Goal: Task Accomplishment & Management: Manage account settings

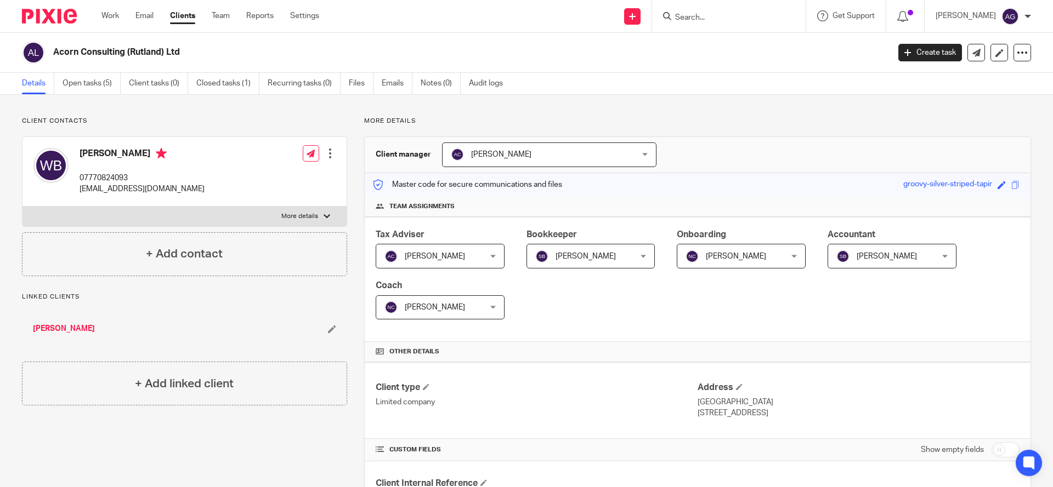
click at [698, 15] on div at bounding box center [727, 16] width 128 height 14
click at [711, 14] on input "Search" at bounding box center [723, 18] width 99 height 10
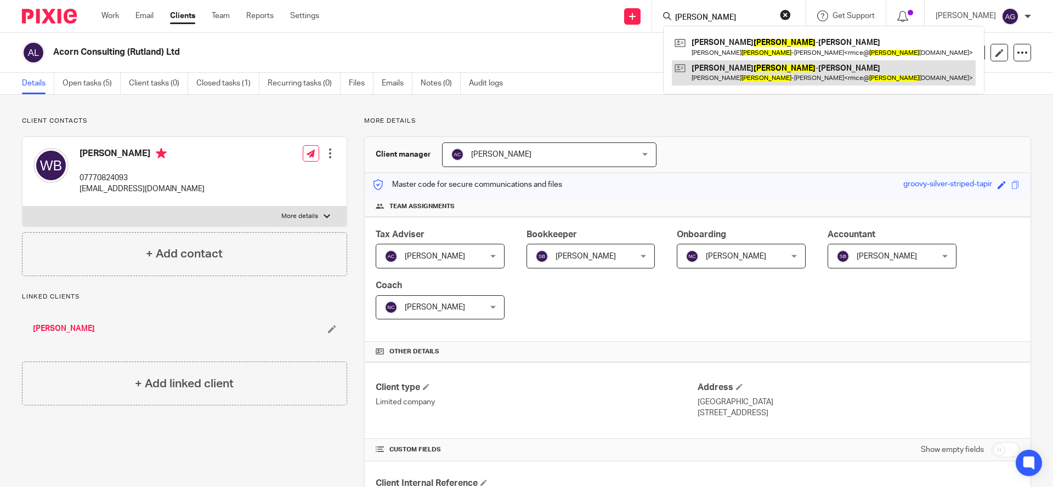
type input "[PERSON_NAME]"
click at [724, 69] on link at bounding box center [824, 72] width 304 height 25
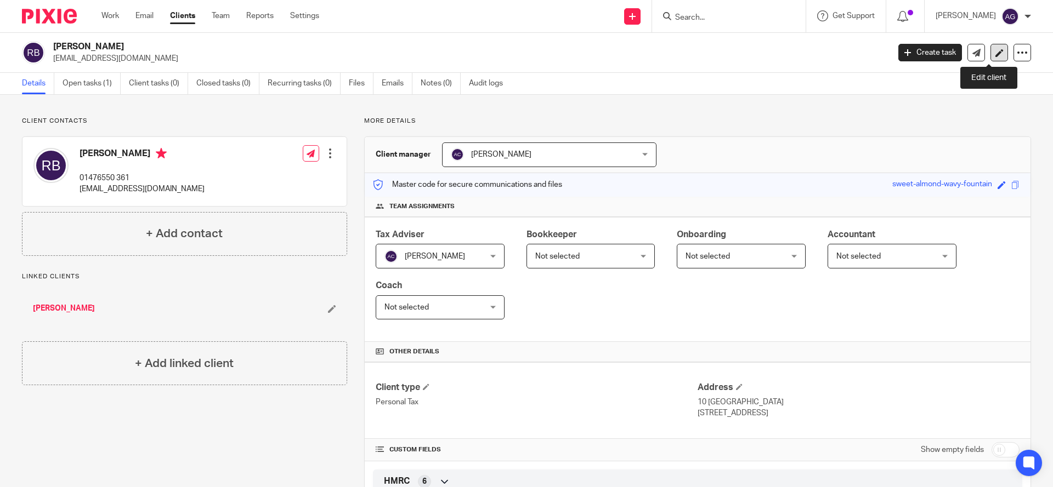
click at [995, 54] on icon at bounding box center [999, 53] width 8 height 8
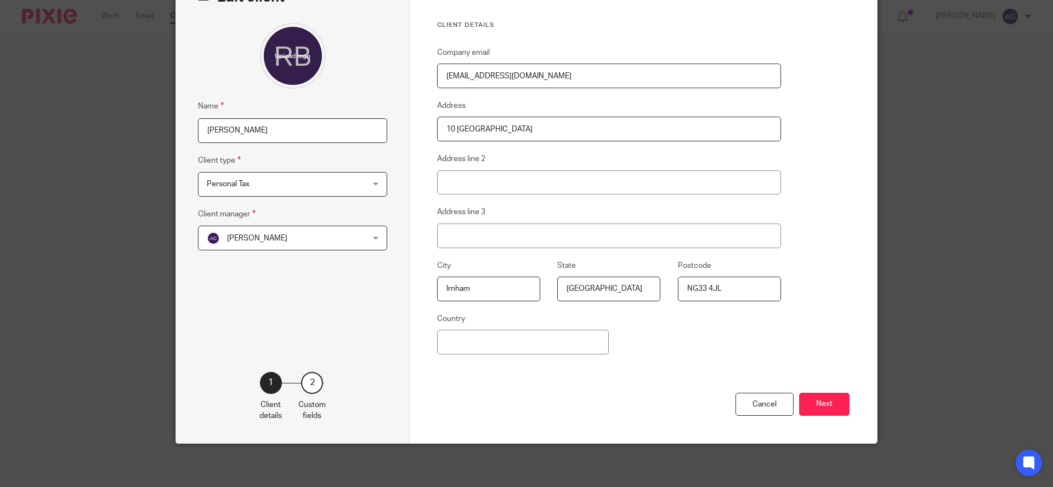
scroll to position [79, 0]
click at [828, 406] on button "Next" at bounding box center [824, 405] width 50 height 24
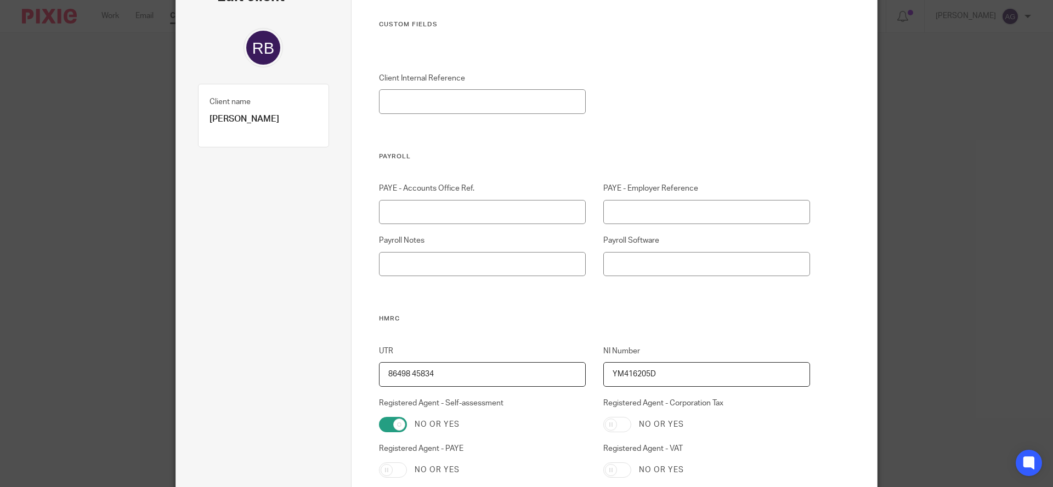
click at [405, 374] on input "86498 45834" at bounding box center [482, 374] width 207 height 25
drag, startPoint x: 442, startPoint y: 376, endPoint x: 342, endPoint y: 371, distance: 99.9
type input "8649845834"
drag, startPoint x: 652, startPoint y: 375, endPoint x: 591, endPoint y: 375, distance: 61.4
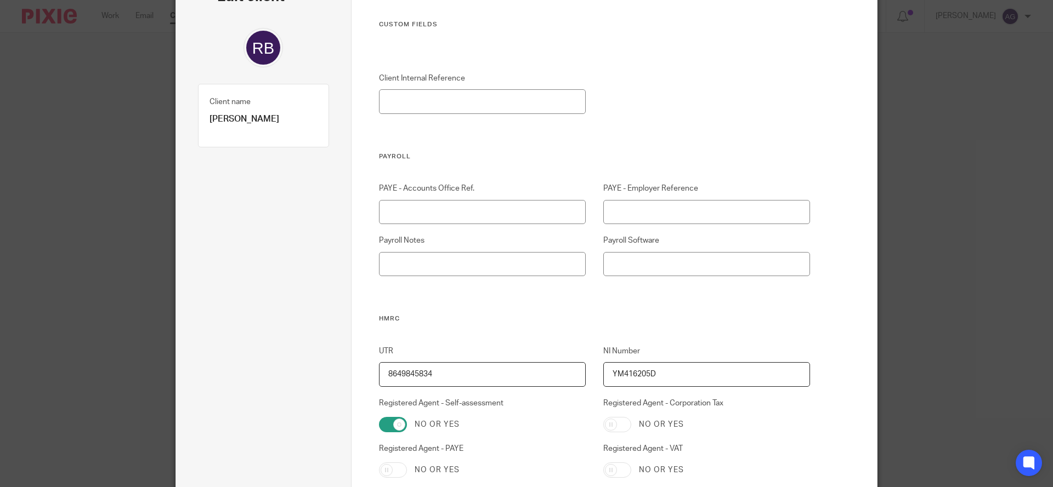
click at [591, 375] on div "NI Number YM416205D" at bounding box center [698, 366] width 224 height 41
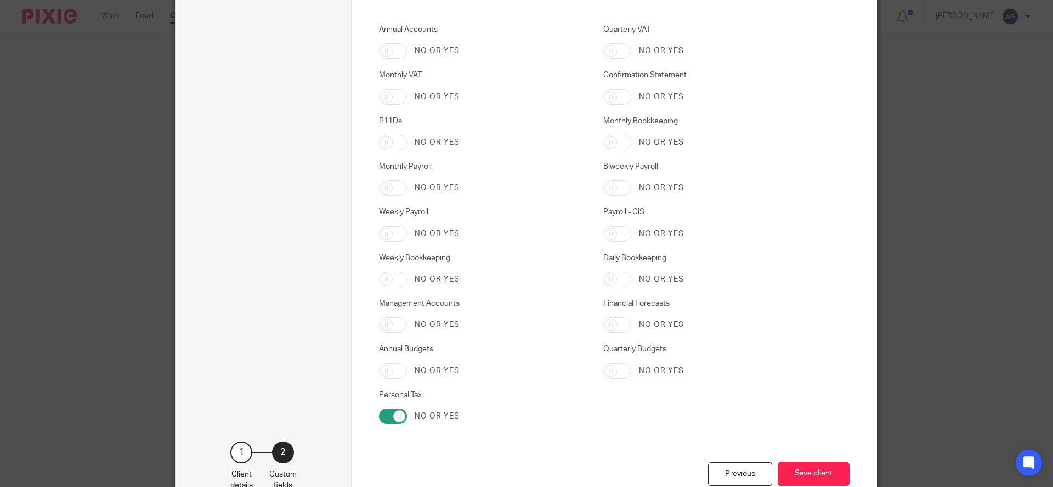
scroll to position [1758, 0]
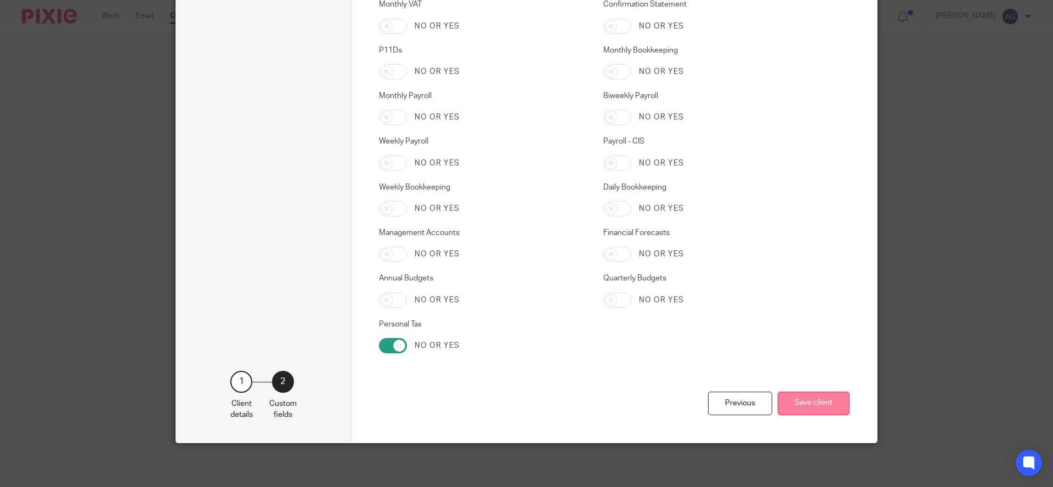
click at [804, 403] on button "Save client" at bounding box center [813, 404] width 72 height 24
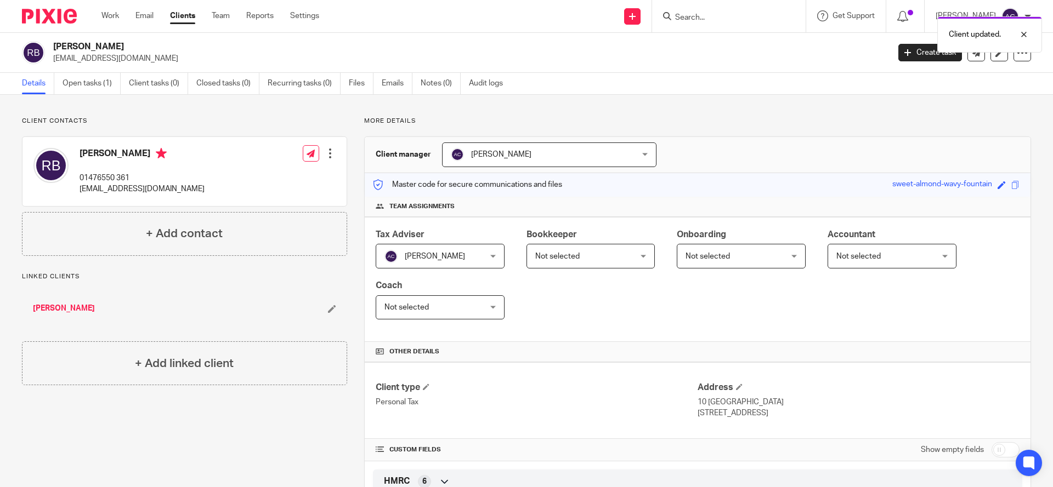
click at [326, 151] on div at bounding box center [330, 153] width 11 height 11
click at [270, 178] on link "Edit contact" at bounding box center [277, 178] width 105 height 16
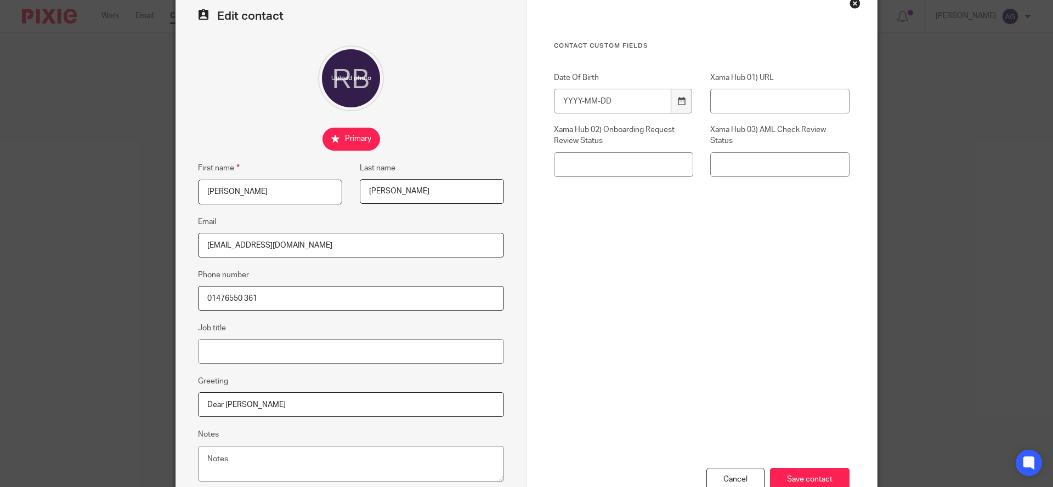
scroll to position [134, 0]
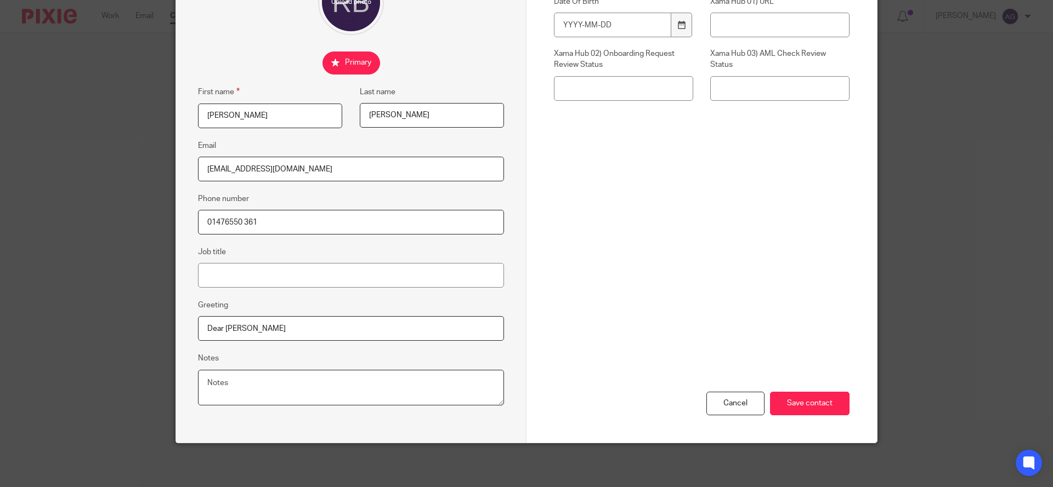
click at [251, 386] on textarea "Notes" at bounding box center [351, 388] width 306 height 36
click at [256, 382] on textarea "HMRC payment name: Mr R Bonney-James" at bounding box center [351, 388] width 306 height 36
type textarea "HMRC payment slip name: Mr R Bonney-James"
click at [816, 400] on input "Save contact" at bounding box center [810, 404] width 80 height 24
click at [797, 354] on div "Cancel Save contact" at bounding box center [702, 347] width 296 height 191
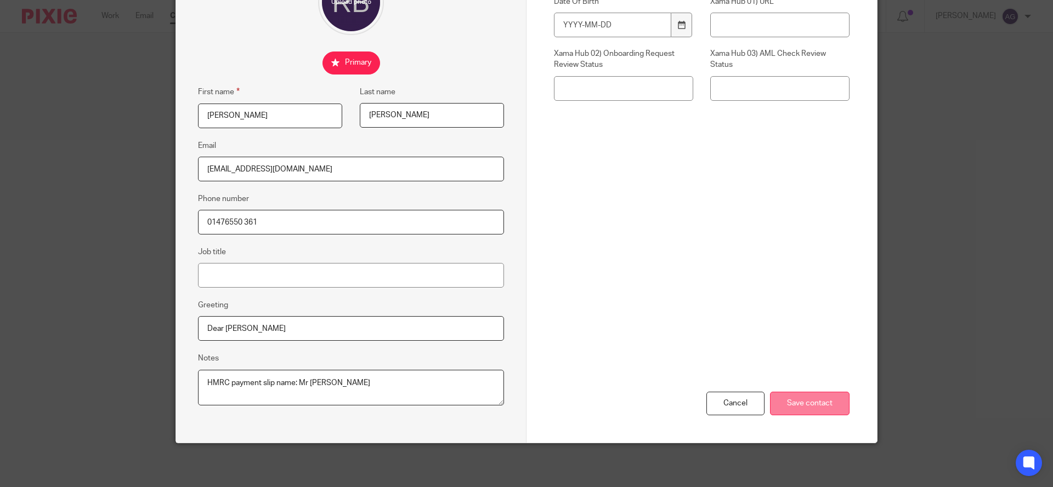
click at [795, 406] on input "Save contact" at bounding box center [810, 404] width 80 height 24
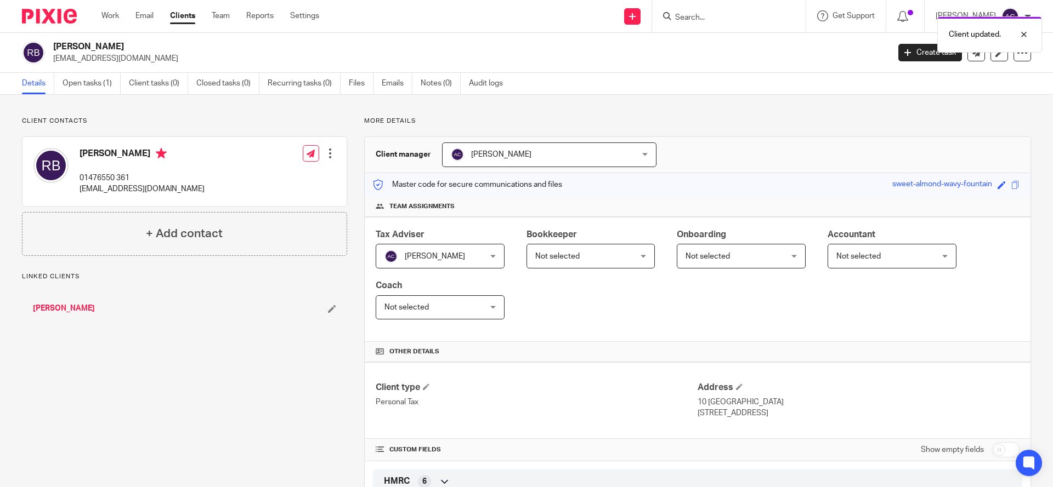
click at [744, 14] on div "Client updated." at bounding box center [783, 32] width 515 height 42
click at [720, 14] on div "Client updated." at bounding box center [783, 32] width 515 height 42
click at [728, 13] on input "Search" at bounding box center [723, 18] width 99 height 10
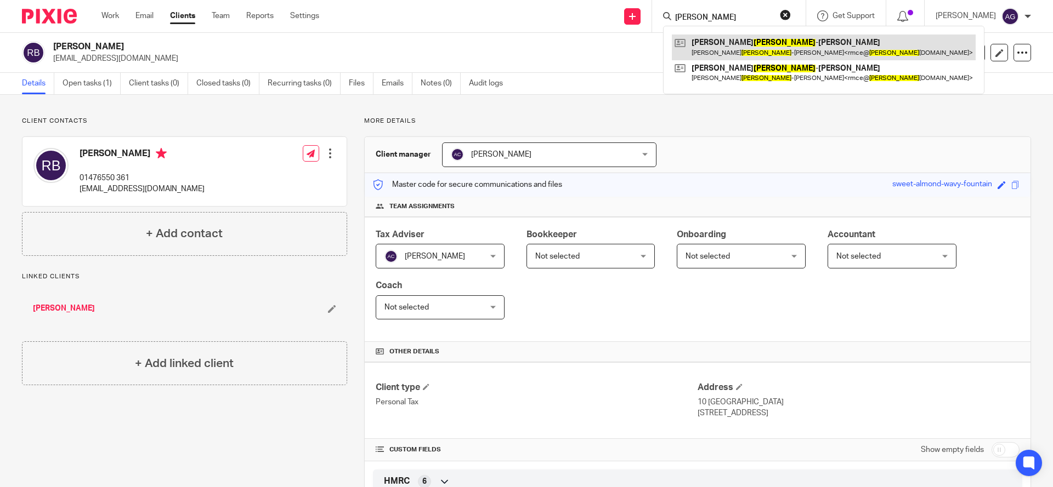
type input "bonney"
click at [729, 46] on link at bounding box center [824, 47] width 304 height 25
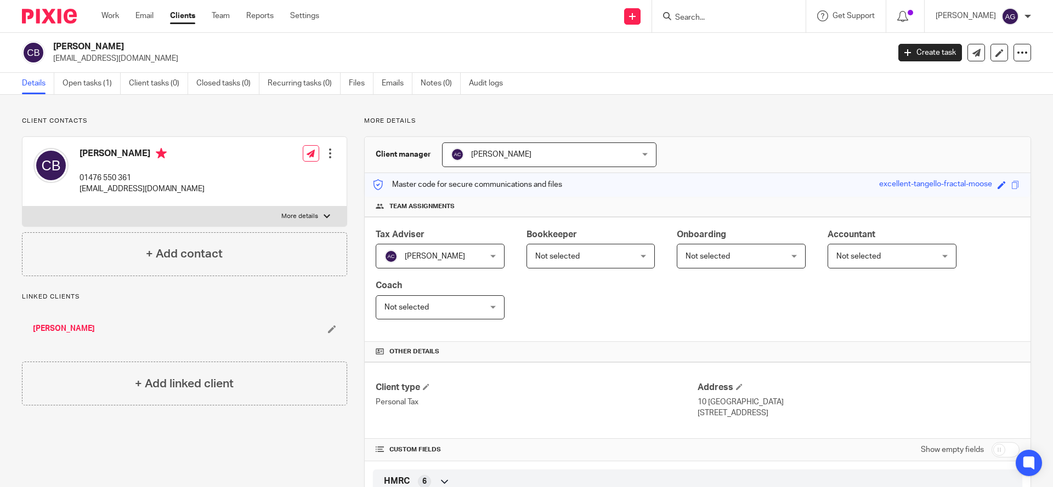
click at [325, 150] on div at bounding box center [330, 153] width 11 height 11
click at [265, 176] on link "Edit contact" at bounding box center [277, 178] width 105 height 16
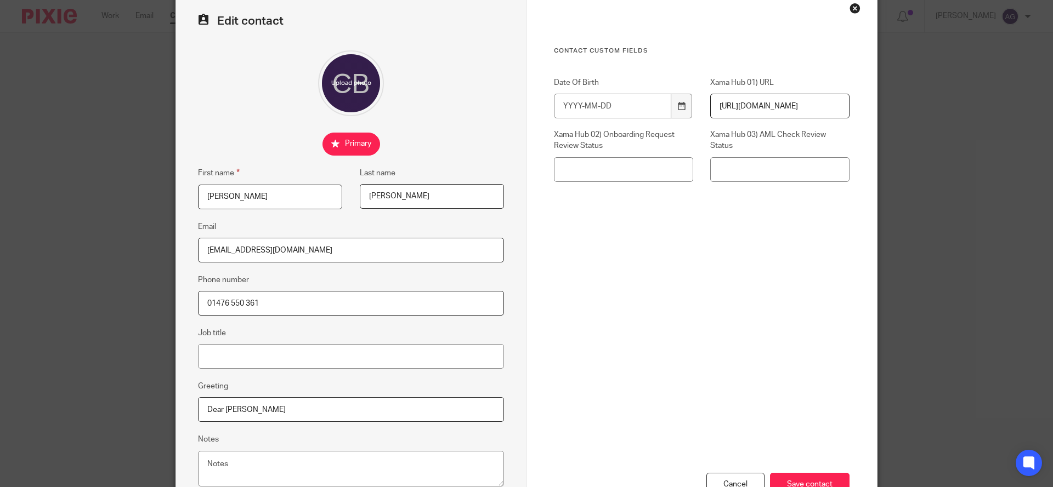
scroll to position [134, 0]
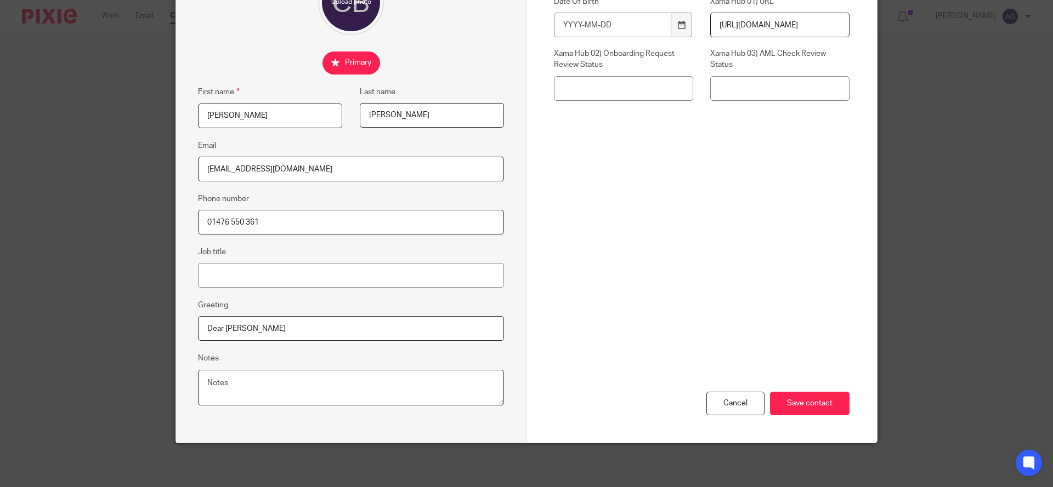
click at [260, 383] on textarea "Notes" at bounding box center [351, 388] width 306 height 36
type textarea "HMRC payment slip: Mrs [PERSON_NAME]"
click at [790, 404] on input "Save contact" at bounding box center [810, 404] width 80 height 24
click at [811, 401] on input "Save contact" at bounding box center [810, 404] width 80 height 24
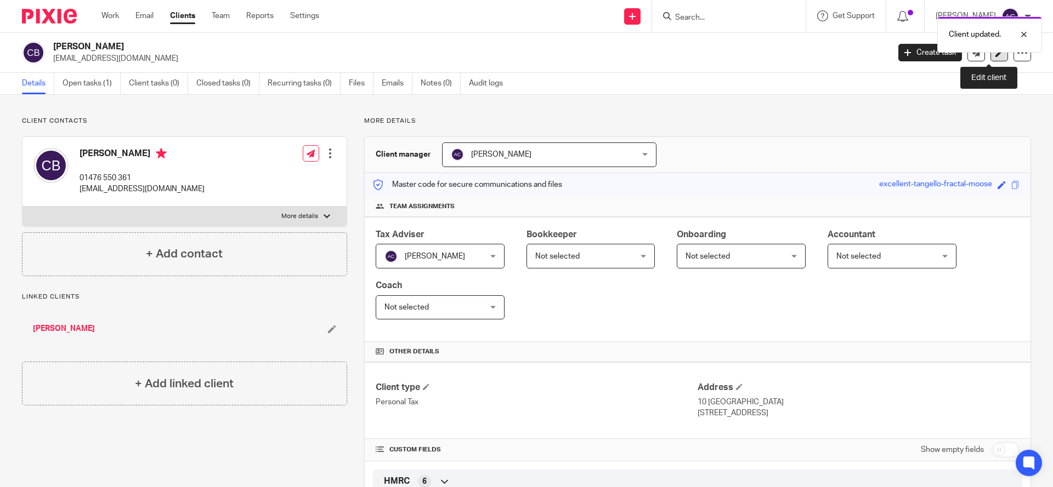
click at [995, 56] on icon at bounding box center [999, 53] width 8 height 8
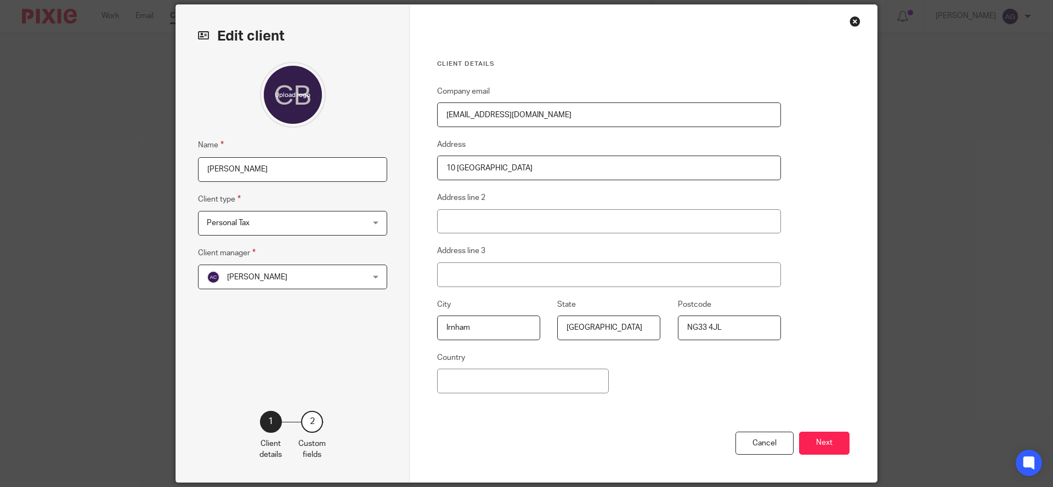
scroll to position [79, 0]
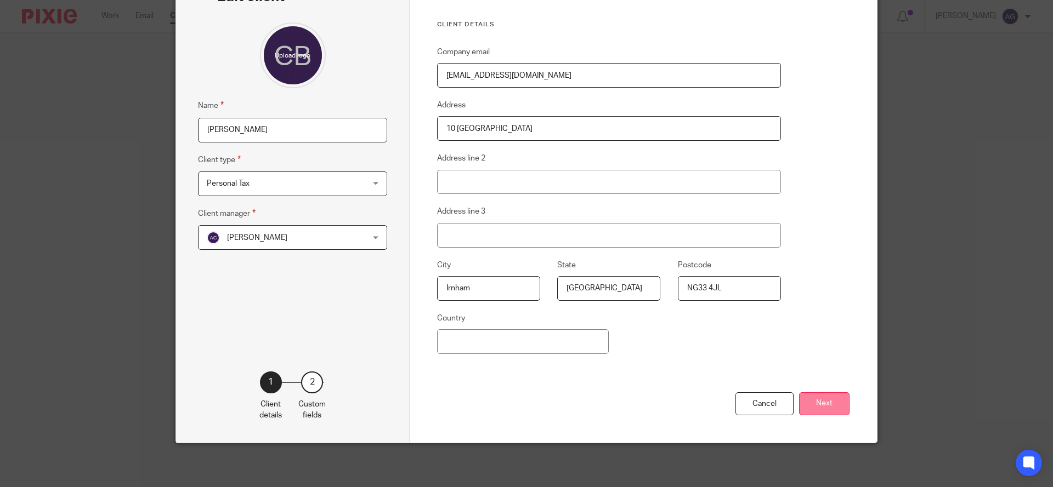
click at [822, 404] on button "Next" at bounding box center [824, 405] width 50 height 24
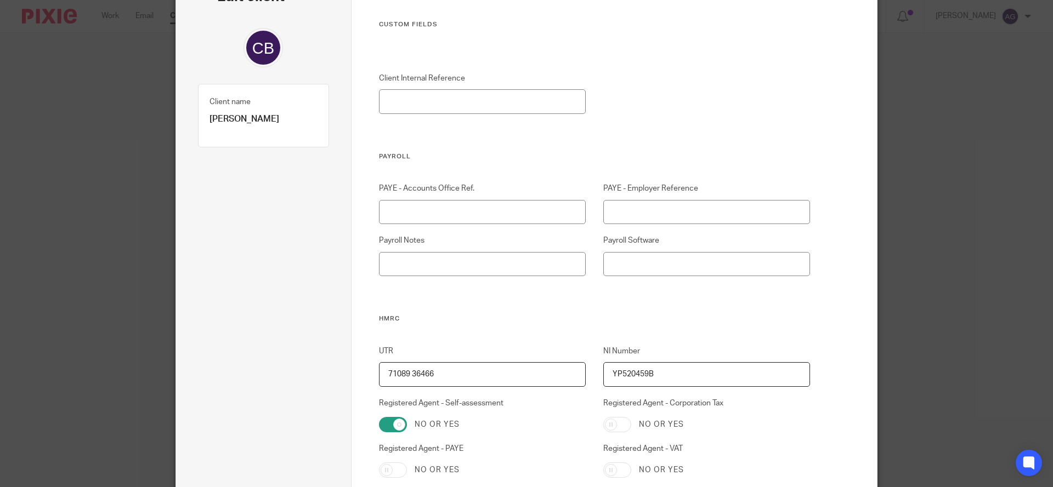
click at [406, 373] on input "71089 36466" at bounding box center [482, 374] width 207 height 25
drag, startPoint x: 470, startPoint y: 376, endPoint x: 377, endPoint y: 374, distance: 93.8
click at [379, 374] on input "7108936466" at bounding box center [482, 374] width 207 height 25
type input "7108936466"
drag, startPoint x: 674, startPoint y: 372, endPoint x: 590, endPoint y: 372, distance: 83.9
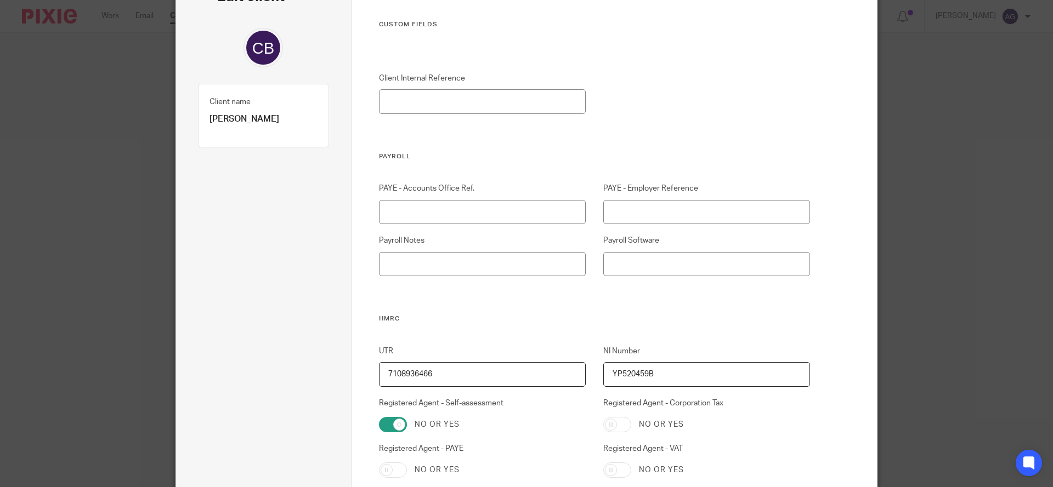
click at [590, 372] on div "NI Number YP520459B" at bounding box center [698, 366] width 224 height 41
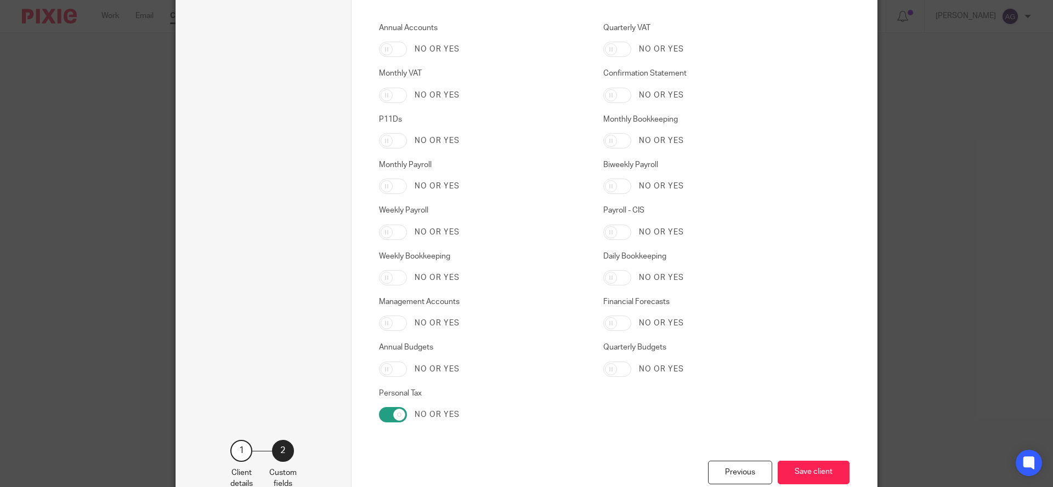
scroll to position [1758, 0]
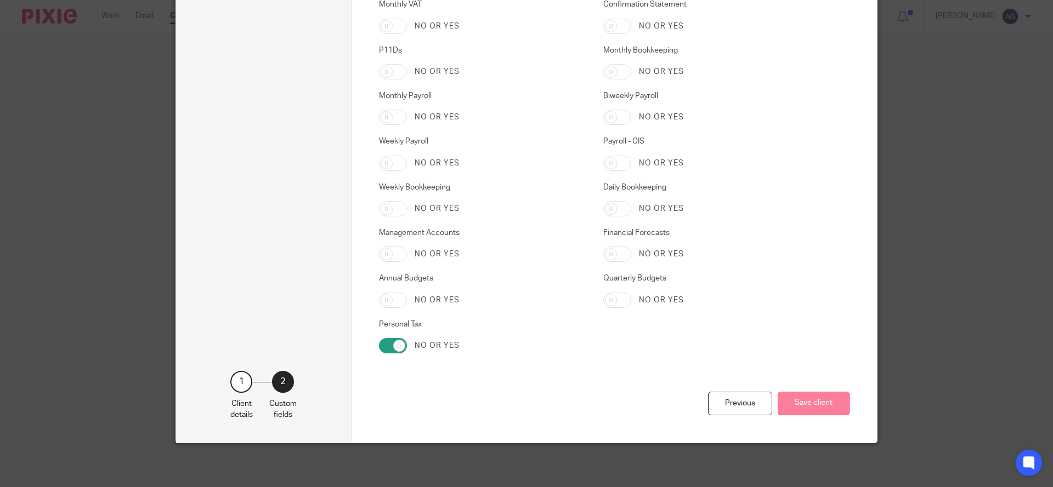
click at [821, 399] on button "Save client" at bounding box center [813, 404] width 72 height 24
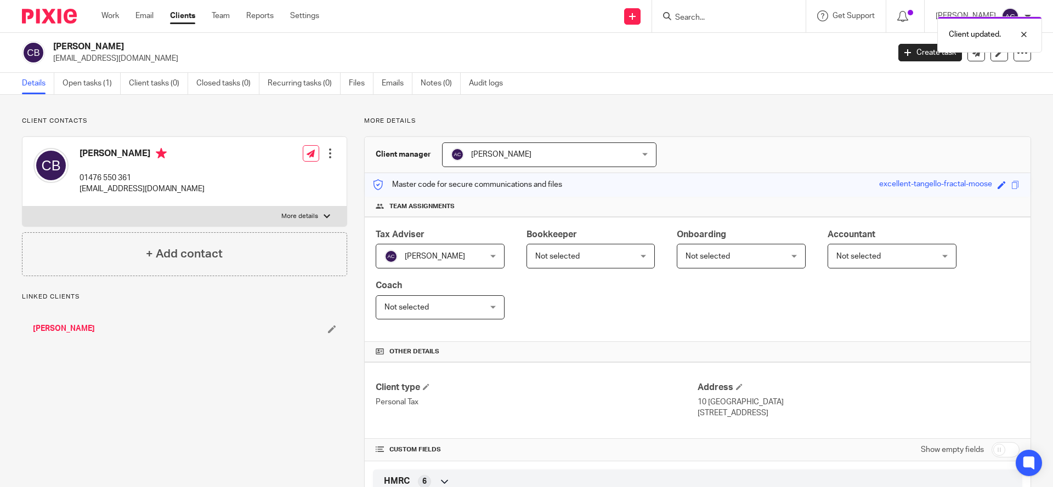
click at [192, 15] on link "Clients" at bounding box center [182, 15] width 25 height 11
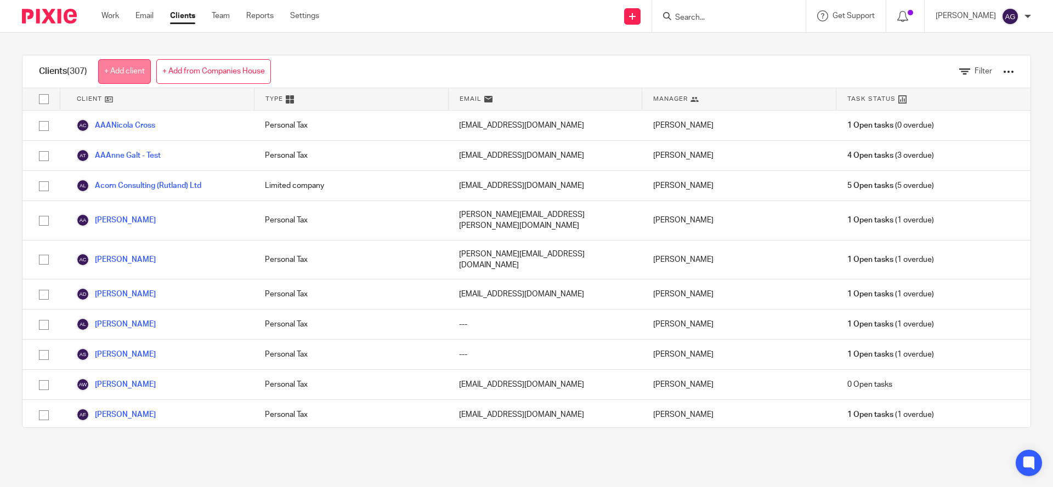
click at [131, 69] on link "+ Add client" at bounding box center [124, 71] width 53 height 25
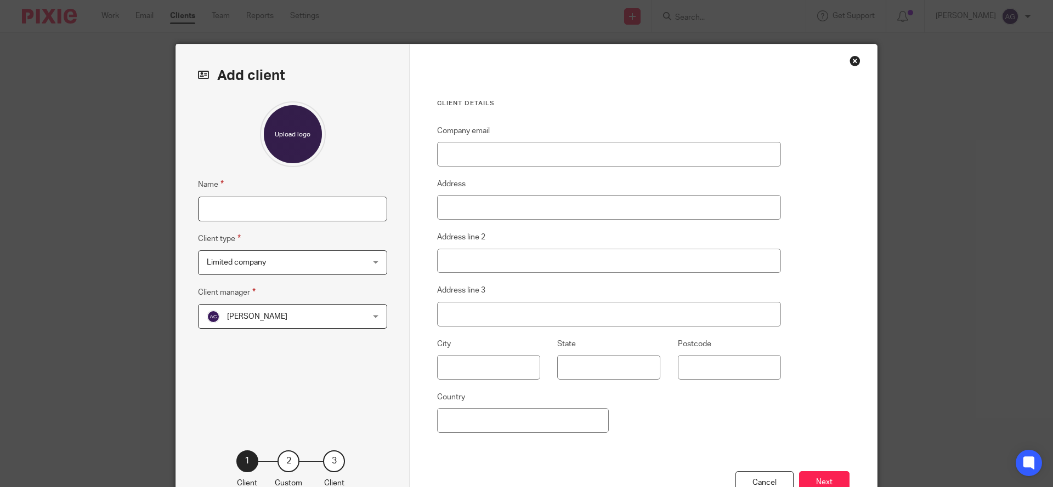
click at [226, 205] on input "Name" at bounding box center [292, 209] width 189 height 25
type input "Catriona McDonald"
click at [364, 268] on div "Limited company Limited company" at bounding box center [292, 263] width 189 height 25
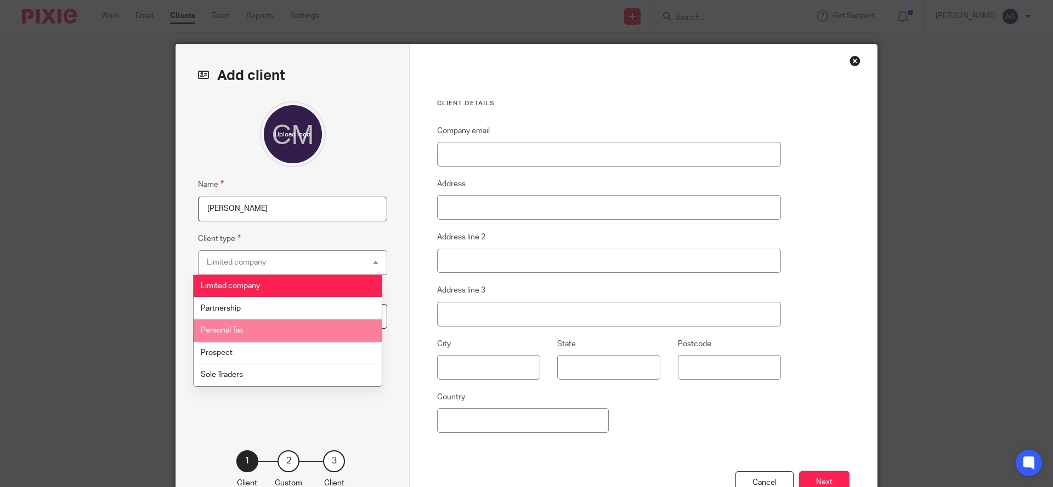
click at [314, 324] on li "Personal Tax" at bounding box center [288, 331] width 188 height 22
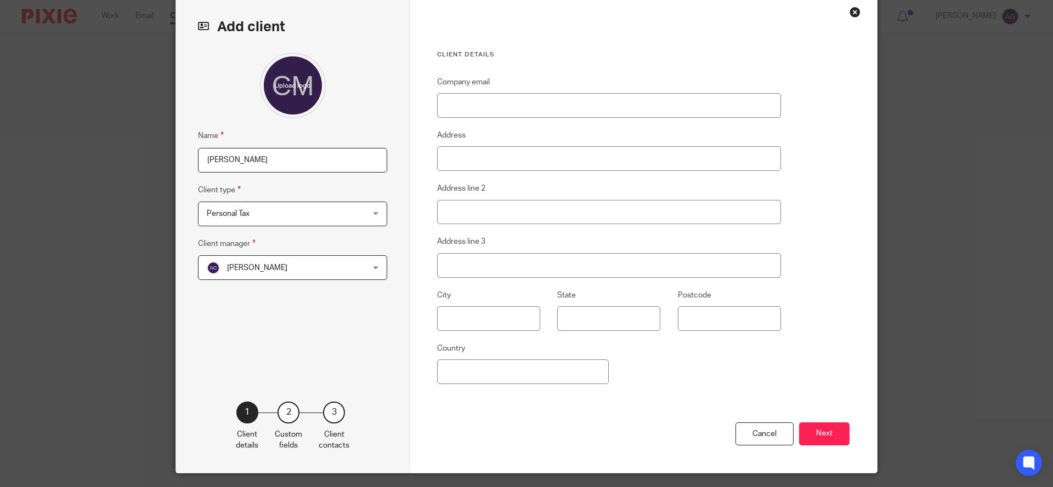
scroll to position [79, 0]
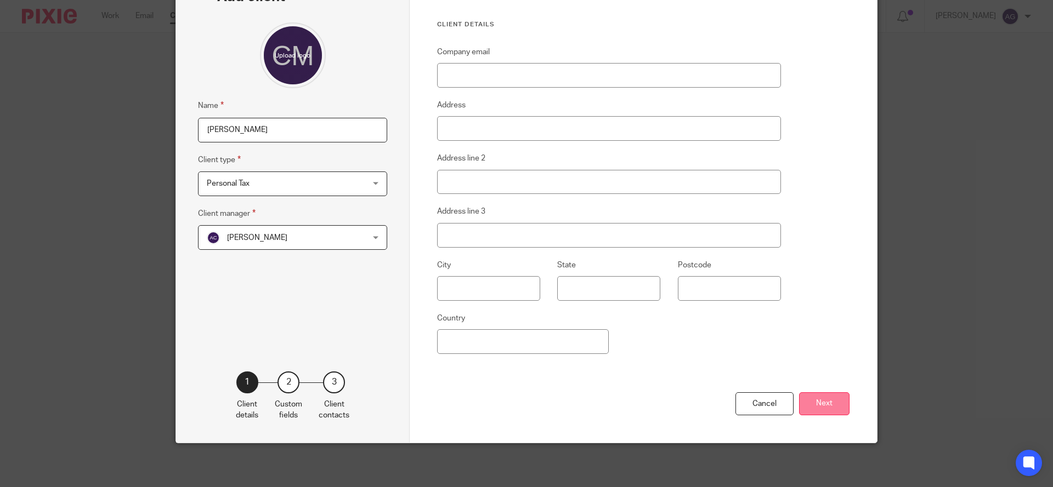
click at [805, 401] on button "Next" at bounding box center [824, 405] width 50 height 24
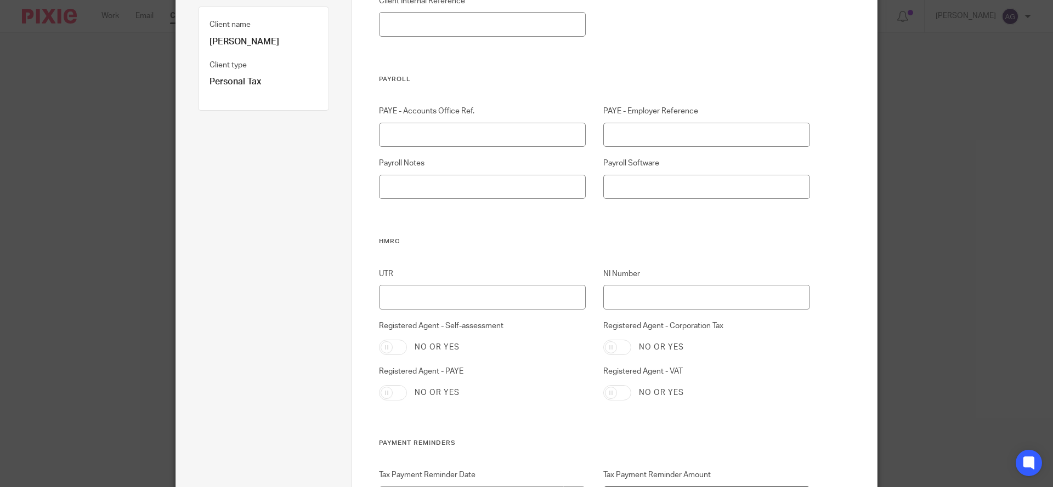
scroll to position [147, 0]
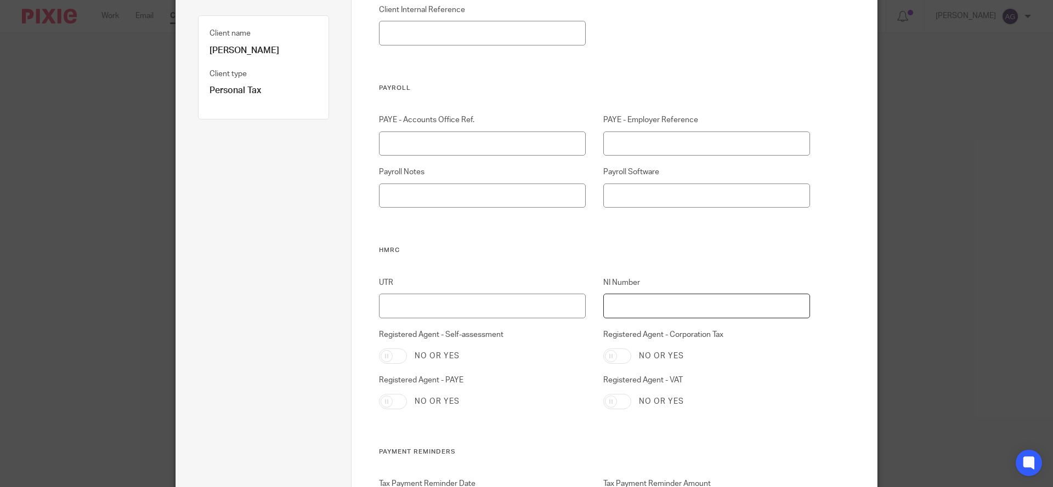
click at [644, 307] on input "NI Number" at bounding box center [706, 306] width 207 height 25
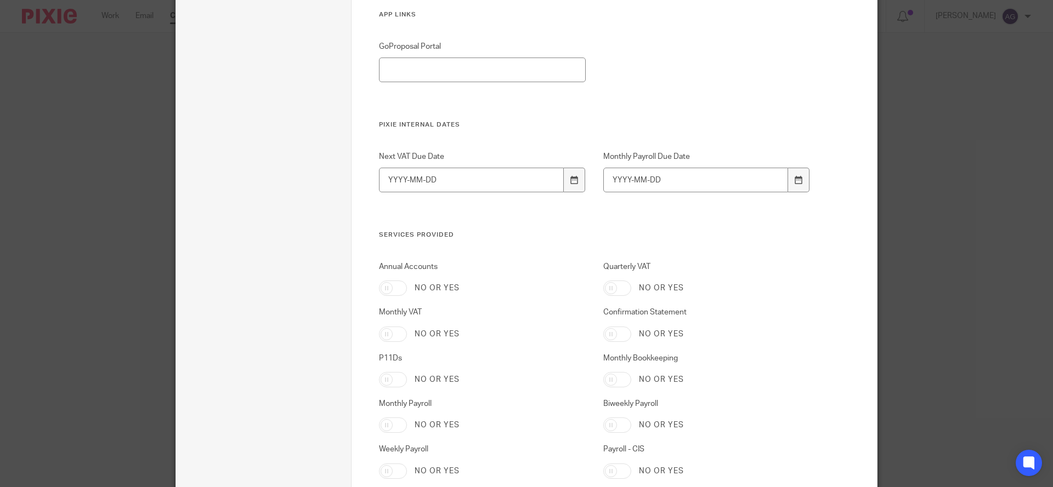
scroll to position [1758, 0]
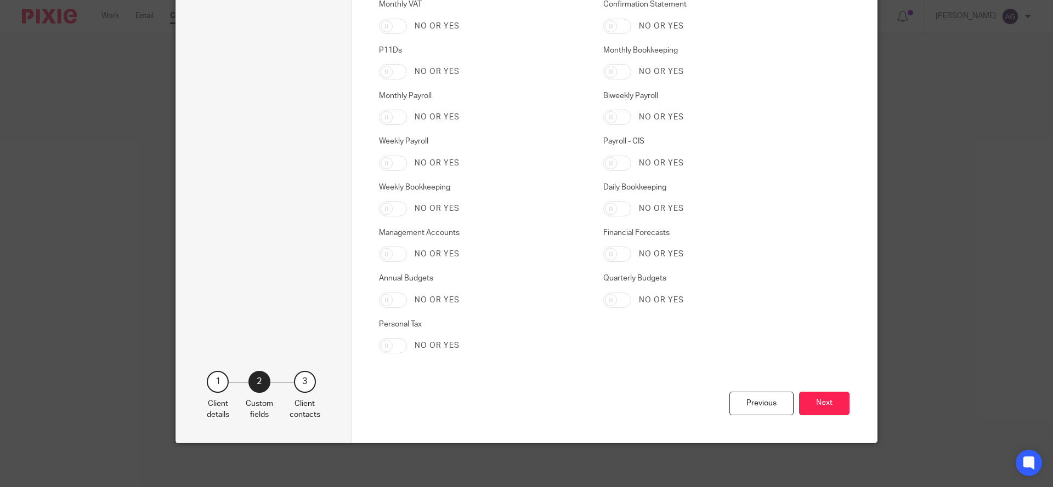
type input "YW703349C"
click at [387, 349] on input "Personal Tax" at bounding box center [393, 345] width 28 height 15
checkbox input "true"
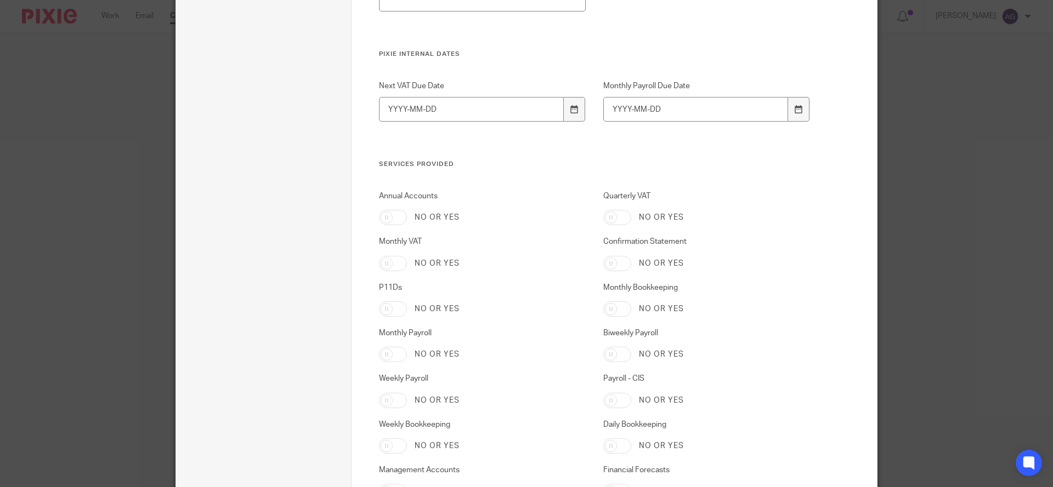
scroll to position [1415, 0]
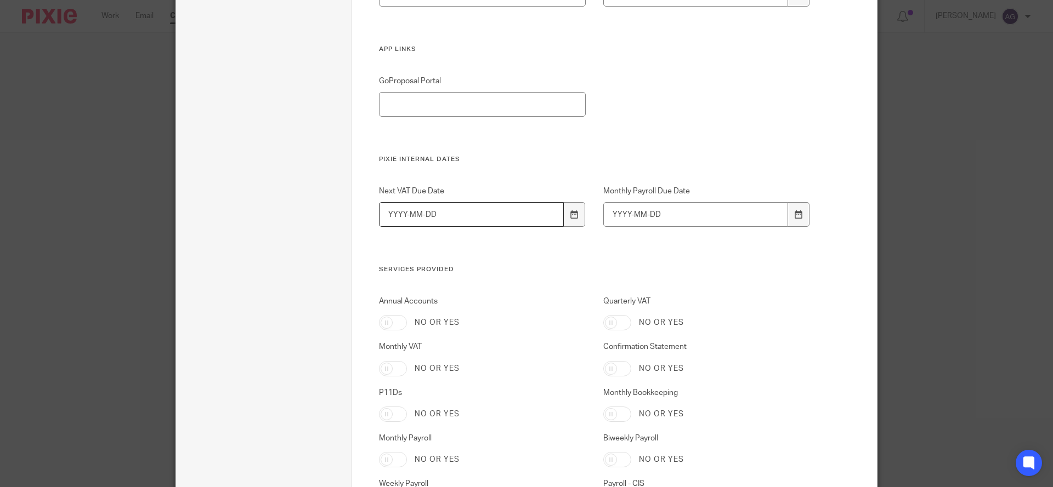
click at [441, 209] on input "Next VAT Due Date" at bounding box center [471, 214] width 185 height 25
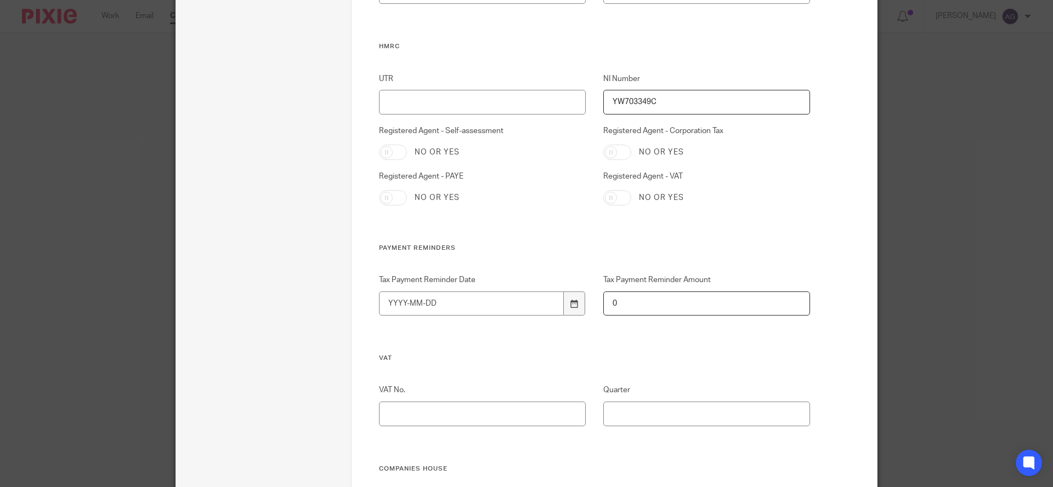
scroll to position [319, 0]
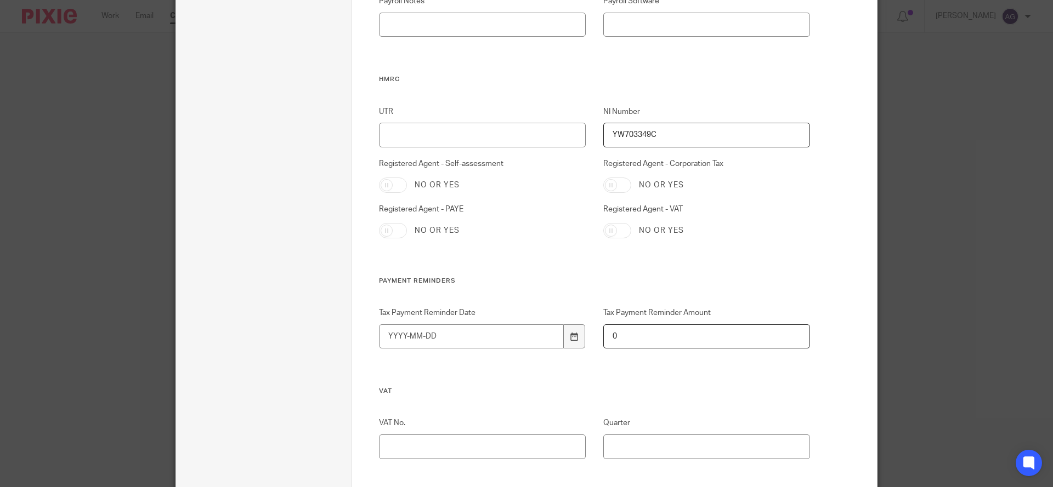
type input "2026-01-31"
click at [393, 187] on input "Registered Agent - Self-assessment" at bounding box center [393, 185] width 28 height 15
checkbox input "true"
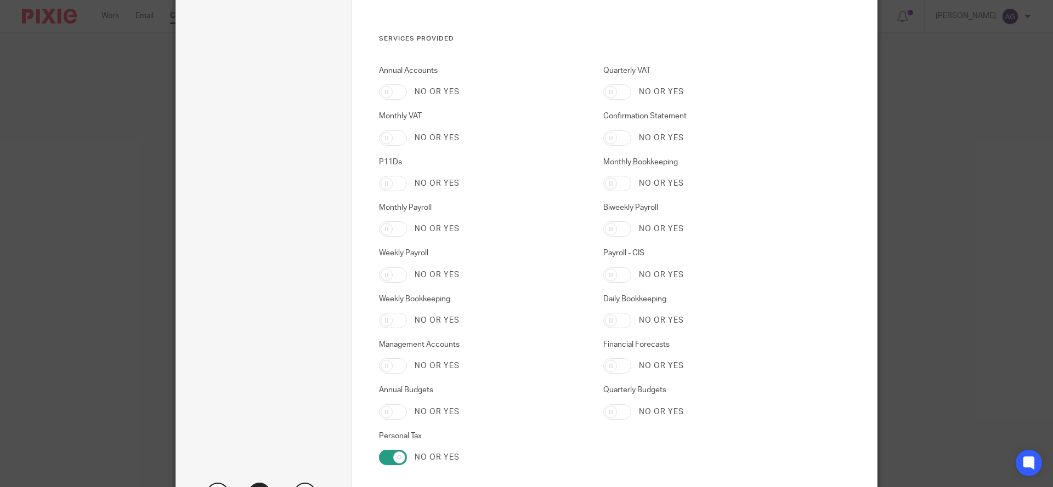
scroll to position [1758, 0]
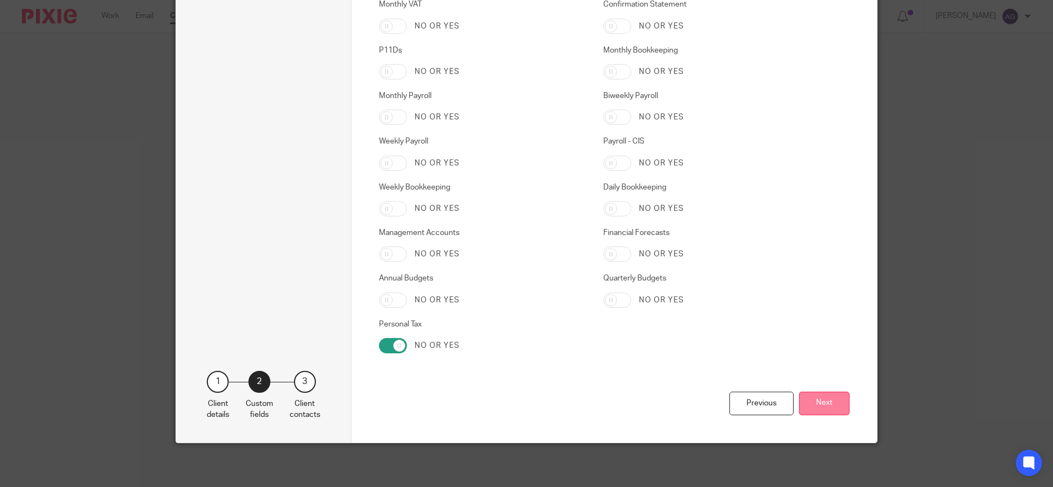
click at [830, 399] on button "Next" at bounding box center [824, 404] width 50 height 24
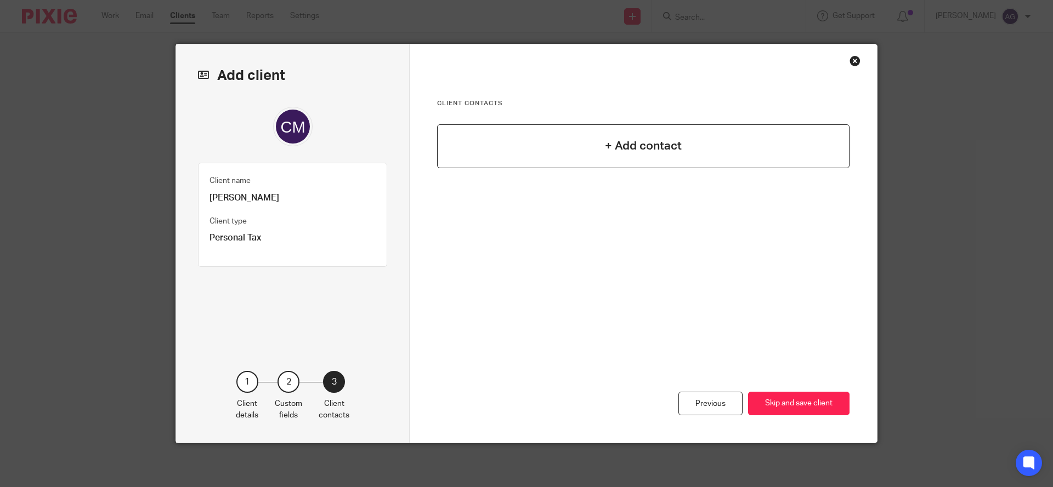
click at [631, 135] on div "+ Add contact" at bounding box center [643, 146] width 412 height 44
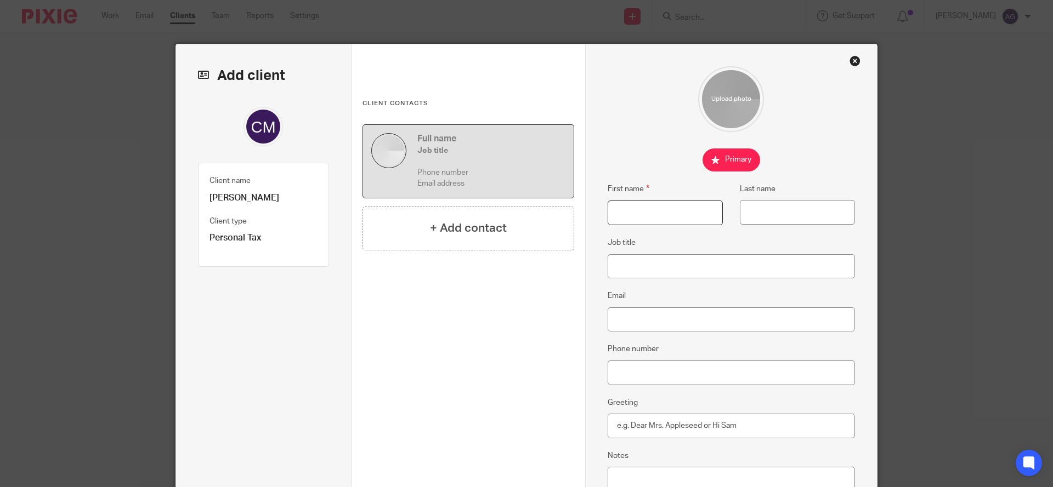
click at [631, 213] on input "First name" at bounding box center [665, 213] width 115 height 25
type input "Catriona"
type input "McDonald"
click at [654, 423] on input "Greeting" at bounding box center [732, 426] width 248 height 25
type input "Dear Catriona"
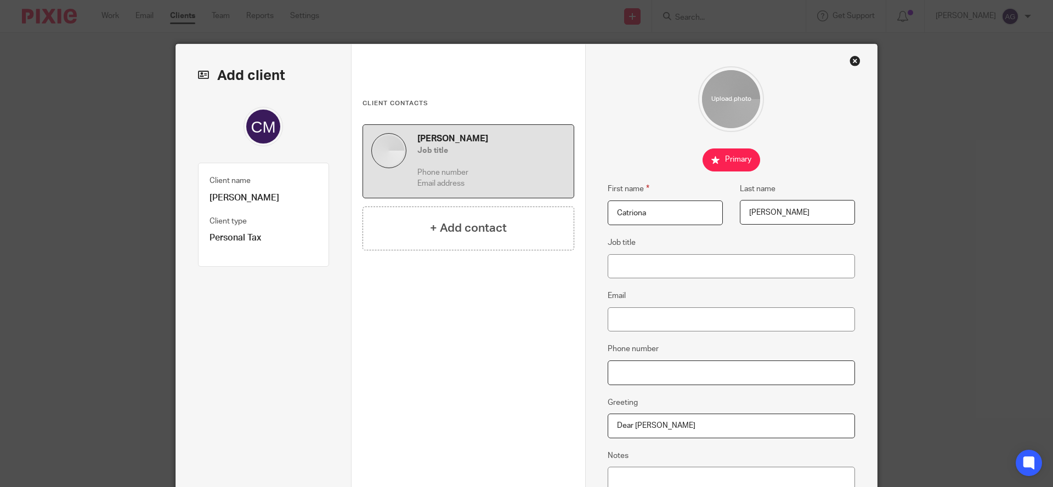
click at [677, 364] on input "Phone number" at bounding box center [732, 373] width 248 height 25
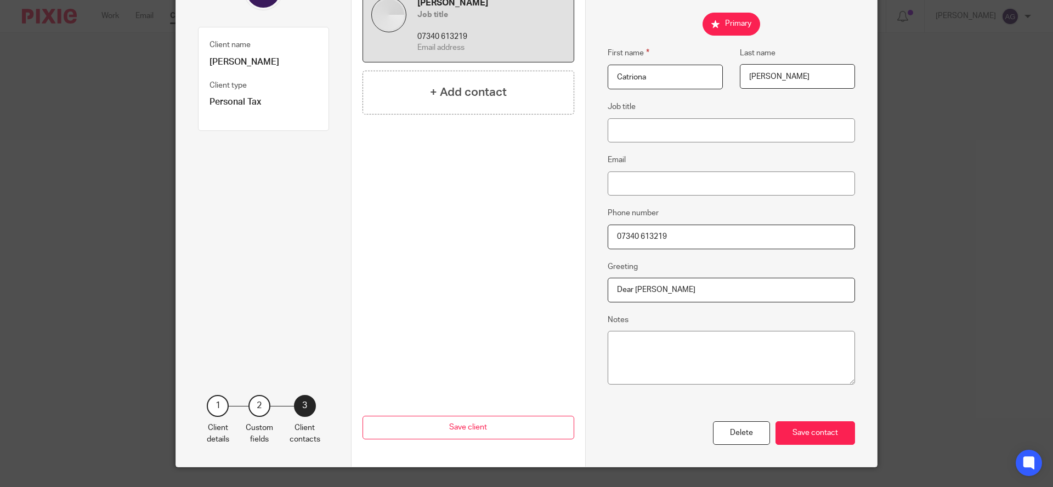
scroll to position [137, 0]
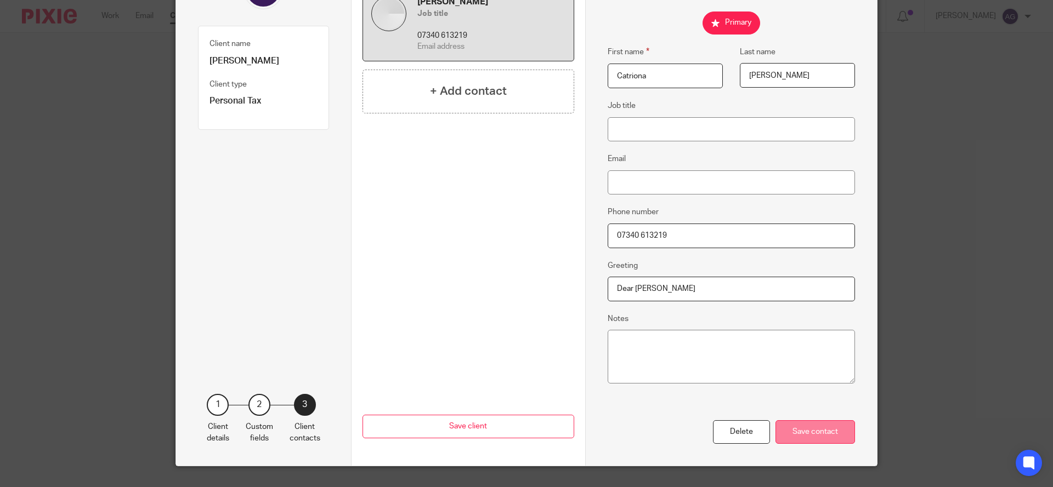
type input "07340 613219"
click at [790, 435] on div "Save contact" at bounding box center [815, 433] width 80 height 24
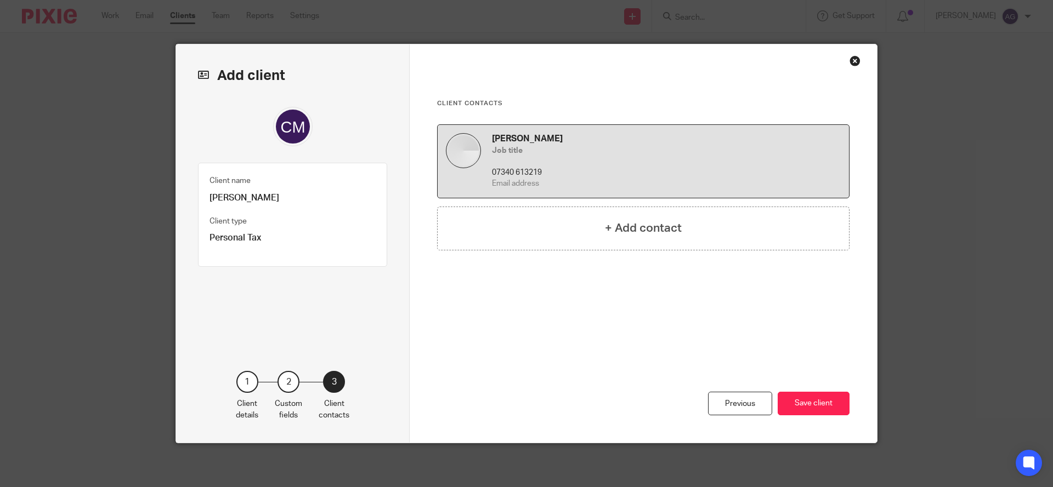
scroll to position [0, 0]
click at [811, 406] on button "Save client" at bounding box center [813, 404] width 72 height 24
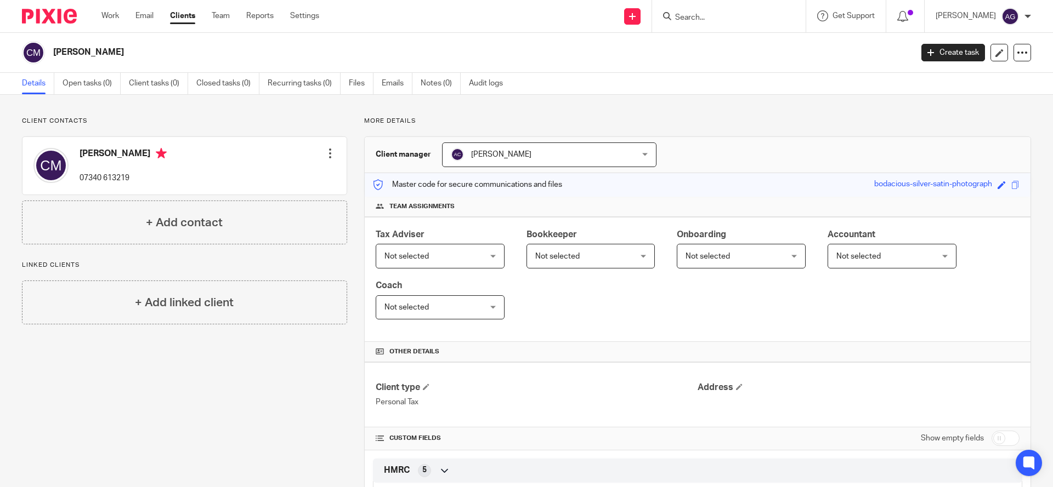
click at [325, 150] on div at bounding box center [330, 153] width 11 height 11
click at [256, 178] on link "Edit contact" at bounding box center [277, 178] width 105 height 16
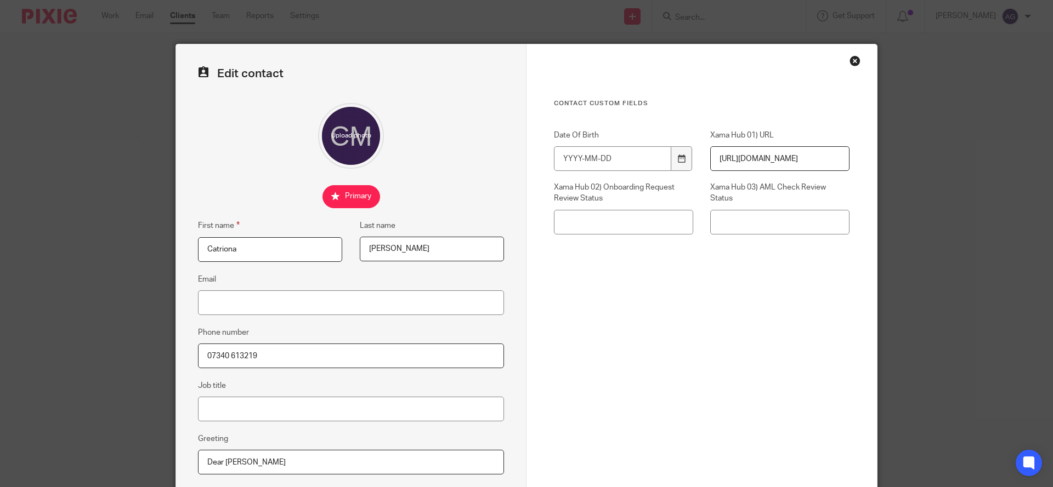
click at [430, 247] on input "[PERSON_NAME]" at bounding box center [432, 249] width 144 height 25
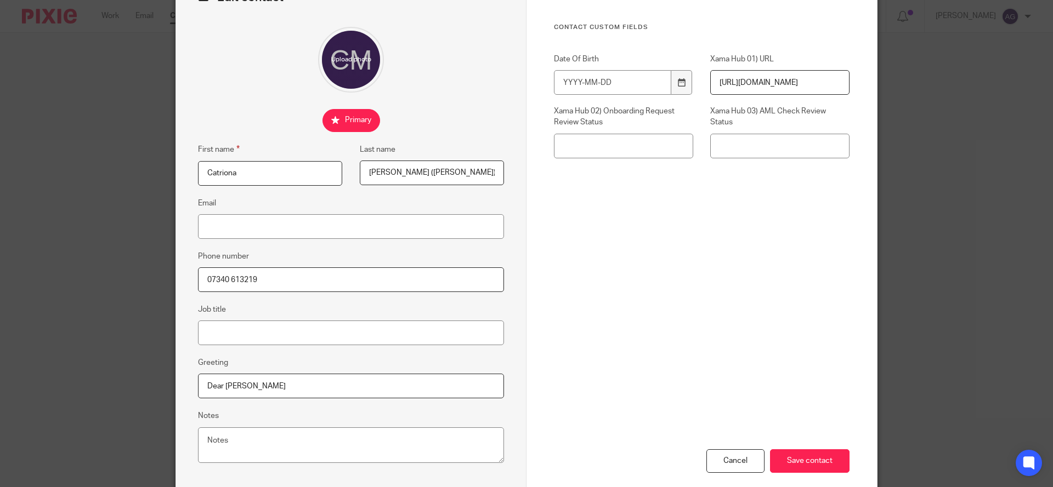
scroll to position [134, 0]
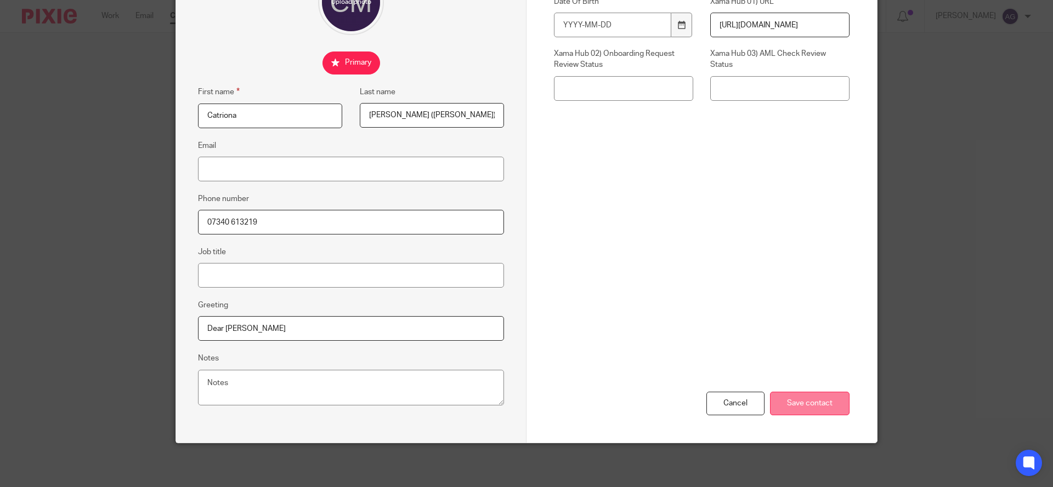
type input "[PERSON_NAME] ([PERSON_NAME])"
click at [784, 400] on input "Save contact" at bounding box center [810, 404] width 80 height 24
click at [790, 373] on div "Cancel Save contact" at bounding box center [702, 347] width 296 height 191
click at [789, 399] on input "Save contact" at bounding box center [810, 404] width 80 height 24
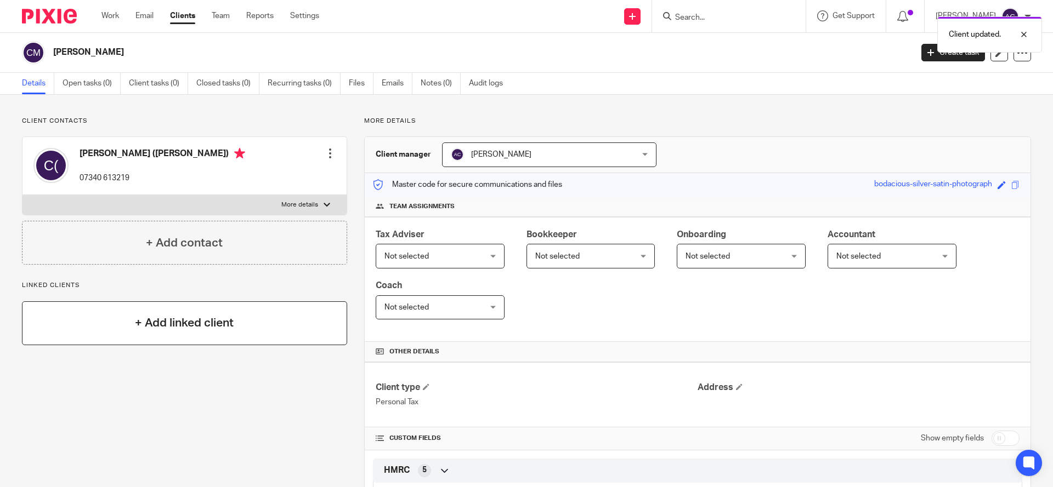
click at [76, 317] on div "+ Add linked client" at bounding box center [184, 324] width 325 height 44
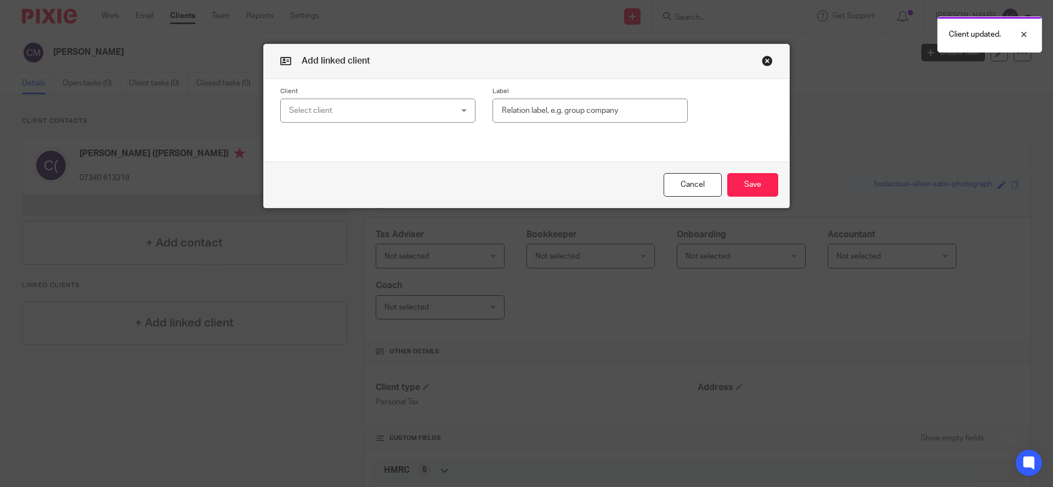
click at [349, 109] on div "Select client" at bounding box center [363, 110] width 149 height 23
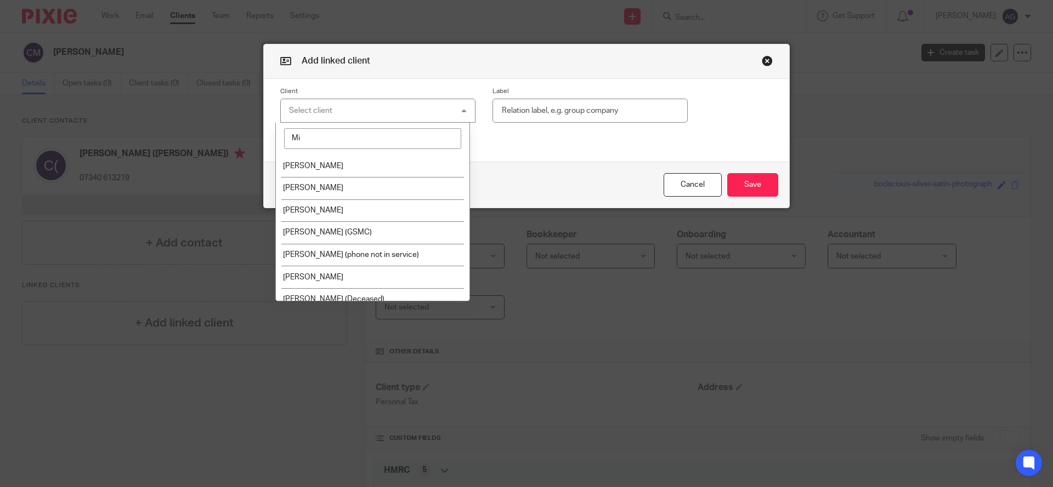
type input "M"
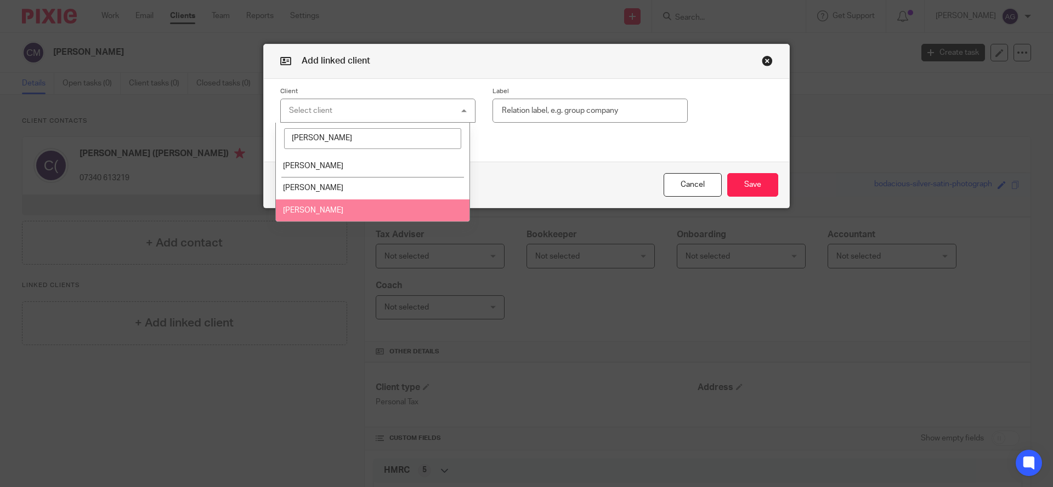
type input "Griffith"
click at [345, 211] on li "[PERSON_NAME]" at bounding box center [373, 211] width 194 height 22
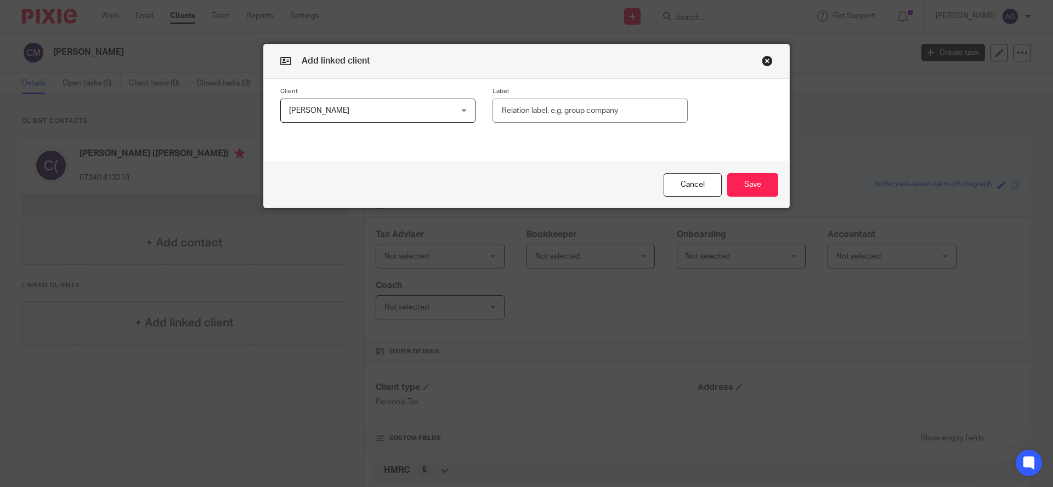
click at [502, 106] on input "text" at bounding box center [589, 111] width 195 height 25
type input "Husband"
click at [731, 183] on button "Save" at bounding box center [752, 185] width 51 height 24
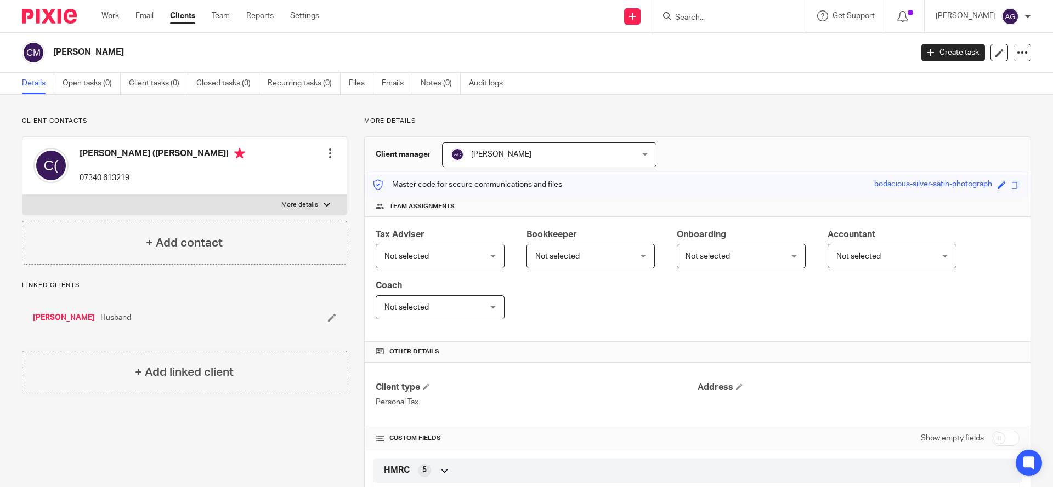
click at [59, 317] on link "[PERSON_NAME]" at bounding box center [64, 318] width 62 height 11
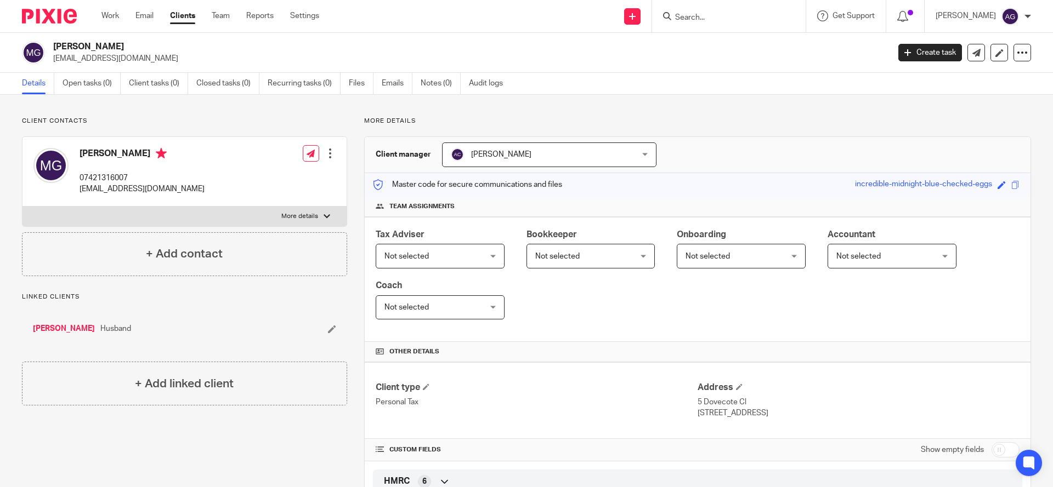
click at [328, 328] on icon at bounding box center [332, 329] width 8 height 8
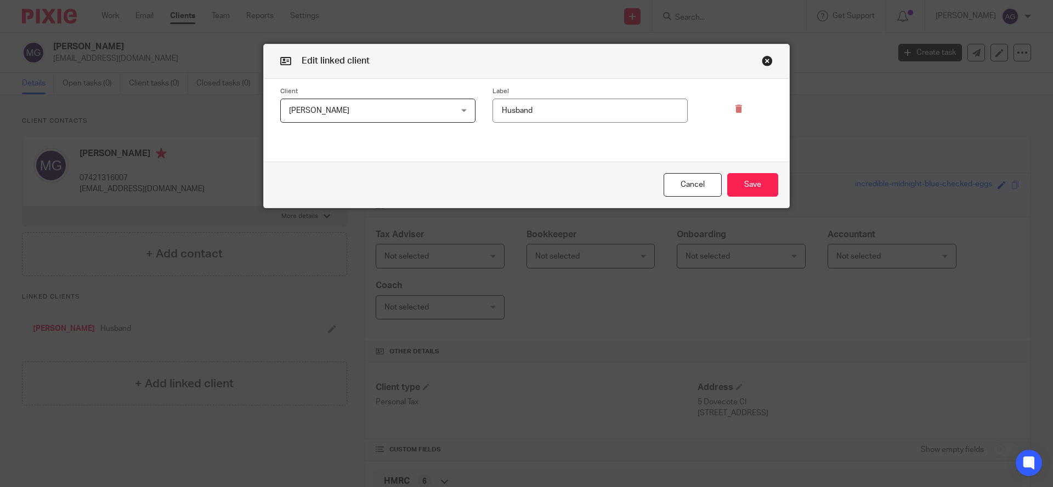
drag, startPoint x: 548, startPoint y: 109, endPoint x: 468, endPoint y: 112, distance: 80.1
click at [468, 112] on div "Client [PERSON_NAME] [PERSON_NAME] [PERSON_NAME] 343 Label Husband" at bounding box center [517, 105] width 509 height 36
type input "\"
type input "Wife"
click at [743, 189] on button "Save" at bounding box center [752, 185] width 51 height 24
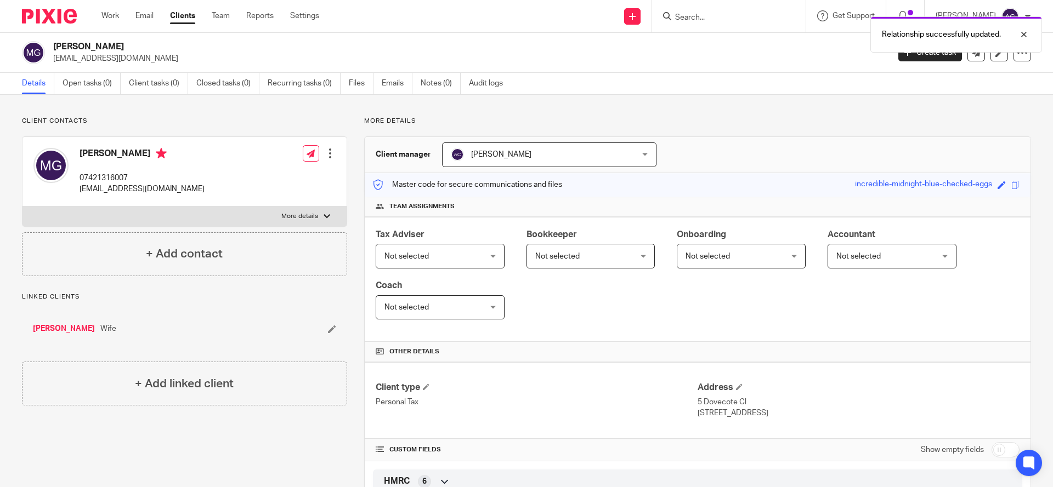
click at [115, 152] on h4 "[PERSON_NAME]" at bounding box center [142, 155] width 125 height 14
click at [73, 328] on link "[PERSON_NAME]" at bounding box center [64, 329] width 62 height 11
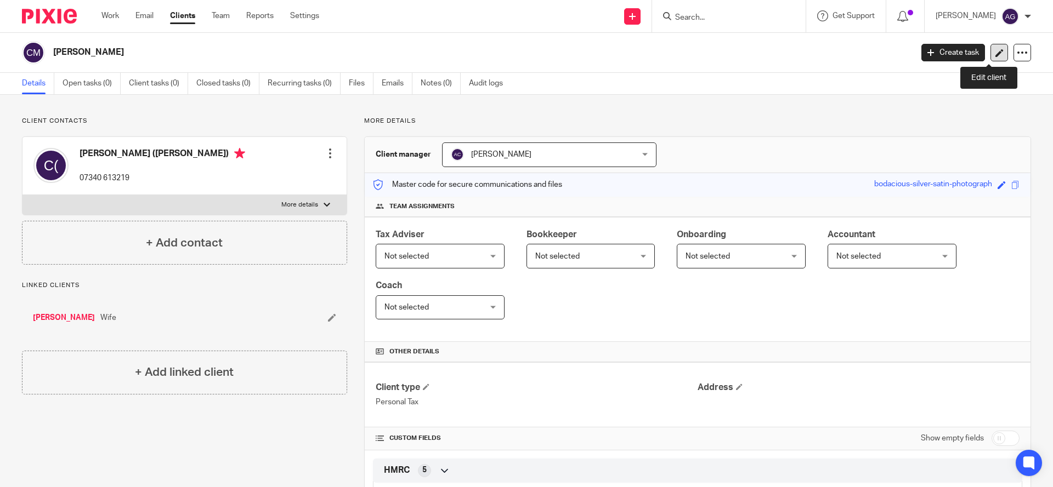
click at [991, 47] on link at bounding box center [999, 53] width 18 height 18
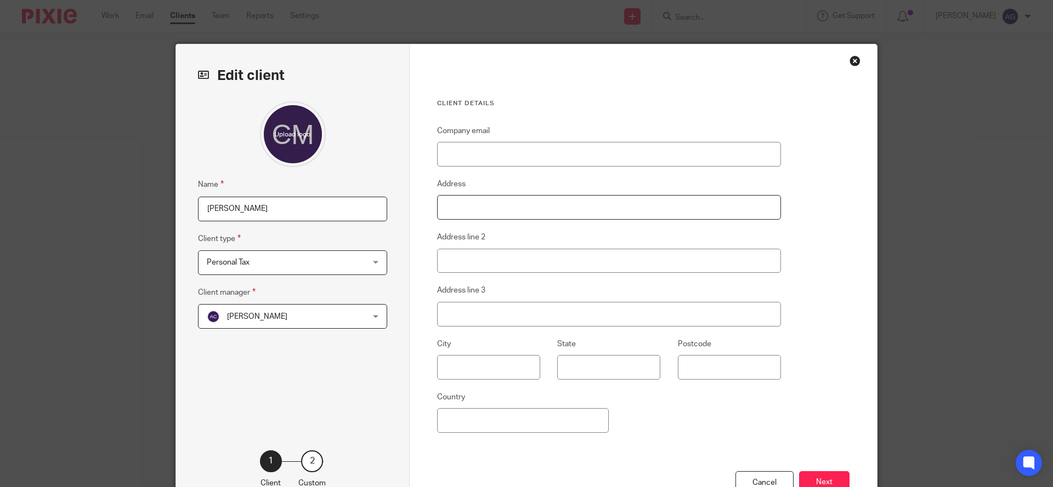
click at [556, 209] on input "Address" at bounding box center [609, 207] width 344 height 25
paste input "[STREET_ADDRESS] GB"
drag, startPoint x: 548, startPoint y: 209, endPoint x: 614, endPoint y: 203, distance: 66.0
click at [614, 203] on input "[STREET_ADDRESS]" at bounding box center [609, 207] width 344 height 25
drag, startPoint x: 545, startPoint y: 207, endPoint x: 603, endPoint y: 206, distance: 57.6
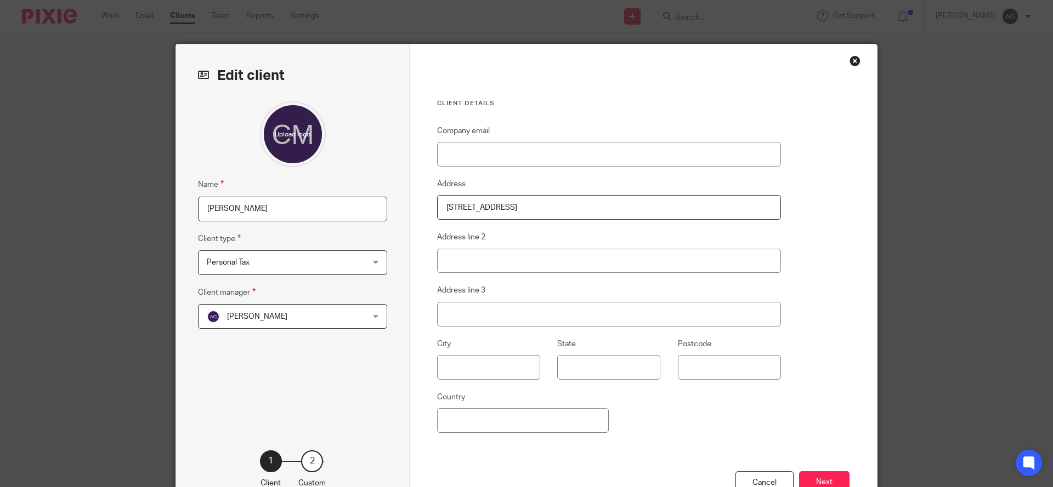
click at [603, 206] on input "[STREET_ADDRESS]" at bounding box center [609, 207] width 344 height 25
type input "5 Dovecote Close Barrowden"
type input "LE15 8ET"
drag, startPoint x: 506, startPoint y: 207, endPoint x: 594, endPoint y: 213, distance: 87.9
click at [594, 213] on input "5 Dovecote Close Barrowden" at bounding box center [609, 207] width 344 height 25
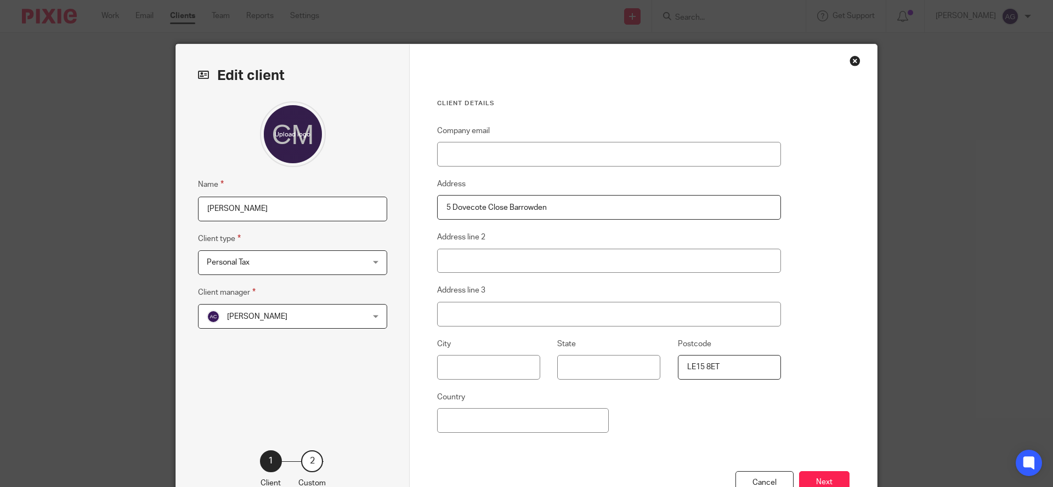
type input "[STREET_ADDRESS]"
type input "Barrowden"
drag, startPoint x: 462, startPoint y: 374, endPoint x: 466, endPoint y: 367, distance: 8.4
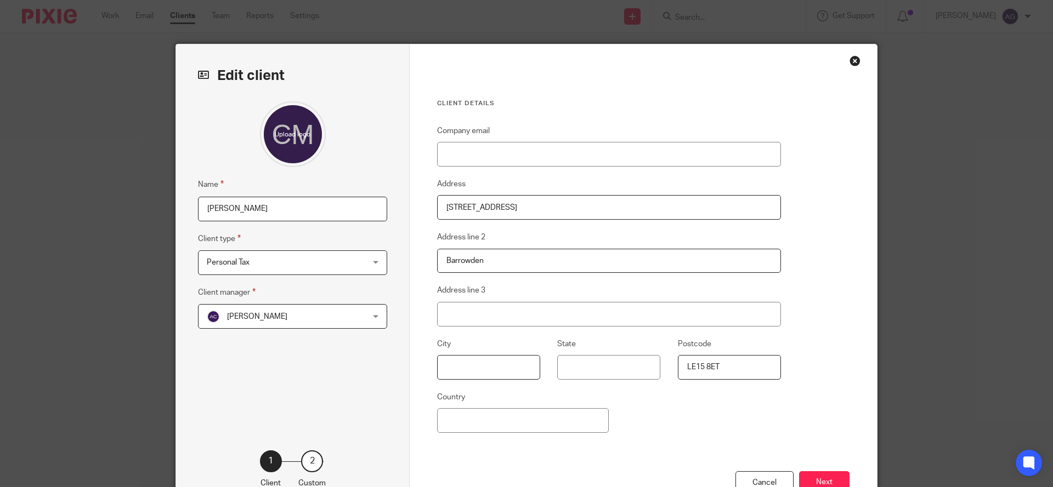
click at [463, 371] on input "text" at bounding box center [488, 367] width 103 height 25
type input "Oakham"
type input "Rutland"
click at [549, 144] on input "Company email" at bounding box center [609, 154] width 344 height 25
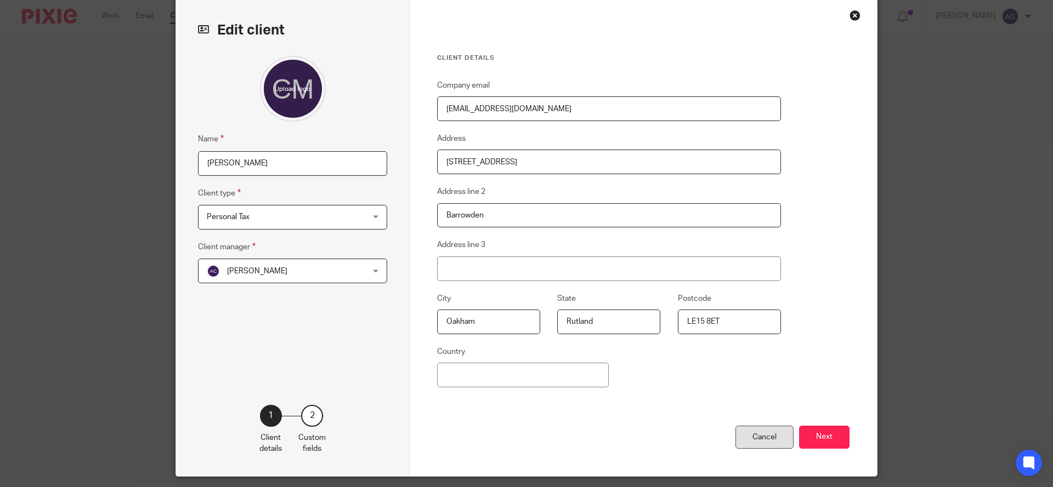
scroll to position [69, 0]
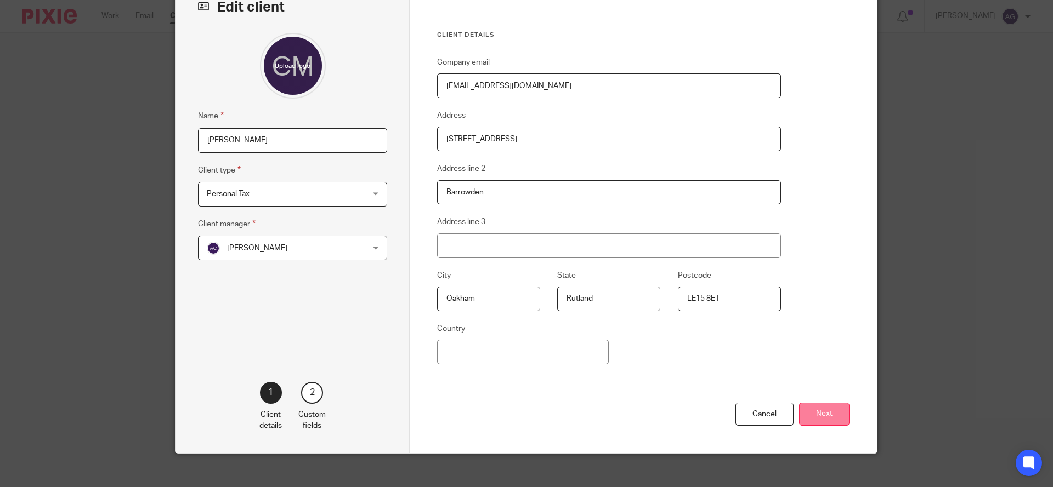
type input "trinemcd@gmail.com"
click at [813, 418] on button "Next" at bounding box center [824, 415] width 50 height 24
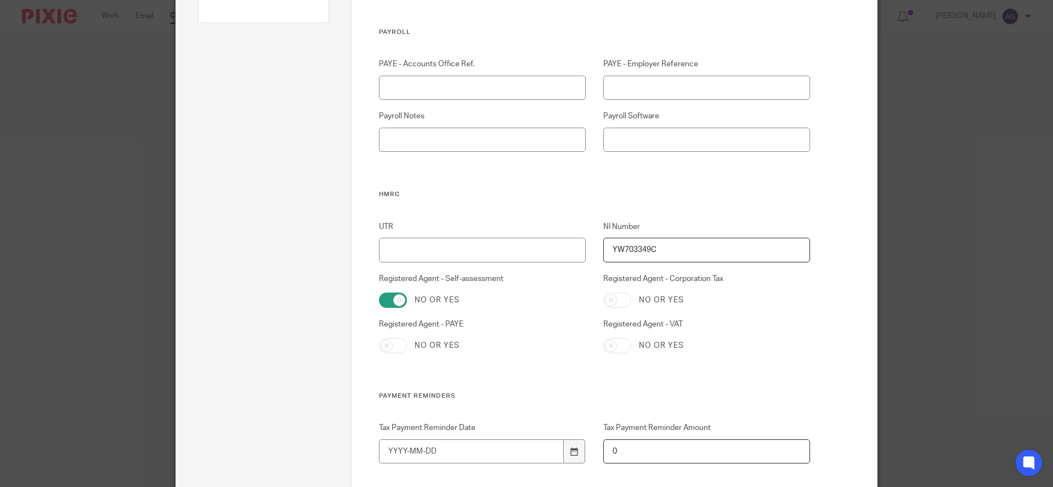
scroll to position [0, 0]
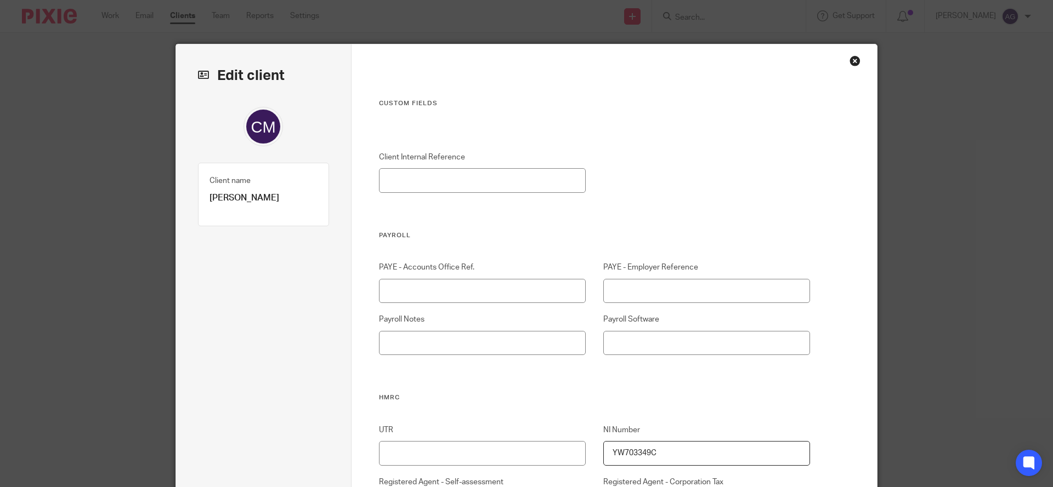
click at [852, 58] on div "Close this dialog window" at bounding box center [854, 60] width 11 height 11
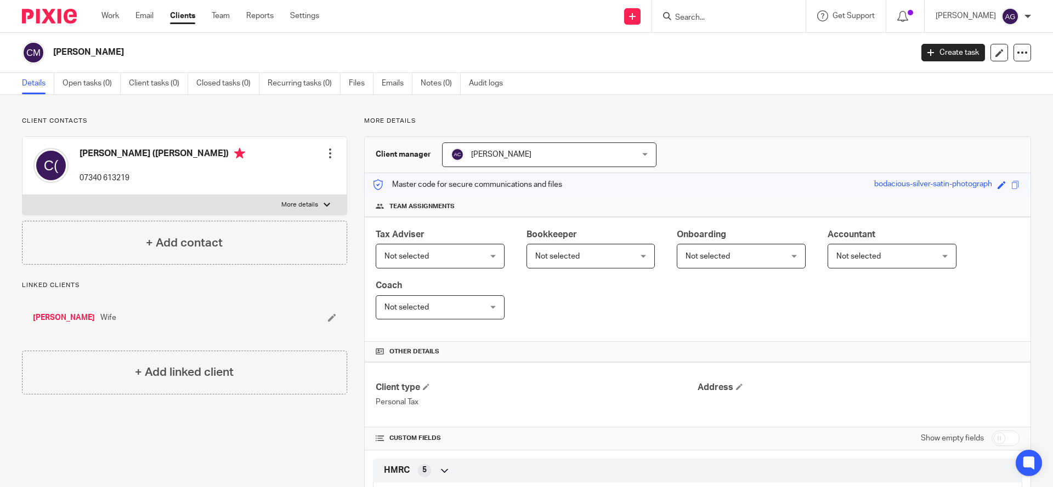
click at [325, 149] on div at bounding box center [330, 153] width 11 height 11
click at [262, 177] on link "Edit contact" at bounding box center [277, 178] width 105 height 16
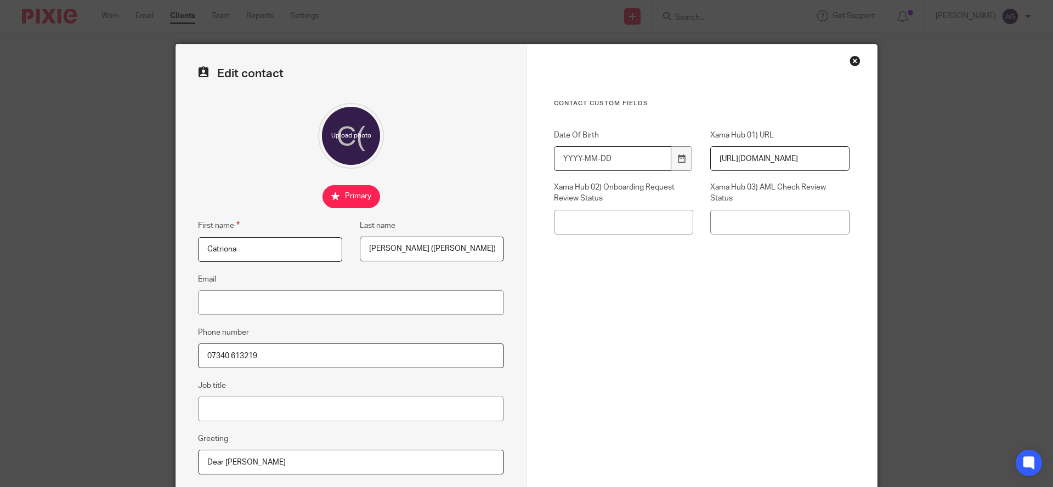
click at [610, 158] on input "Date Of Birth" at bounding box center [612, 158] width 117 height 25
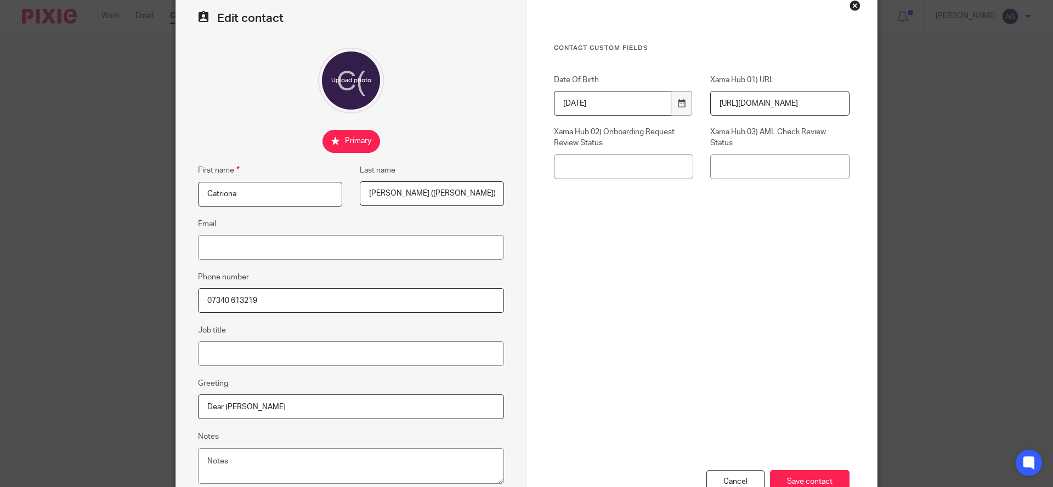
scroll to position [134, 0]
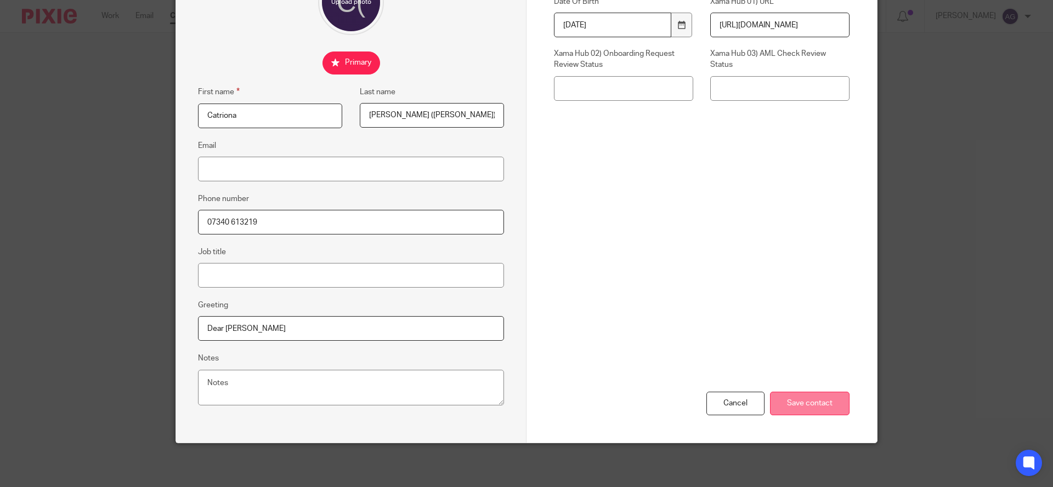
type input "1953-10-18"
click at [796, 401] on input "Save contact" at bounding box center [810, 404] width 80 height 24
click at [780, 407] on input "Save contact" at bounding box center [810, 404] width 80 height 24
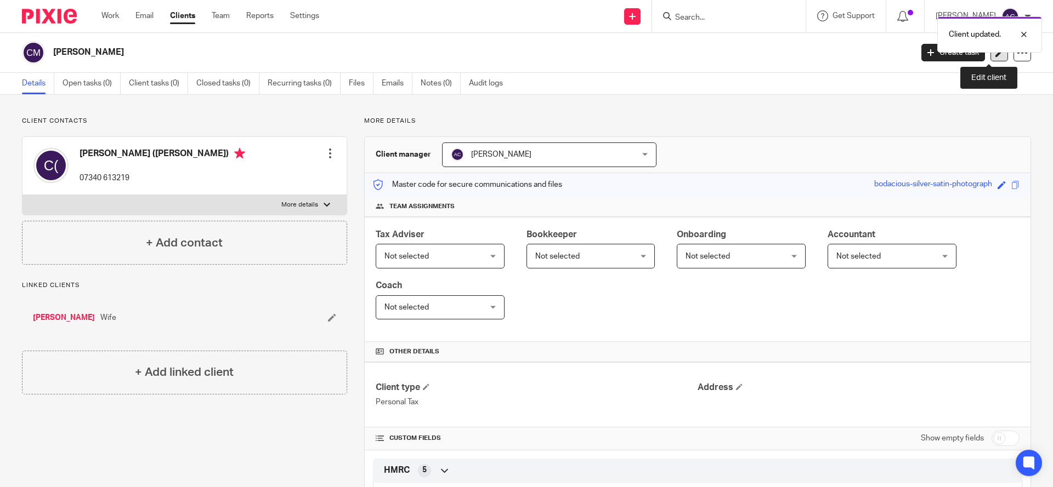
click at [995, 54] on icon at bounding box center [999, 53] width 8 height 8
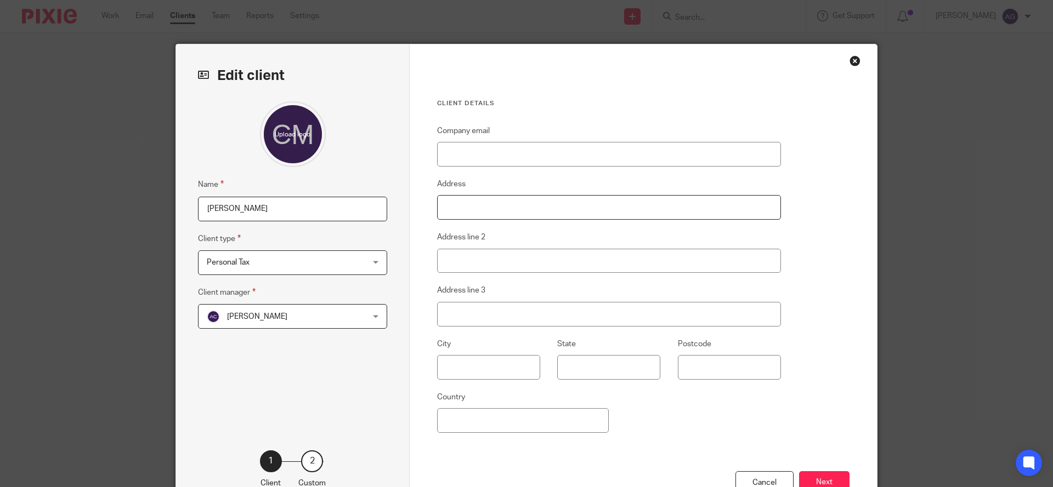
click at [480, 204] on input "Address" at bounding box center [609, 207] width 344 height 25
paste input "5 Dovecote Close Barrowden LE15 8ET GB"
drag, startPoint x: 543, startPoint y: 208, endPoint x: 611, endPoint y: 206, distance: 68.6
click at [611, 206] on input "5 Dovecote Close Barrowden LE15 8ET" at bounding box center [609, 207] width 344 height 25
type input "5 Dovecote Close Barrowden"
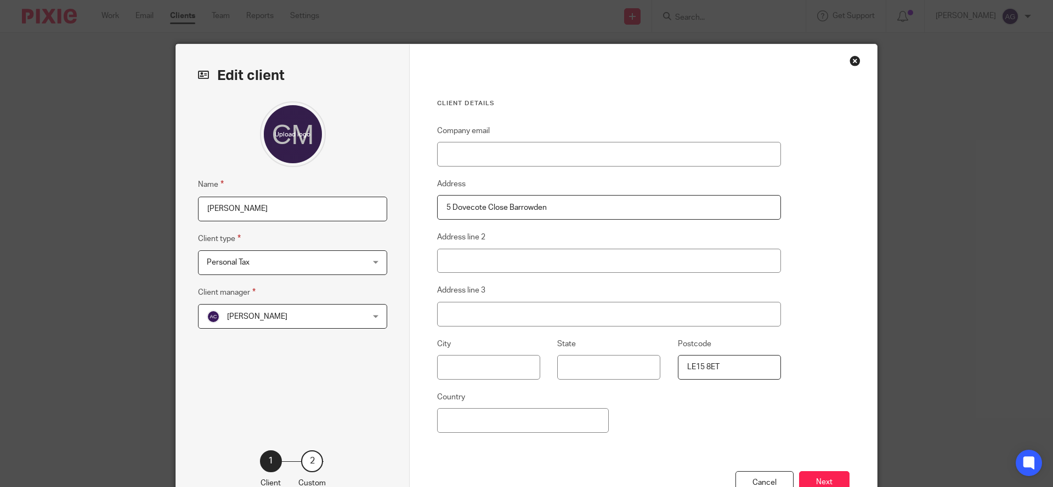
type input "LE15 8ET"
drag, startPoint x: 502, startPoint y: 206, endPoint x: 569, endPoint y: 211, distance: 66.5
click at [569, 211] on input "5 Dovecote Close Barrowden" at bounding box center [609, 207] width 344 height 25
type input "5 Dovecote Close"
click at [445, 258] on input "Barrowden" at bounding box center [609, 261] width 344 height 25
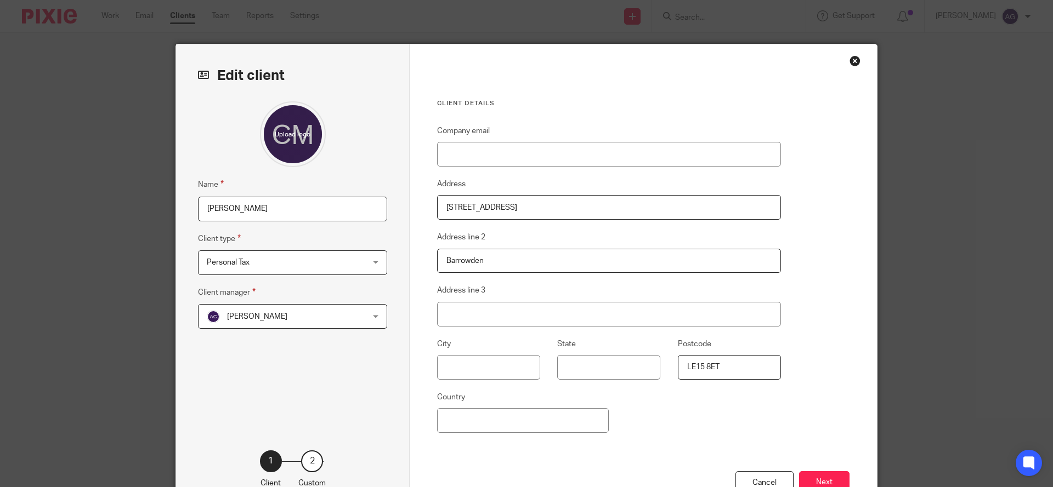
type input "Barrowden"
drag, startPoint x: 481, startPoint y: 356, endPoint x: 484, endPoint y: 361, distance: 5.9
click at [481, 356] on input "text" at bounding box center [488, 367] width 103 height 25
type input "Oakham"
type input "Rutland"
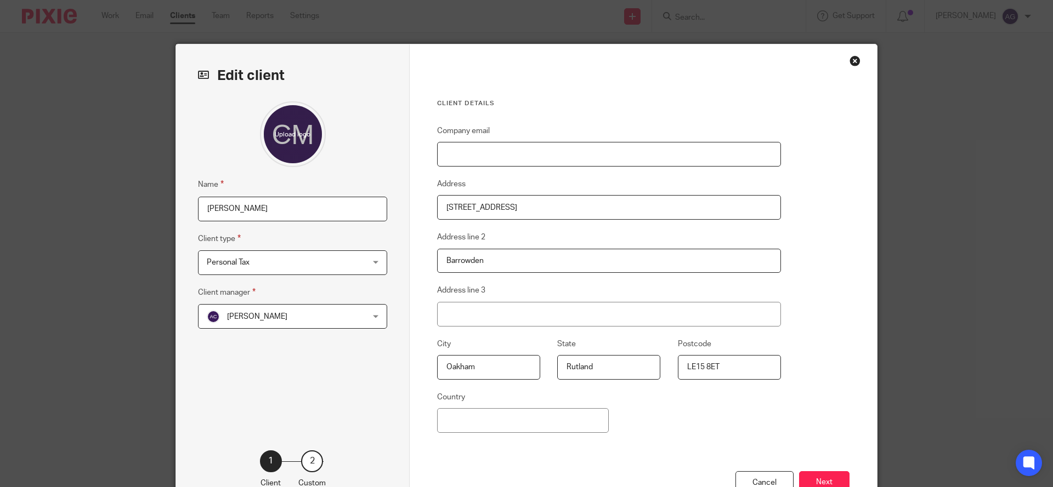
click at [542, 152] on input "Company email" at bounding box center [609, 154] width 344 height 25
type input "trinemcd@gmail.com"
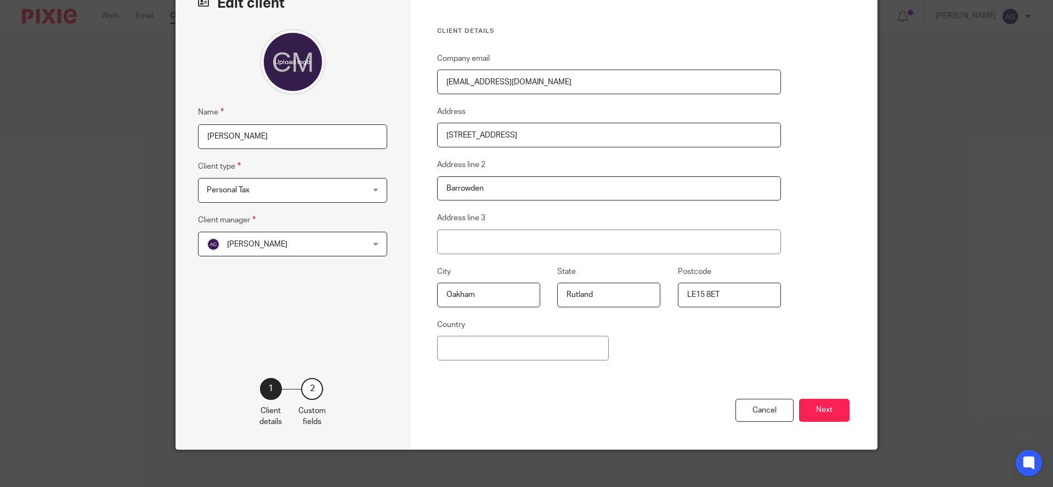
scroll to position [79, 0]
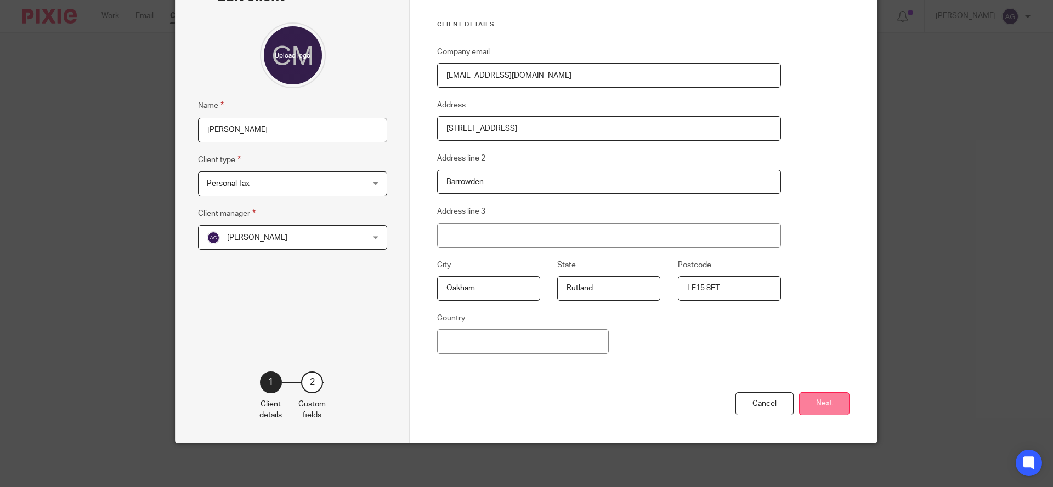
click at [820, 406] on button "Next" at bounding box center [824, 405] width 50 height 24
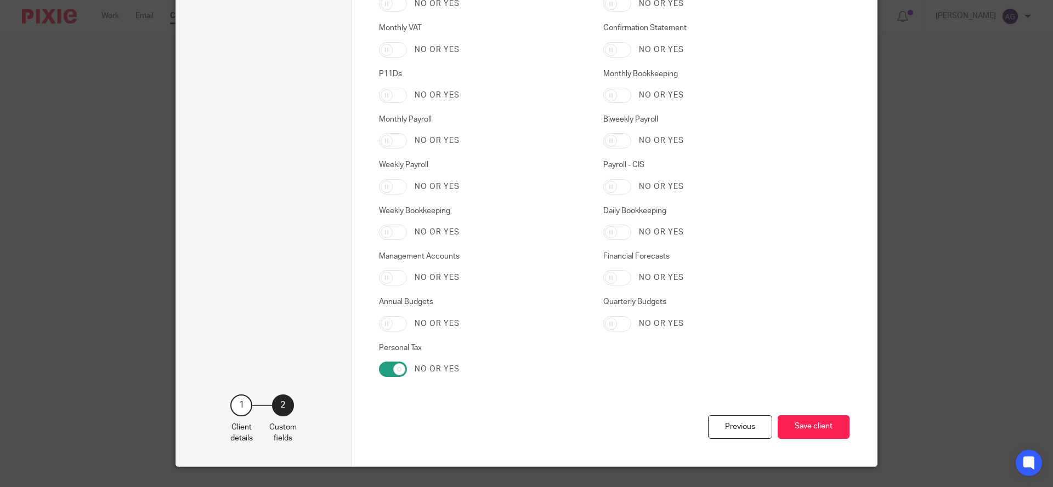
scroll to position [1758, 0]
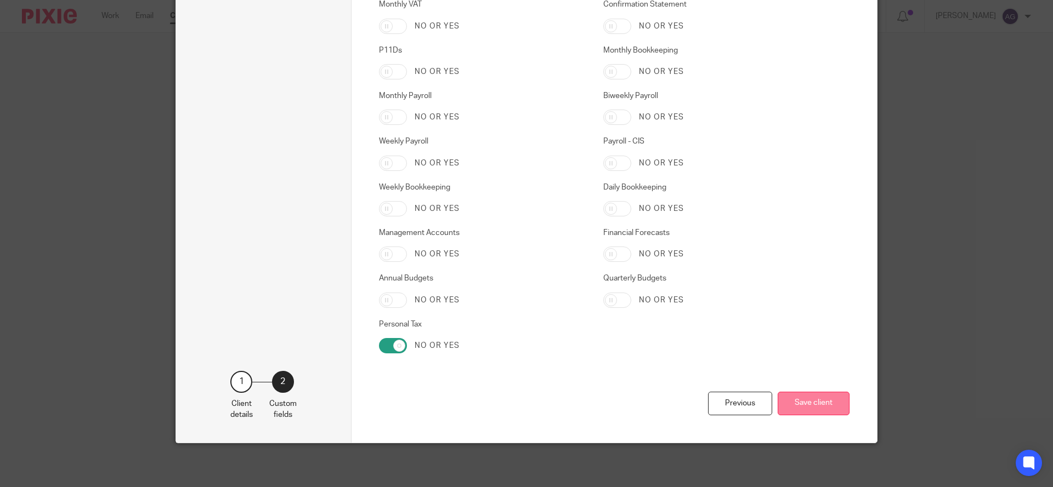
click at [799, 405] on button "Save client" at bounding box center [813, 404] width 72 height 24
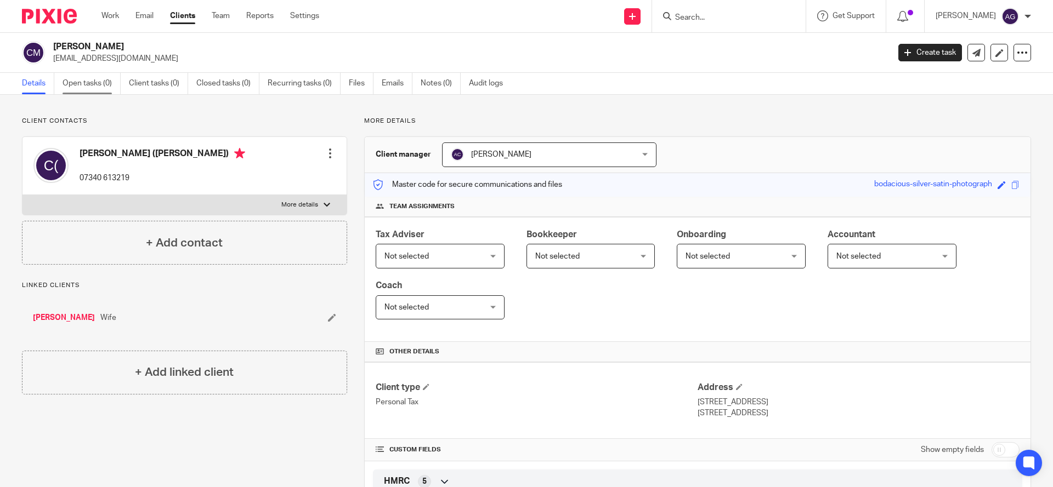
click at [91, 81] on link "Open tasks (0)" at bounding box center [92, 83] width 58 height 21
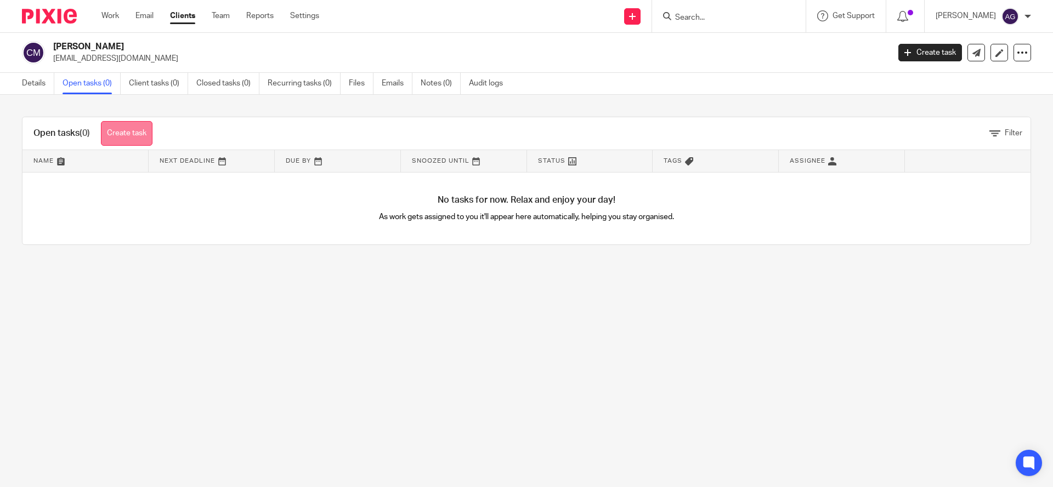
click at [119, 134] on link "Create task" at bounding box center [127, 133] width 52 height 25
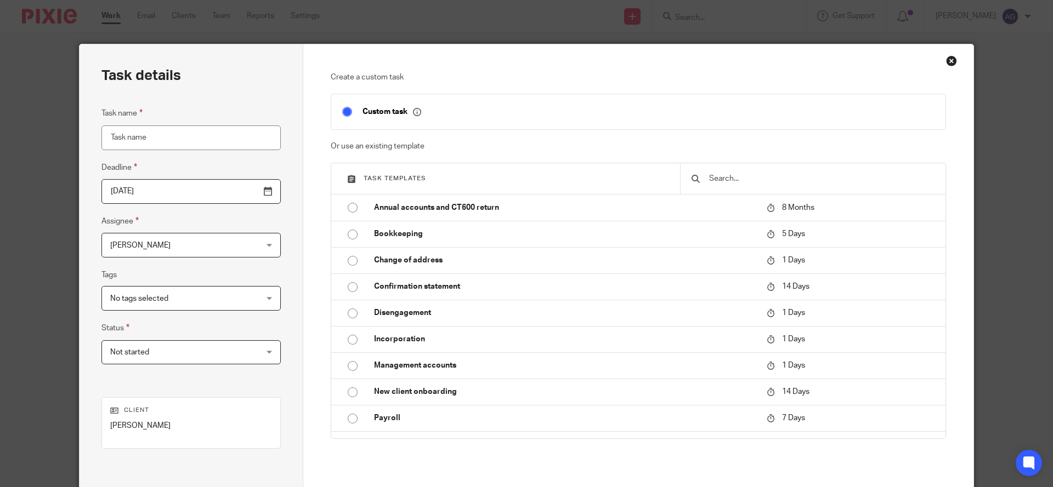
click at [197, 247] on span "[PERSON_NAME]" at bounding box center [178, 245] width 136 height 23
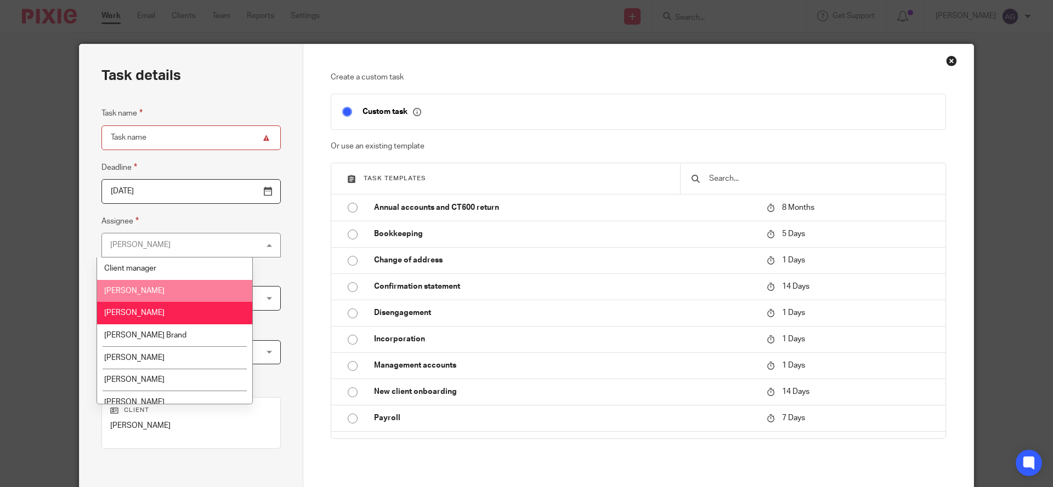
click at [172, 292] on li "[PERSON_NAME]" at bounding box center [174, 291] width 155 height 22
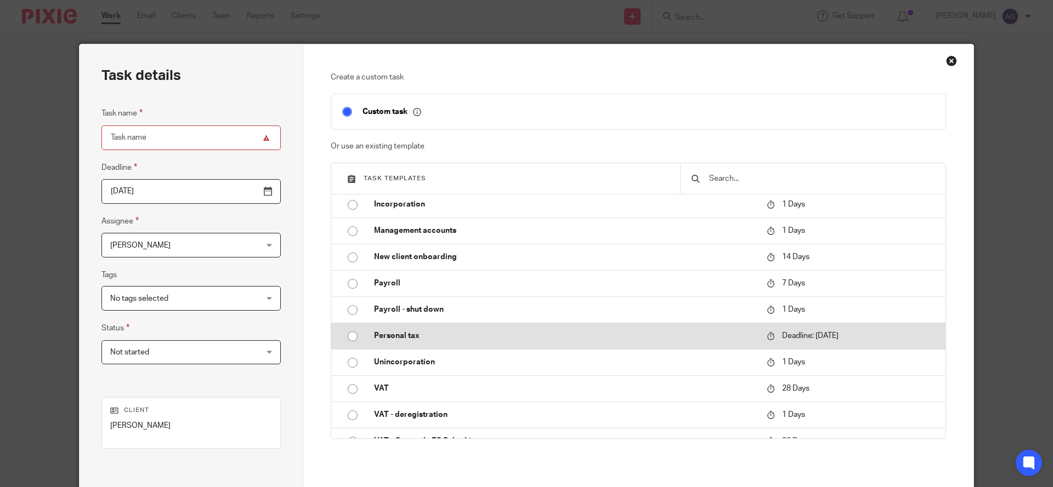
scroll to position [137, 0]
click at [406, 335] on p "Personal tax" at bounding box center [565, 333] width 382 height 11
type input "2026-01-31"
type input "Personal tax"
checkbox input "false"
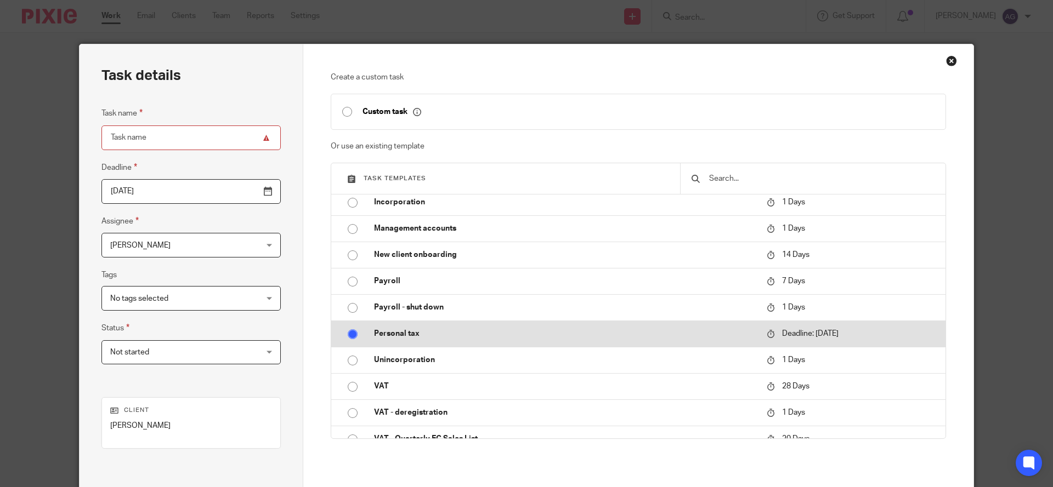
radio input "true"
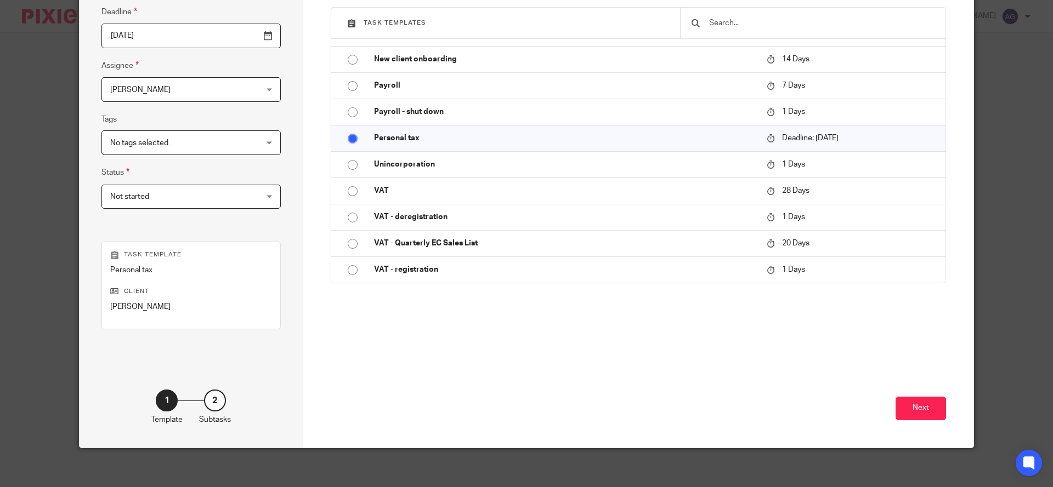
scroll to position [158, 0]
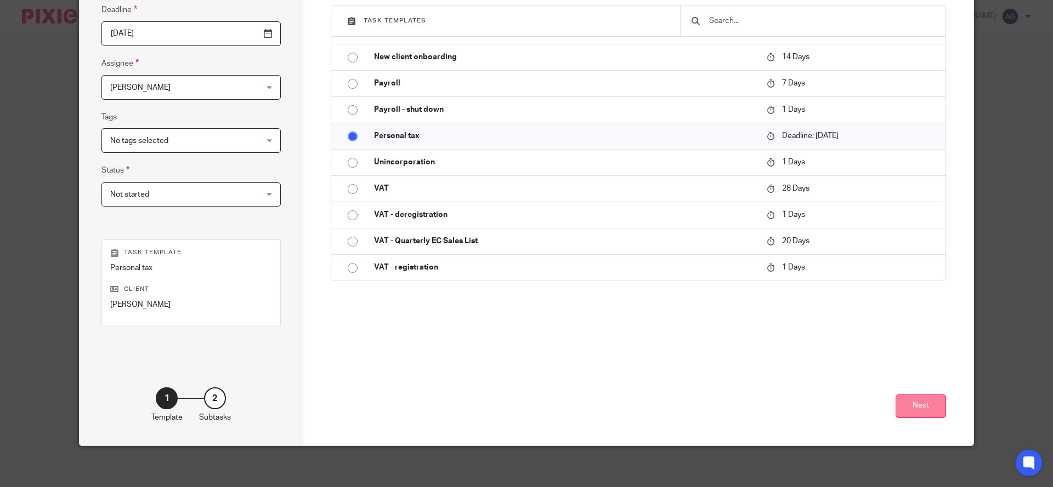
click at [923, 408] on button "Next" at bounding box center [920, 407] width 50 height 24
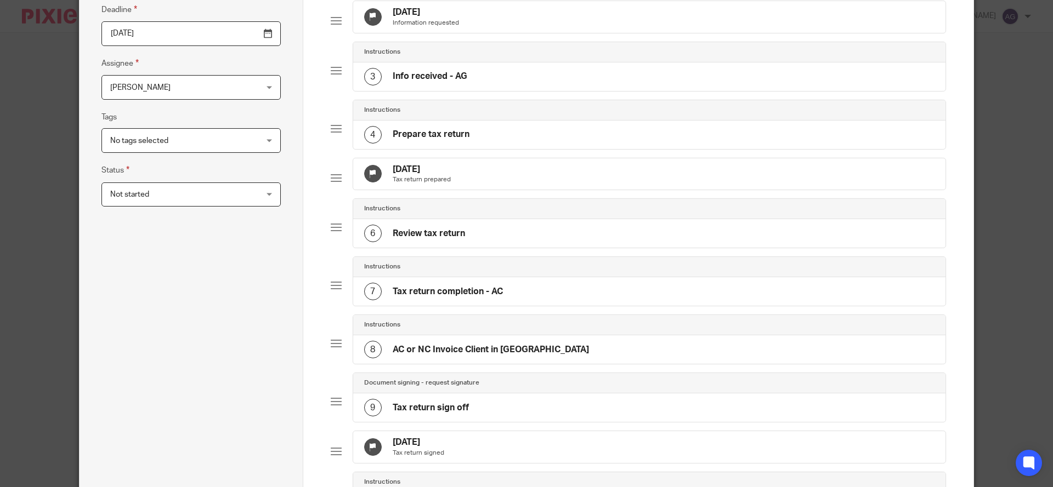
scroll to position [452, 0]
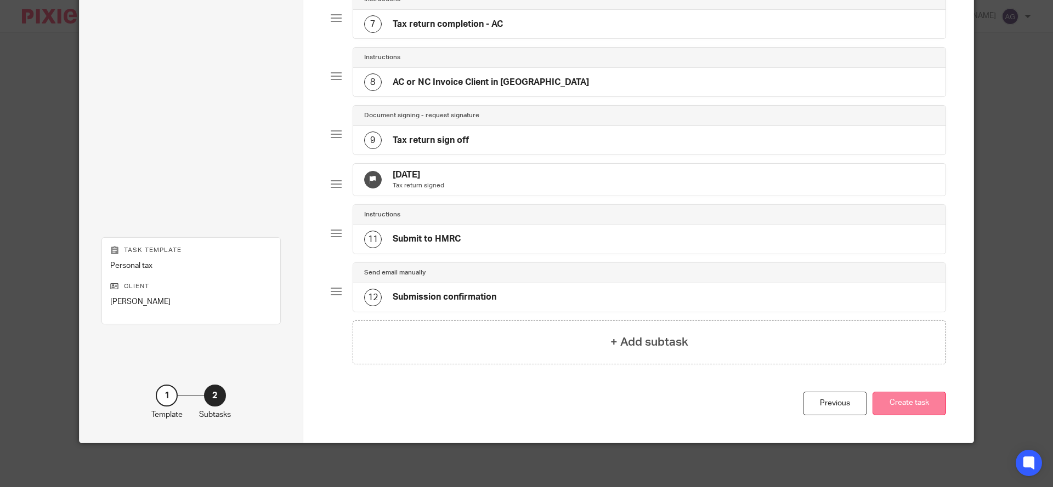
click at [902, 404] on button "Create task" at bounding box center [908, 404] width 73 height 24
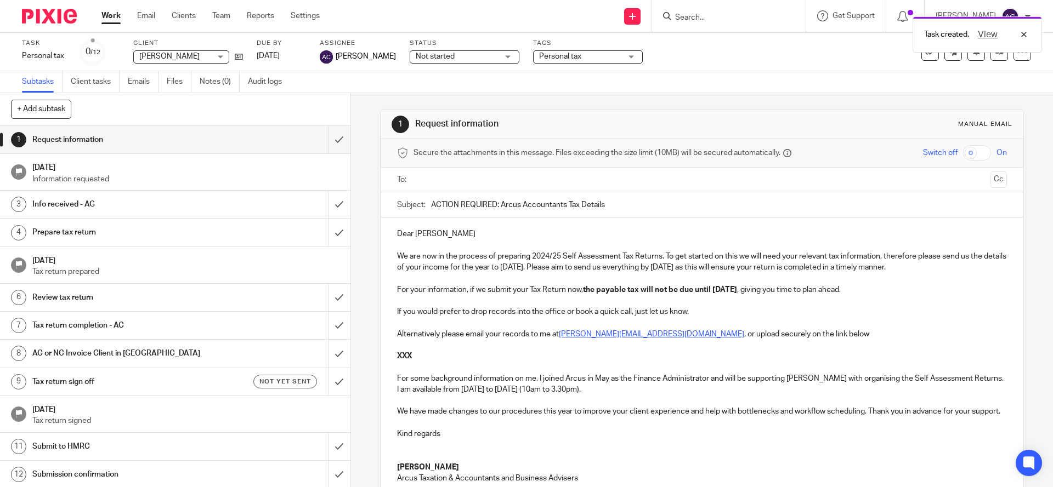
scroll to position [180, 0]
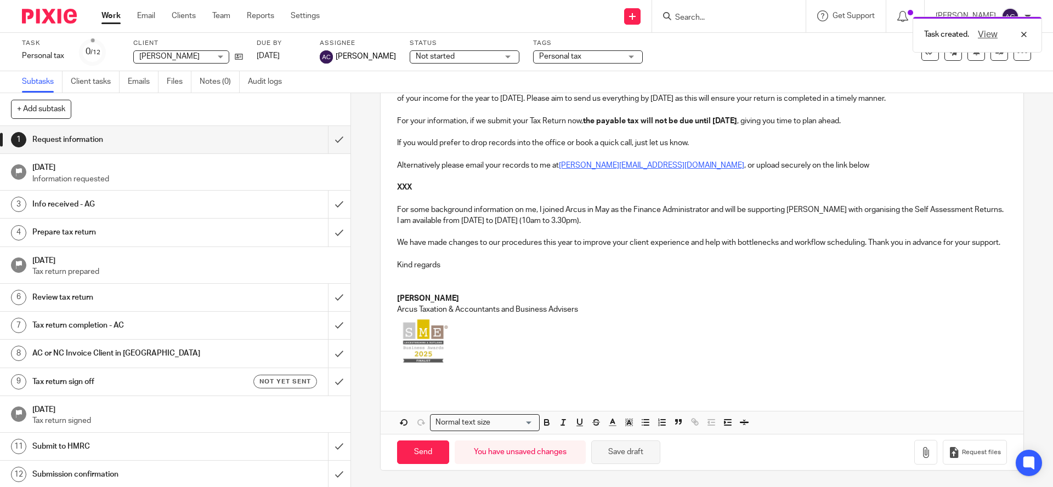
click at [624, 456] on button "Save draft" at bounding box center [625, 453] width 69 height 24
click at [736, 14] on input "Search" at bounding box center [723, 18] width 99 height 10
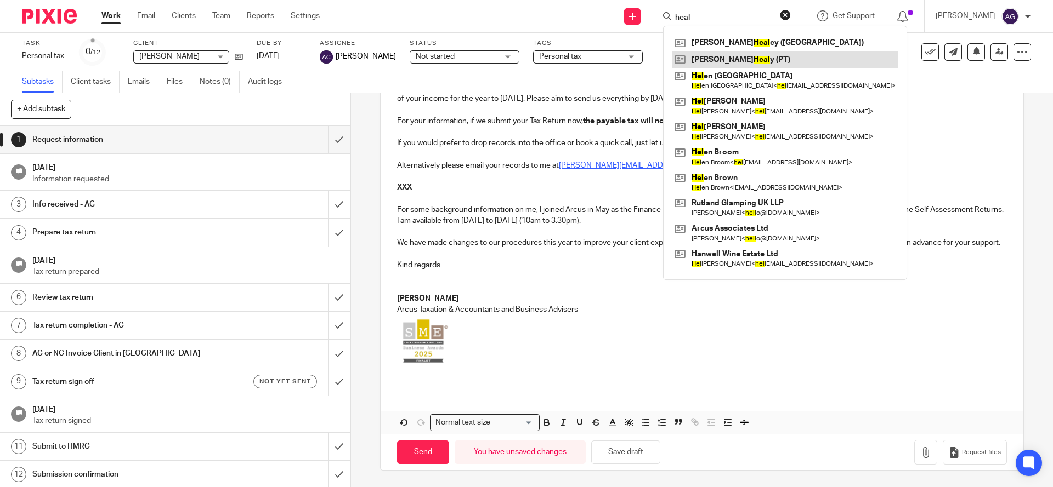
type input "heal"
click at [748, 61] on link at bounding box center [785, 60] width 226 height 16
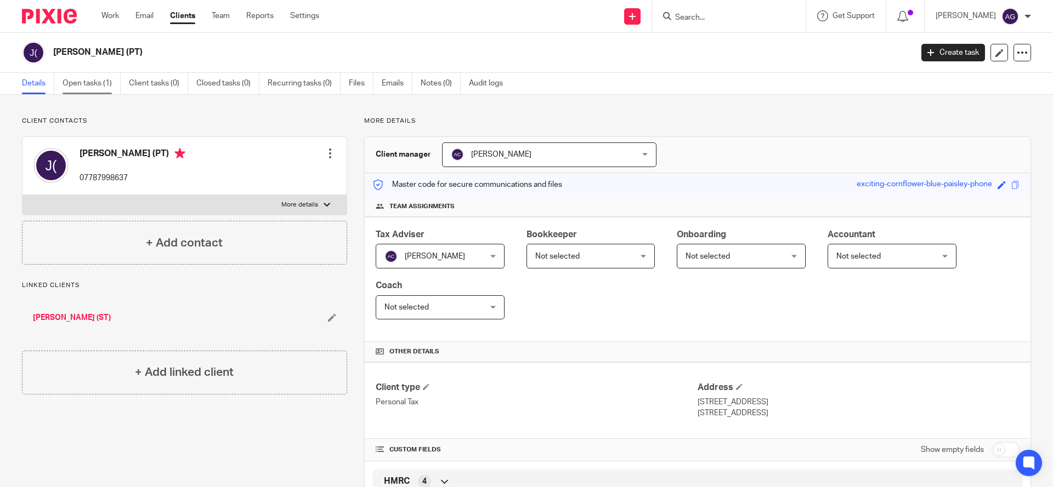
click at [94, 83] on link "Open tasks (1)" at bounding box center [92, 83] width 58 height 21
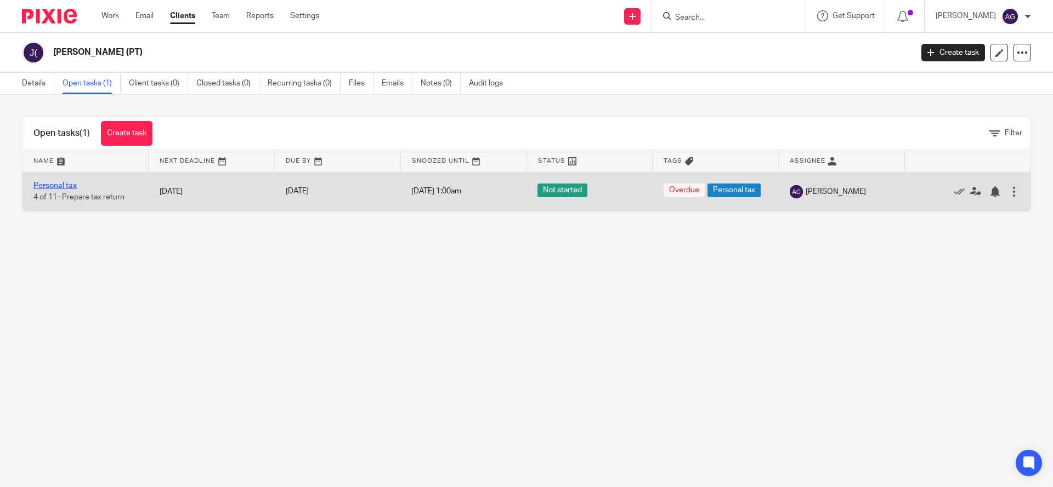
click at [61, 184] on link "Personal tax" at bounding box center [54, 186] width 43 height 8
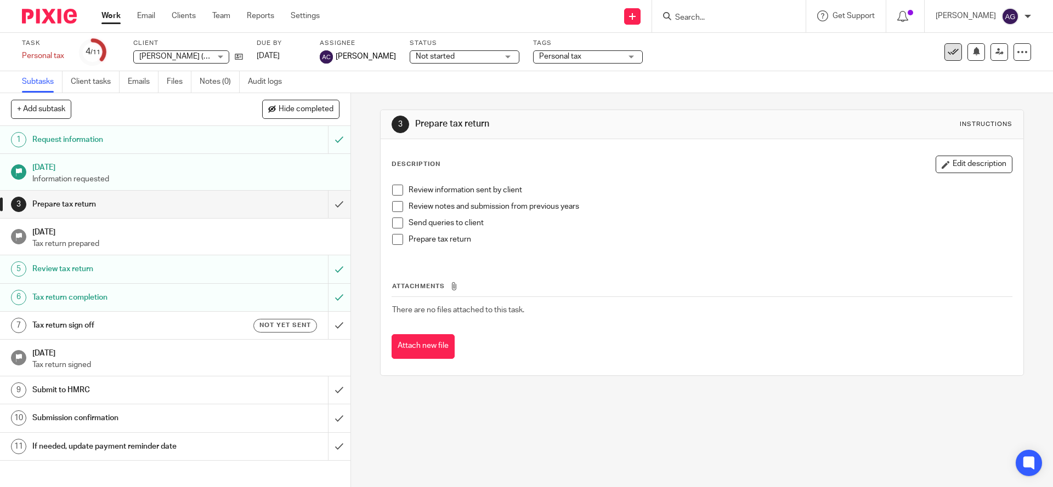
click at [947, 49] on icon at bounding box center [952, 52] width 11 height 11
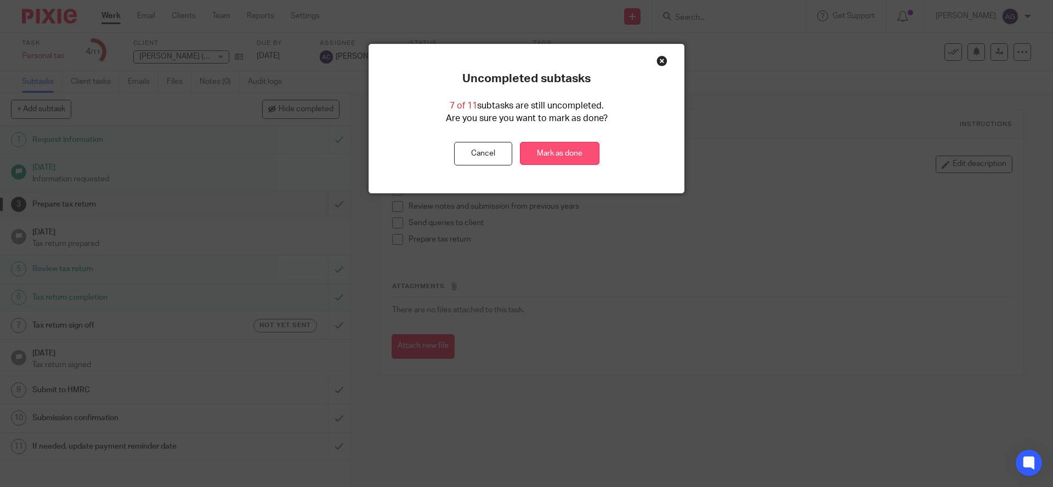
click at [564, 154] on link "Mark as done" at bounding box center [560, 154] width 80 height 24
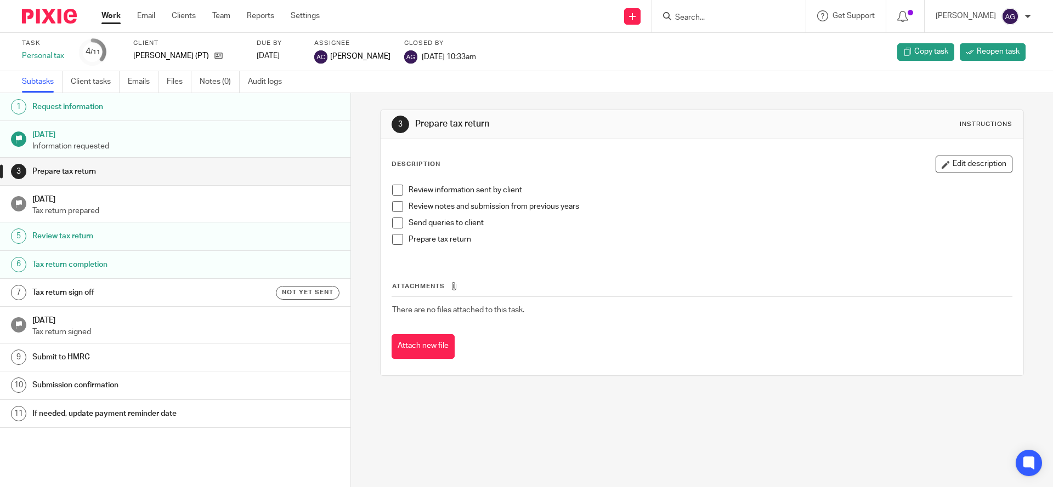
click at [707, 13] on input "Search" at bounding box center [723, 18] width 99 height 10
click at [753, 14] on input "Search" at bounding box center [723, 18] width 99 height 10
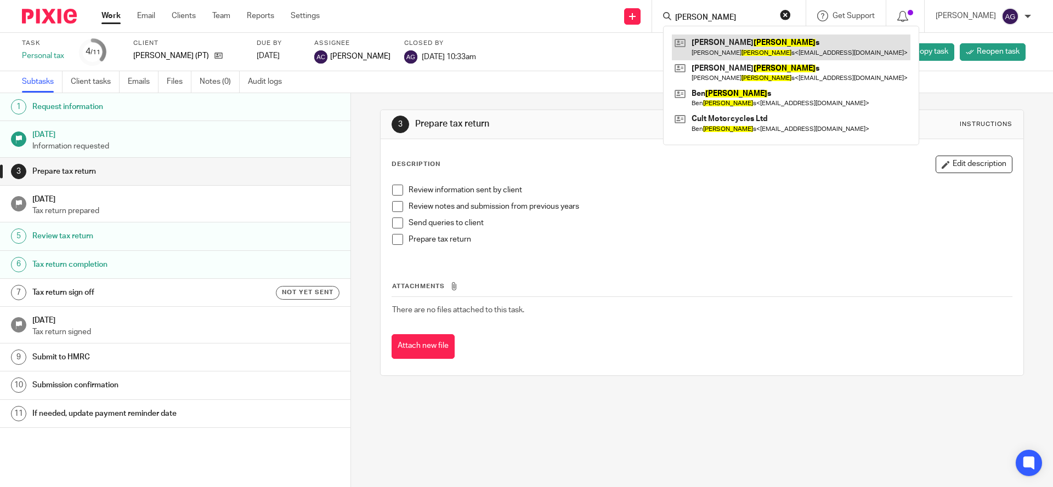
type input "[PERSON_NAME]"
click at [766, 45] on link at bounding box center [791, 47] width 239 height 25
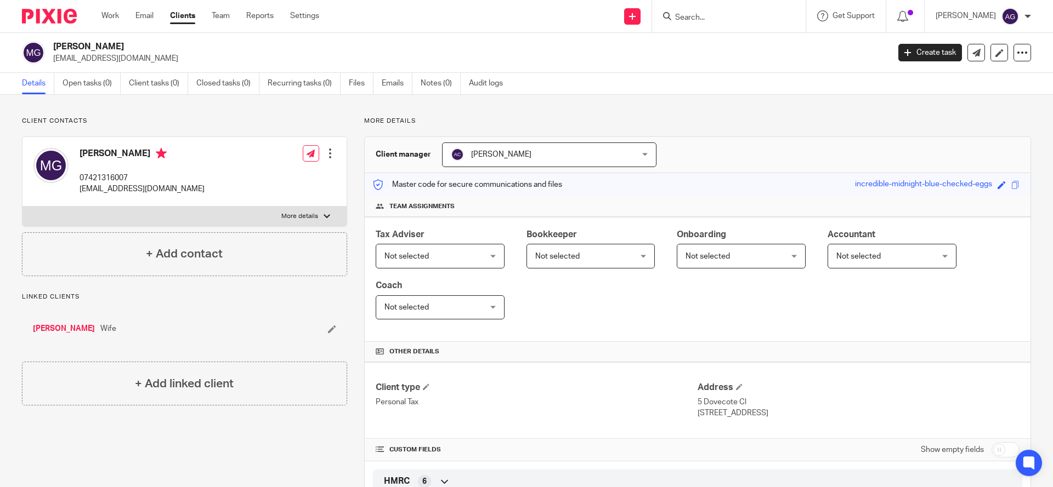
click at [83, 328] on link "[PERSON_NAME]" at bounding box center [64, 329] width 62 height 11
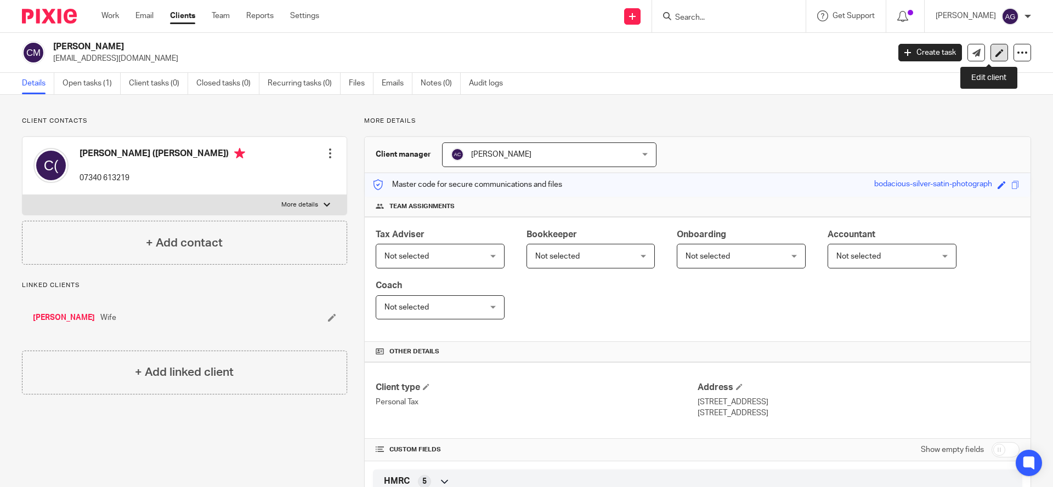
click at [995, 52] on icon at bounding box center [999, 53] width 8 height 8
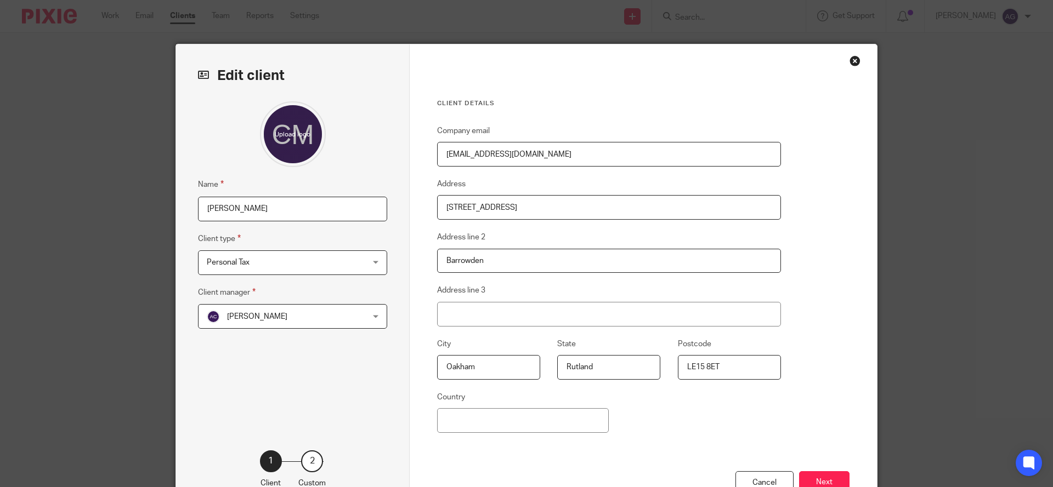
click at [296, 209] on input "[PERSON_NAME]" at bounding box center [292, 209] width 189 height 25
type input "[PERSON_NAME] ([PERSON_NAME])"
click at [816, 476] on button "Next" at bounding box center [824, 484] width 50 height 24
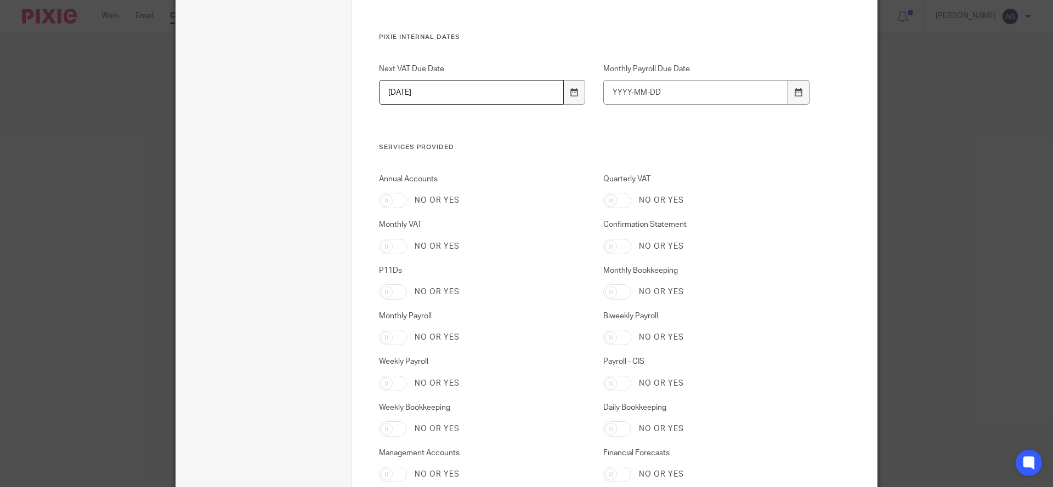
scroll to position [1758, 0]
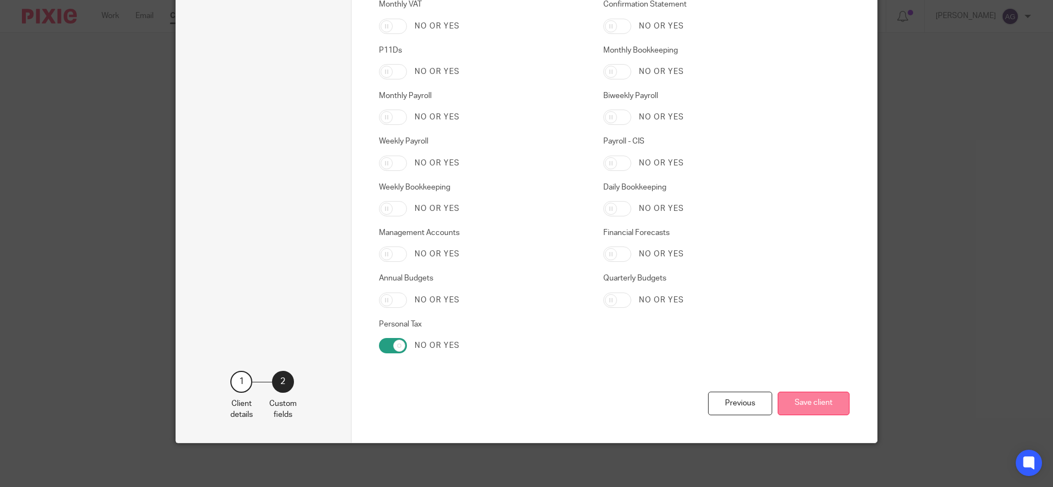
click at [811, 403] on button "Save client" at bounding box center [813, 404] width 72 height 24
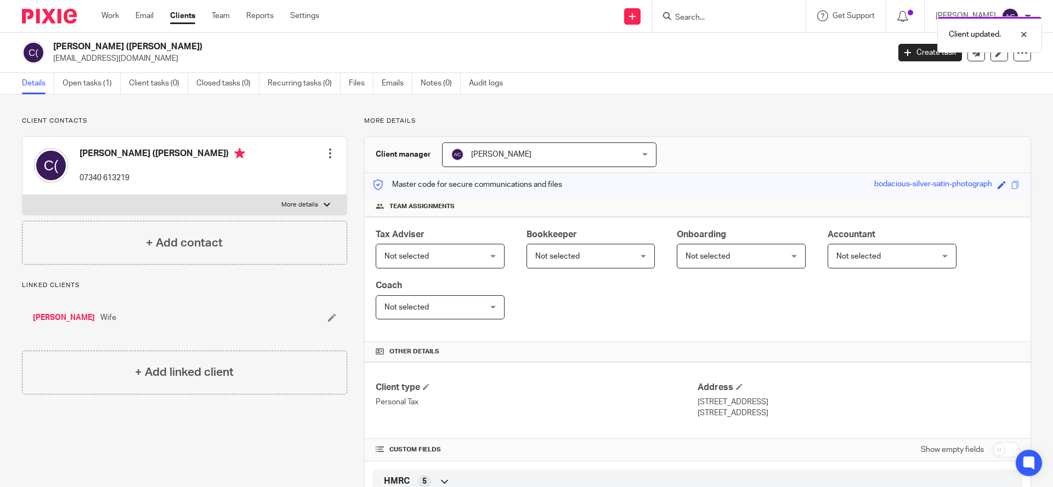
click at [749, 13] on div "Client updated." at bounding box center [783, 32] width 515 height 42
click at [722, 16] on input "Search" at bounding box center [723, 18] width 99 height 10
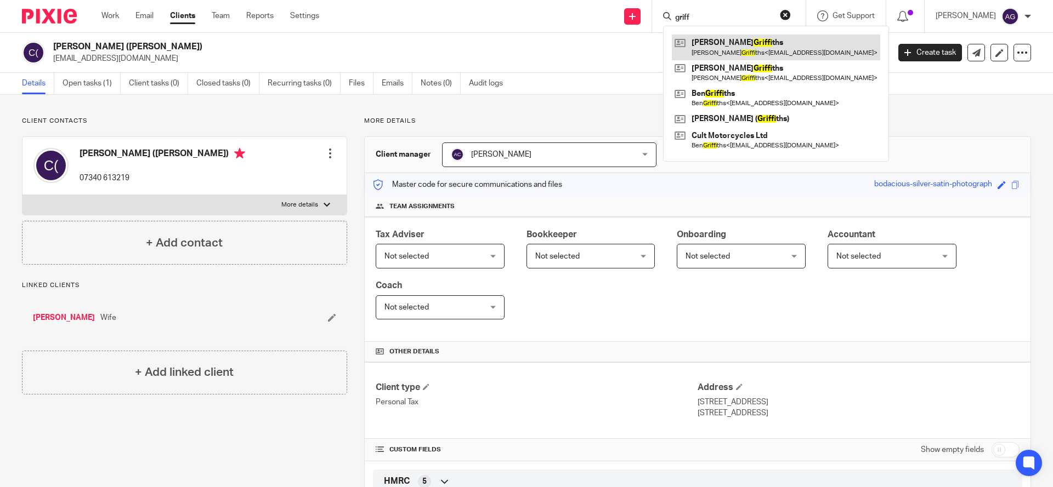
type input "griff"
click at [751, 48] on link at bounding box center [776, 47] width 208 height 25
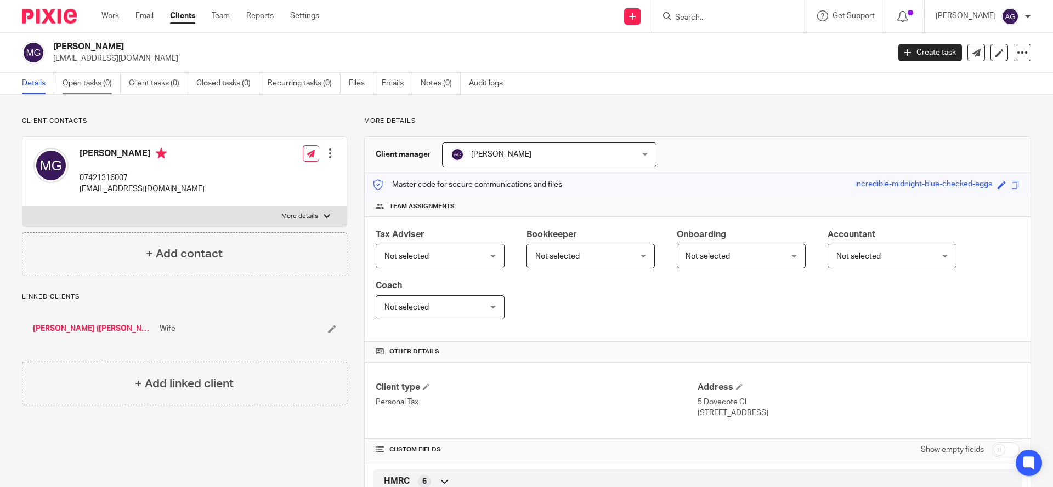
click at [90, 83] on link "Open tasks (0)" at bounding box center [92, 83] width 58 height 21
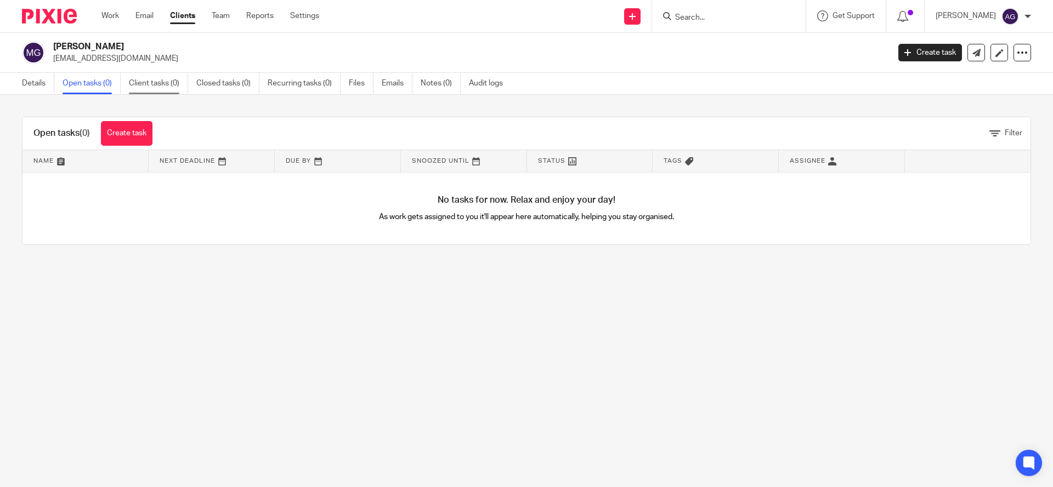
click at [151, 82] on link "Client tasks (0)" at bounding box center [158, 83] width 59 height 21
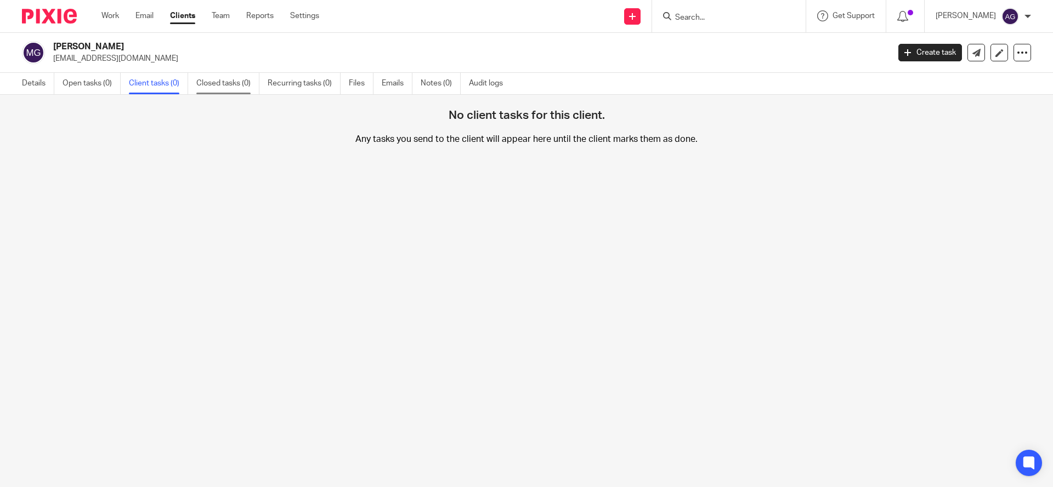
click at [216, 80] on link "Closed tasks (0)" at bounding box center [227, 83] width 63 height 21
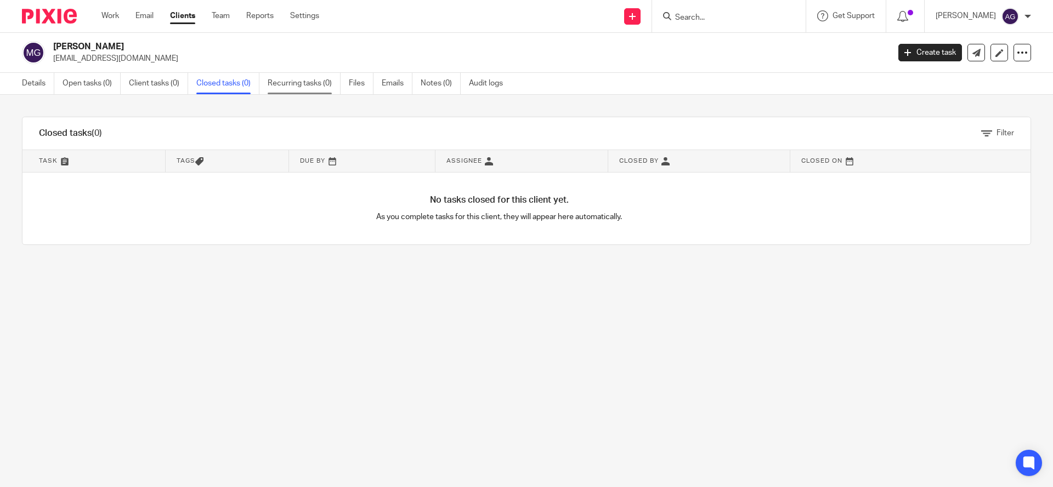
click at [297, 81] on link "Recurring tasks (0)" at bounding box center [304, 83] width 73 height 21
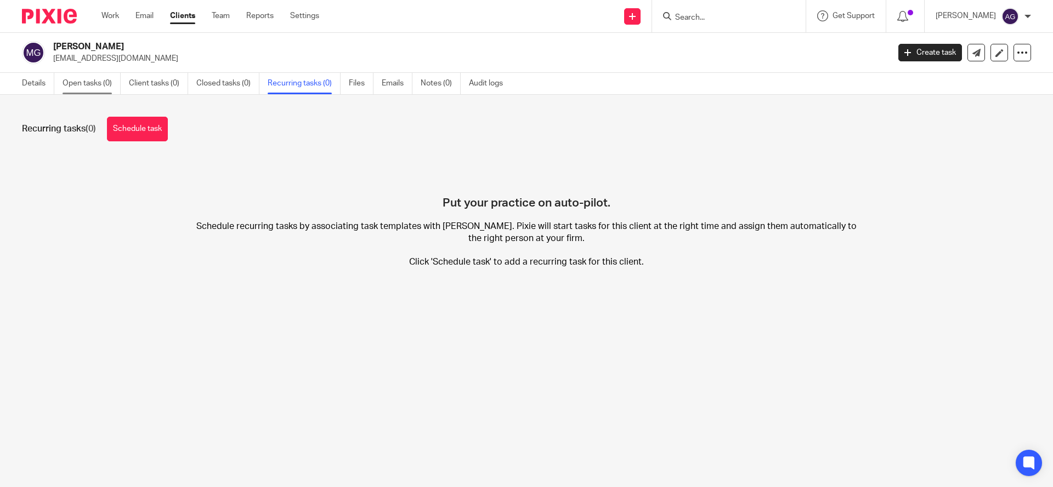
click at [92, 80] on link "Open tasks (0)" at bounding box center [92, 83] width 58 height 21
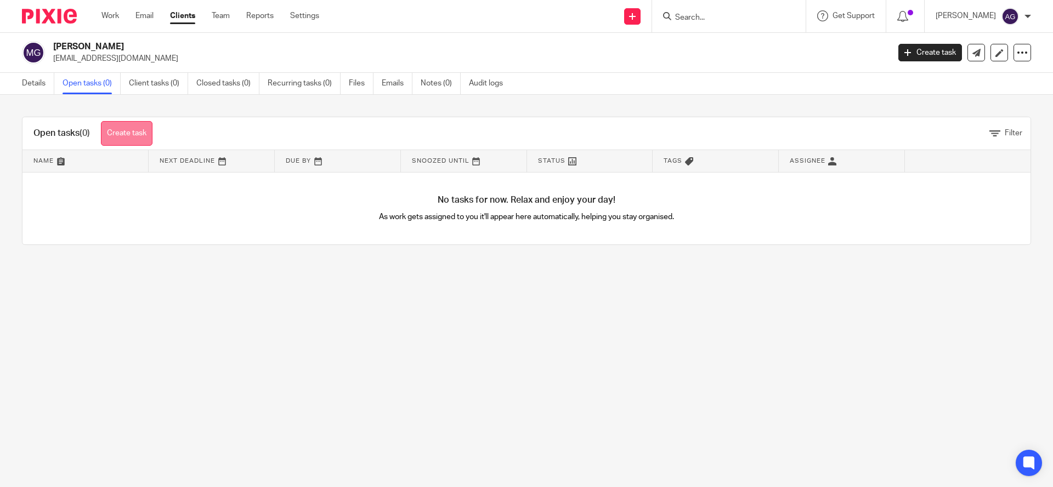
click at [120, 133] on link "Create task" at bounding box center [127, 133] width 52 height 25
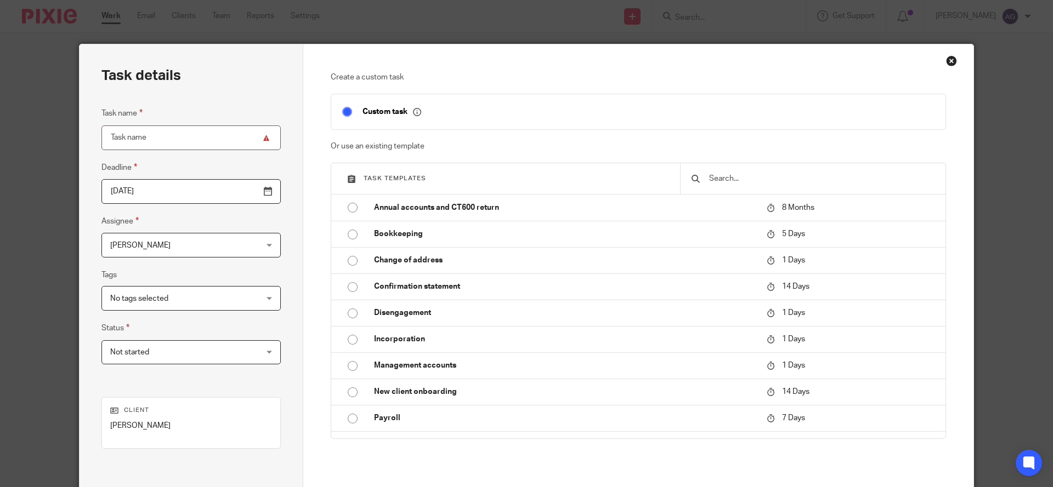
click at [194, 244] on span "[PERSON_NAME]" at bounding box center [178, 245] width 136 height 23
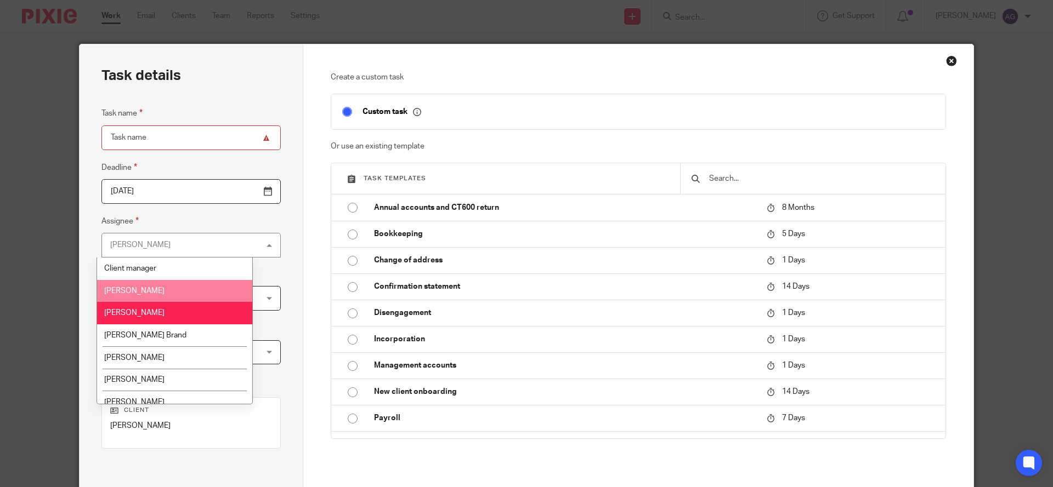
click at [173, 292] on li "[PERSON_NAME]" at bounding box center [174, 291] width 155 height 22
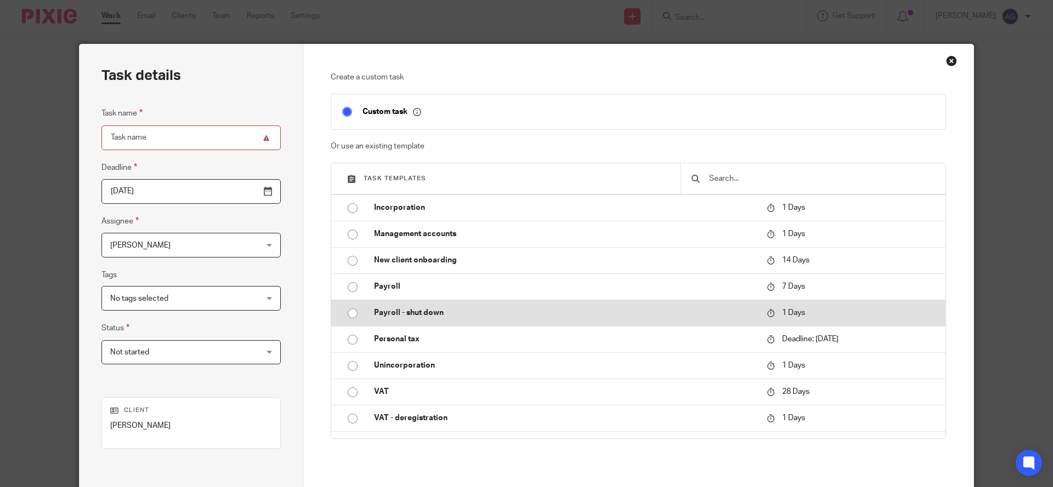
scroll to position [137, 0]
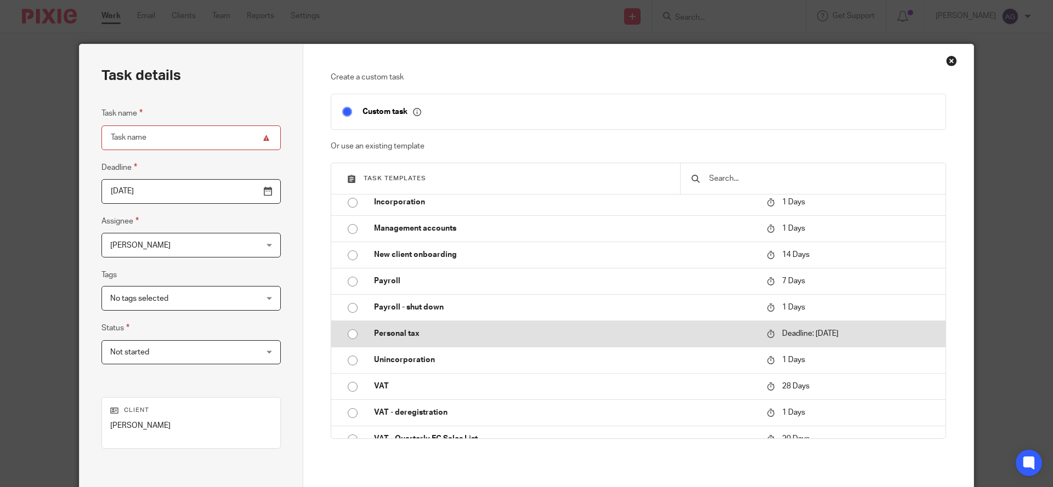
click at [399, 334] on p "Personal tax" at bounding box center [565, 333] width 382 height 11
type input "2026-01-31"
type input "Personal tax"
checkbox input "false"
radio input "true"
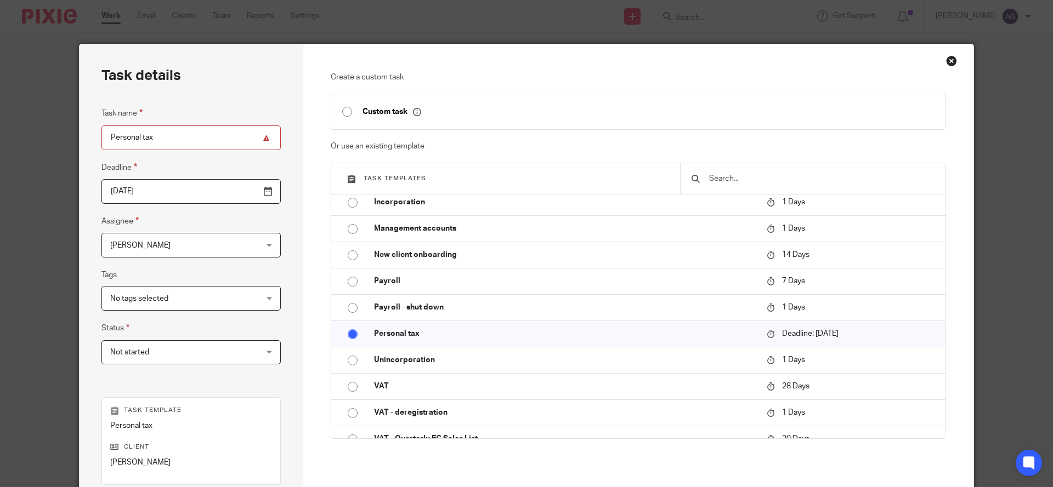
scroll to position [161, 0]
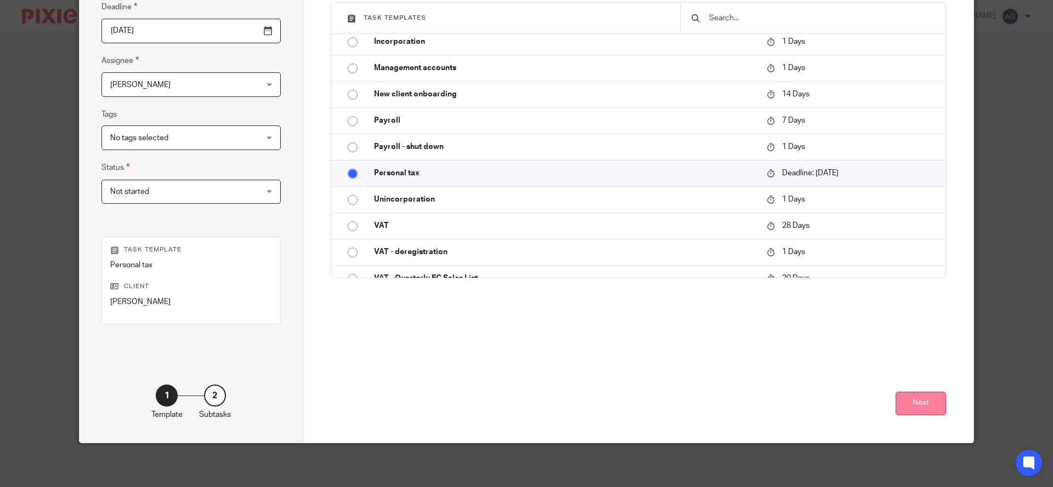
click at [910, 404] on button "Next" at bounding box center [920, 404] width 50 height 24
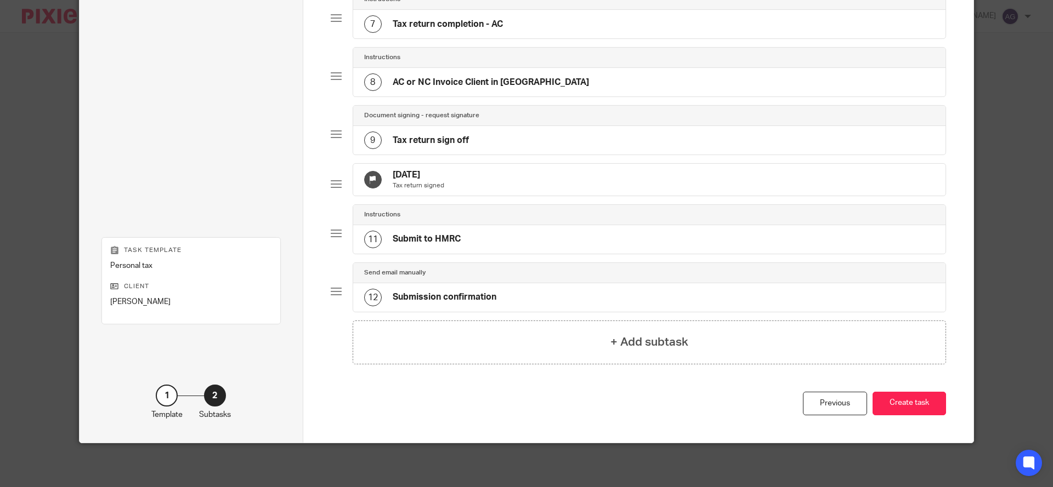
scroll to position [452, 0]
click at [883, 404] on button "Create task" at bounding box center [908, 404] width 73 height 24
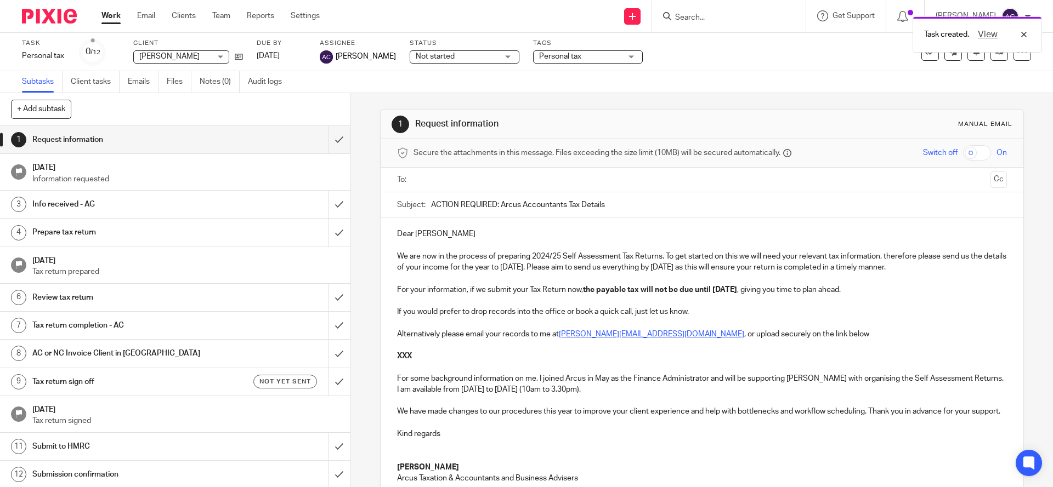
scroll to position [2, 0]
click at [924, 55] on icon at bounding box center [929, 52] width 11 height 11
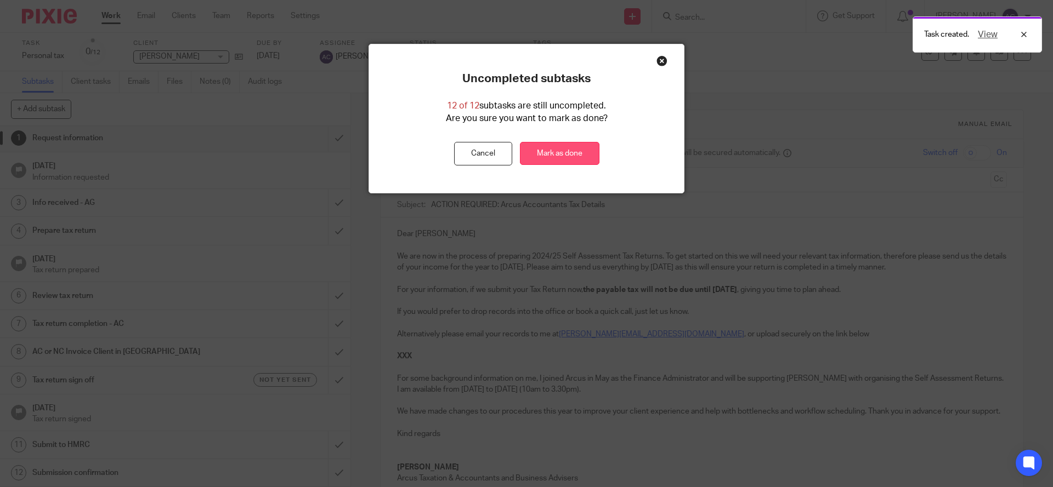
click at [563, 154] on link "Mark as done" at bounding box center [560, 154] width 80 height 24
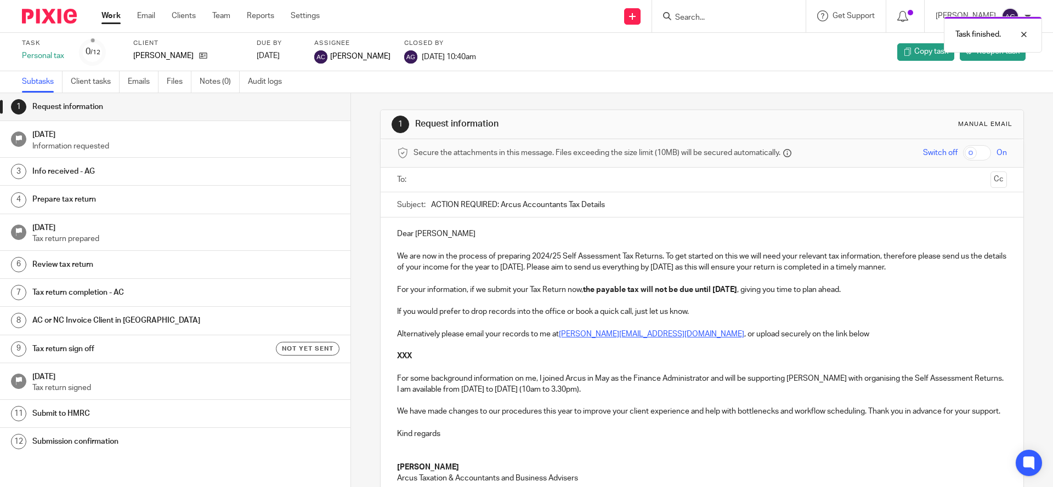
scroll to position [2, 0]
click at [715, 19] on input "Search" at bounding box center [723, 18] width 99 height 10
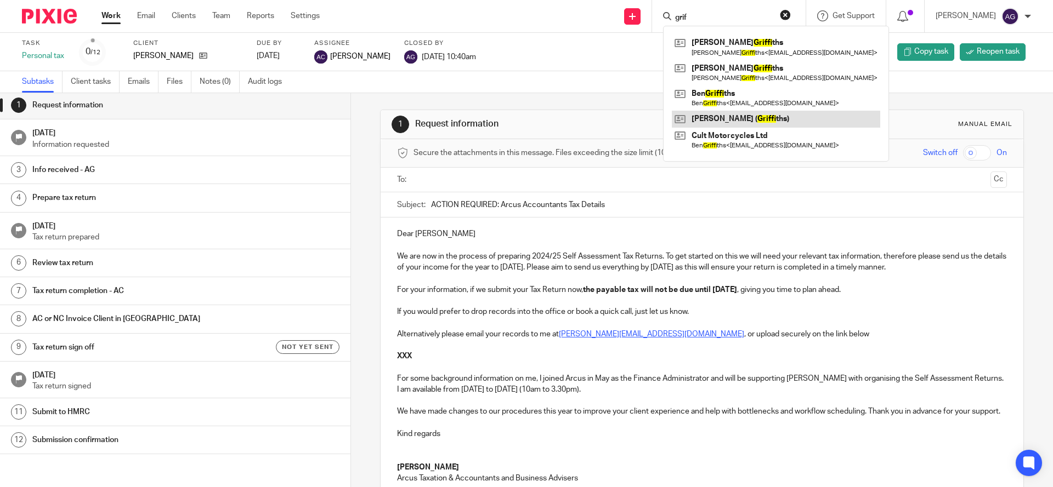
type input "grif"
click at [747, 122] on link at bounding box center [776, 119] width 208 height 16
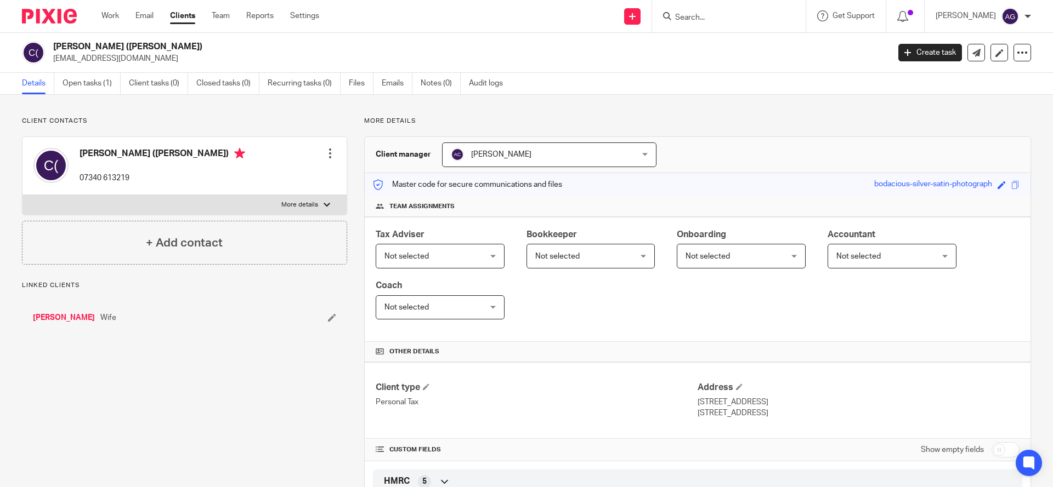
click at [718, 19] on input "Search" at bounding box center [723, 18] width 99 height 10
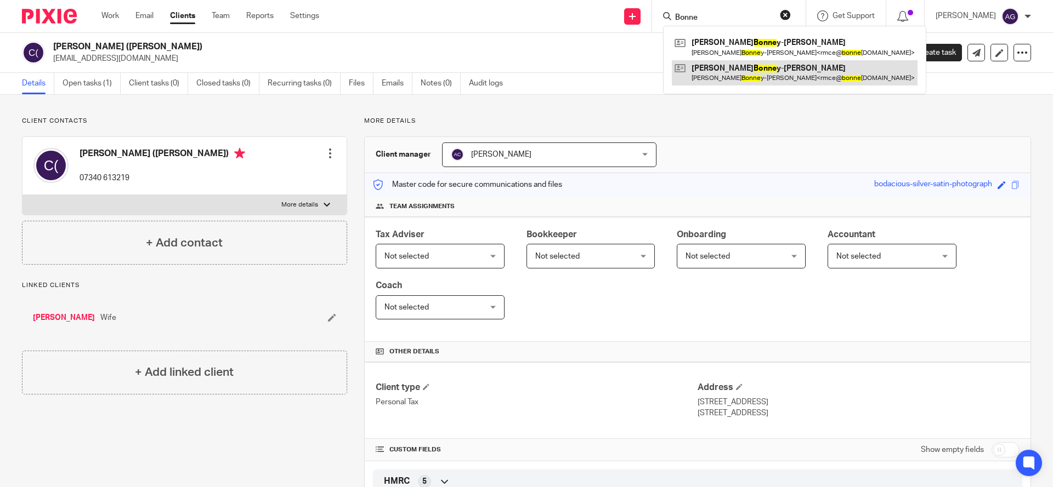
type input "Bonne"
click at [745, 73] on link at bounding box center [795, 72] width 246 height 25
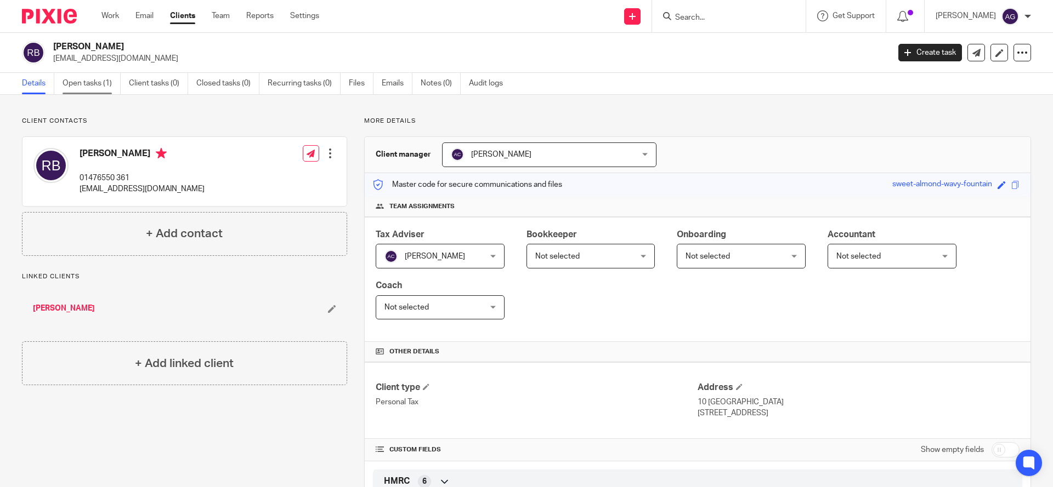
click at [94, 85] on link "Open tasks (1)" at bounding box center [92, 83] width 58 height 21
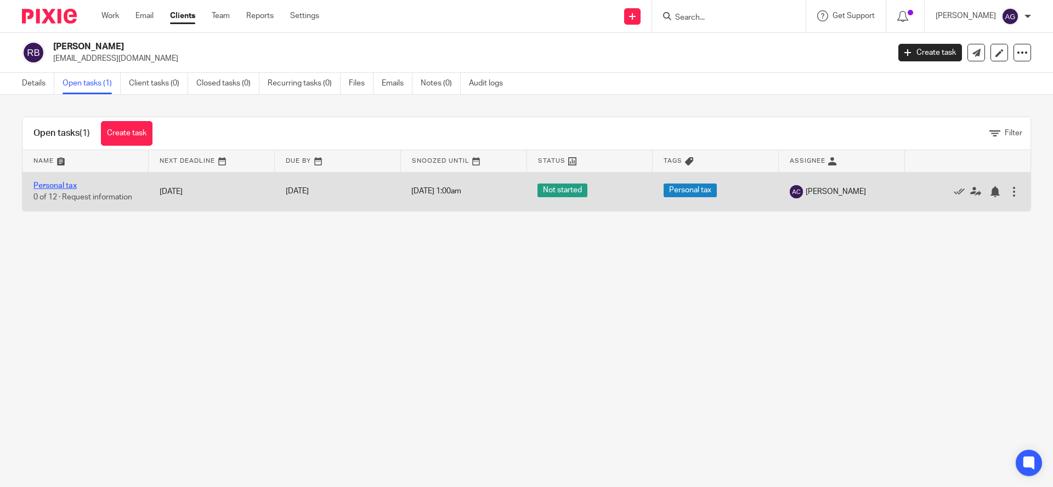
click at [64, 186] on link "Personal tax" at bounding box center [54, 186] width 43 height 8
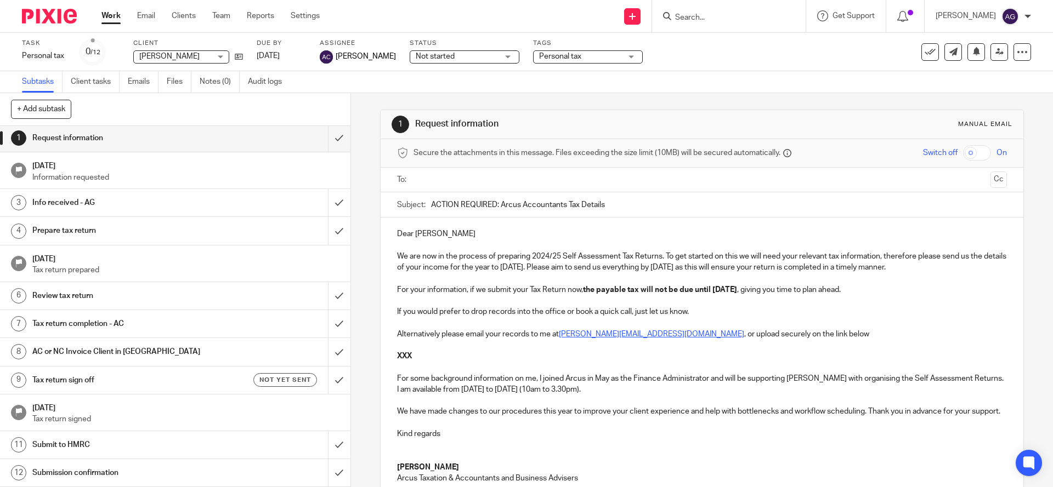
click at [710, 13] on input "Search" at bounding box center [723, 18] width 99 height 10
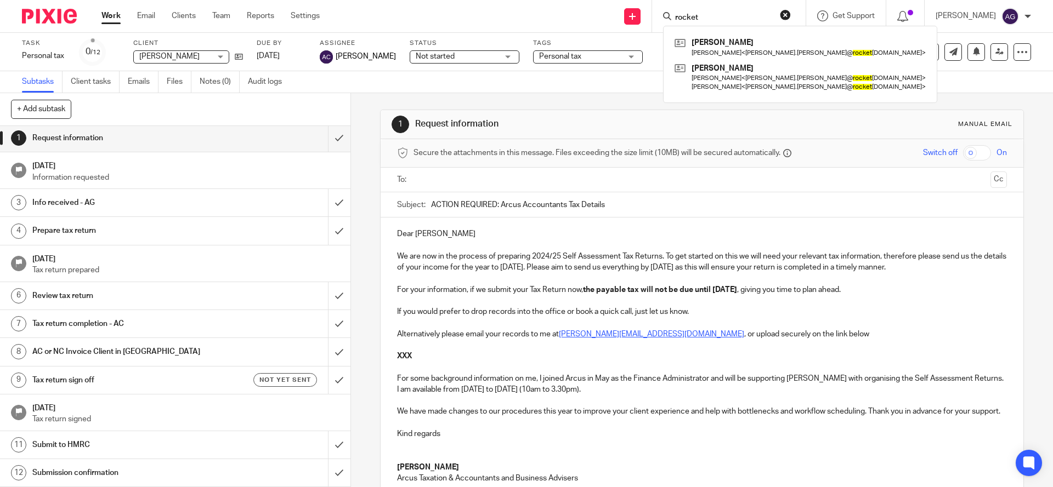
type input "rocket"
click at [746, 10] on form "rocket" at bounding box center [732, 16] width 117 height 14
drag, startPoint x: 733, startPoint y: 14, endPoint x: 665, endPoint y: 4, distance: 68.8
click at [665, 4] on div "Send new email Create task Add client Request signature rocket Matthew Archer M…" at bounding box center [694, 16] width 717 height 32
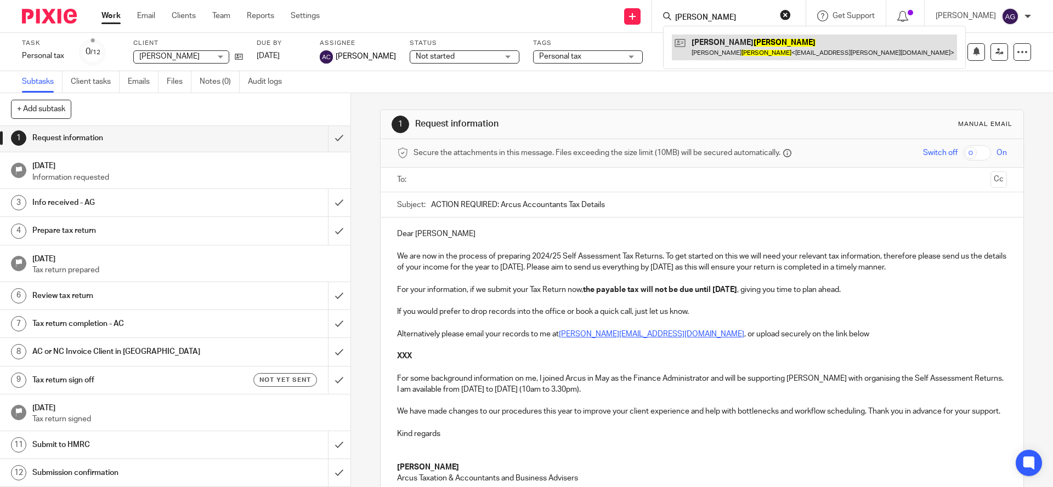
type input "wallace"
click at [740, 48] on link at bounding box center [814, 47] width 285 height 25
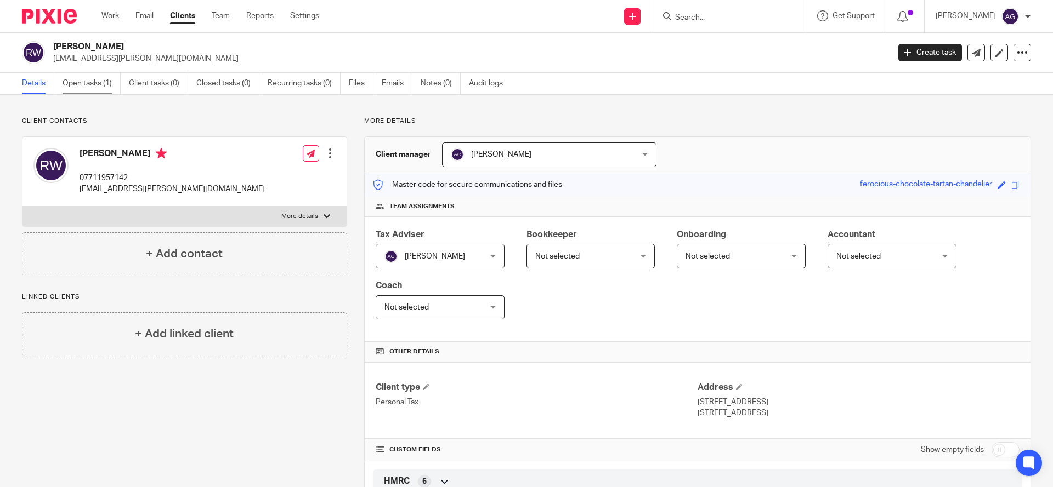
click at [90, 84] on link "Open tasks (1)" at bounding box center [92, 83] width 58 height 21
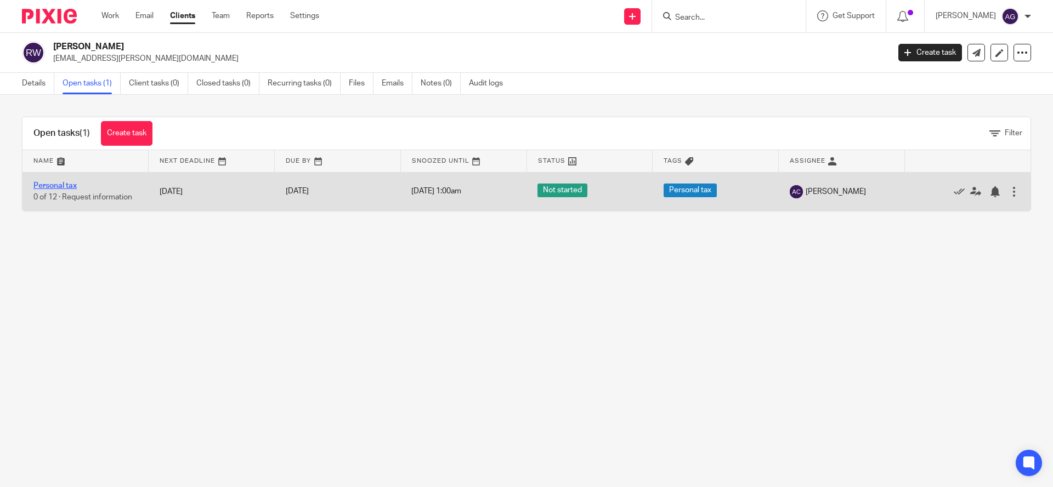
click at [62, 183] on link "Personal tax" at bounding box center [54, 186] width 43 height 8
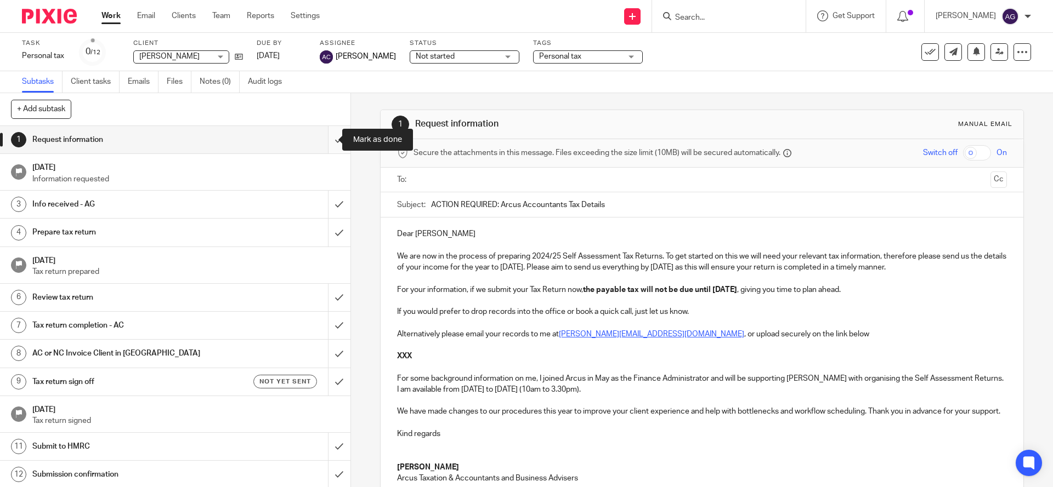
click at [326, 139] on input "submit" at bounding box center [175, 139] width 350 height 27
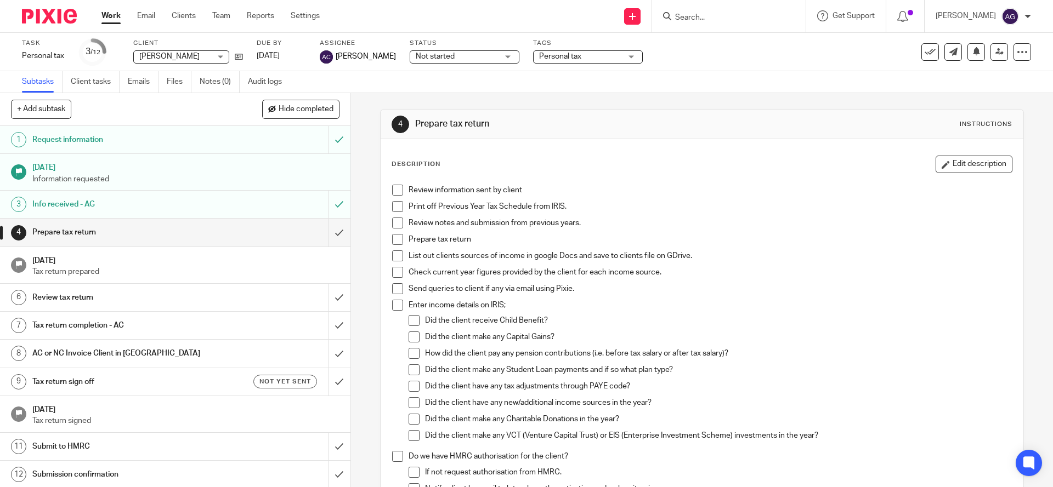
click at [766, 15] on input "Search" at bounding box center [723, 18] width 99 height 10
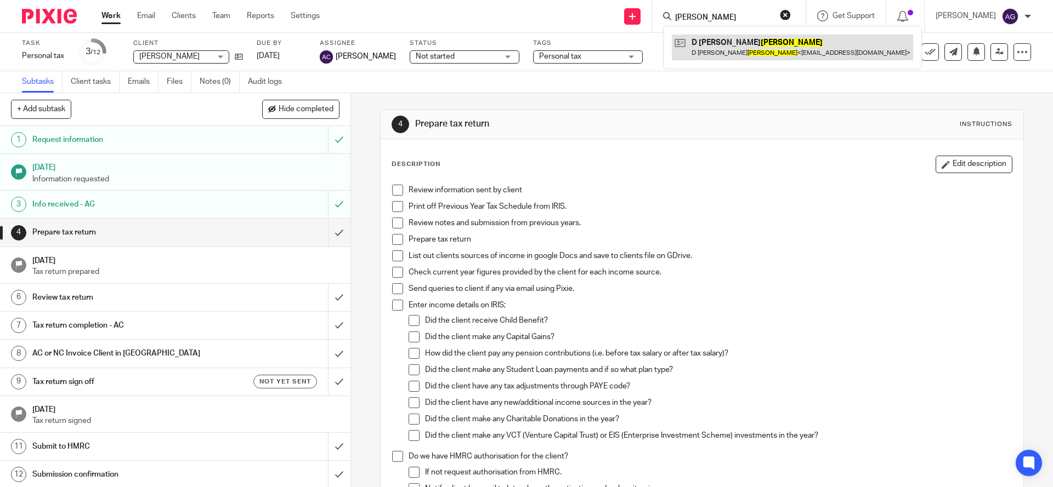
type input "turnbull"
click at [773, 48] on link at bounding box center [792, 47] width 241 height 25
